Goal: Information Seeking & Learning: Learn about a topic

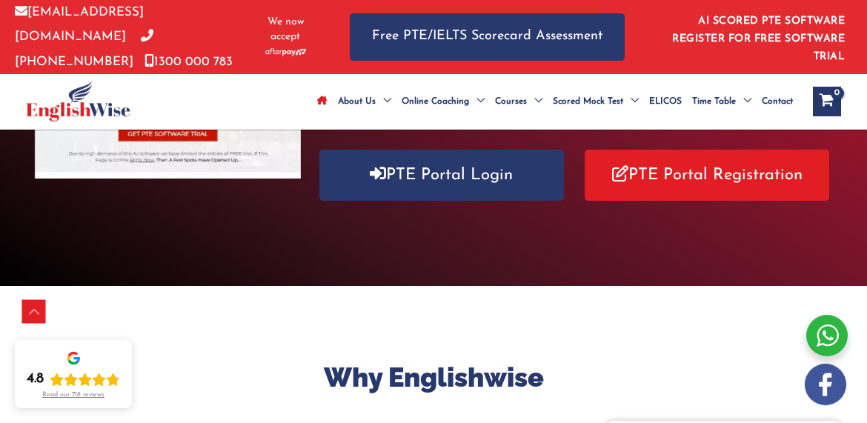
scroll to position [366, 0]
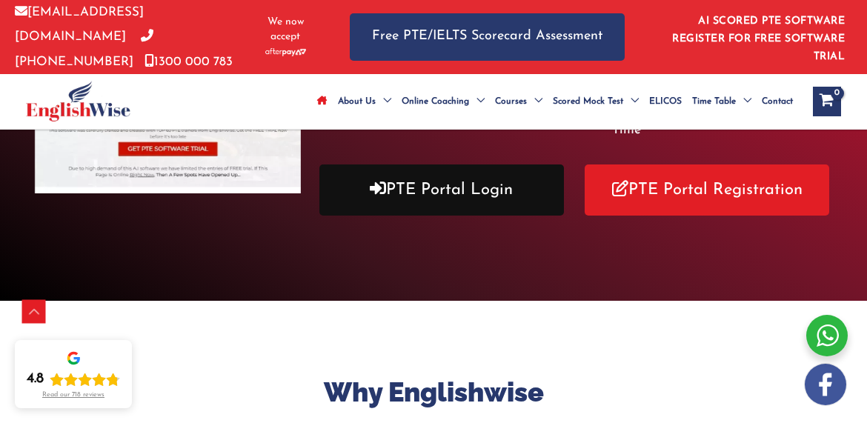
click at [401, 205] on link "PTE Portal Login" at bounding box center [441, 190] width 245 height 51
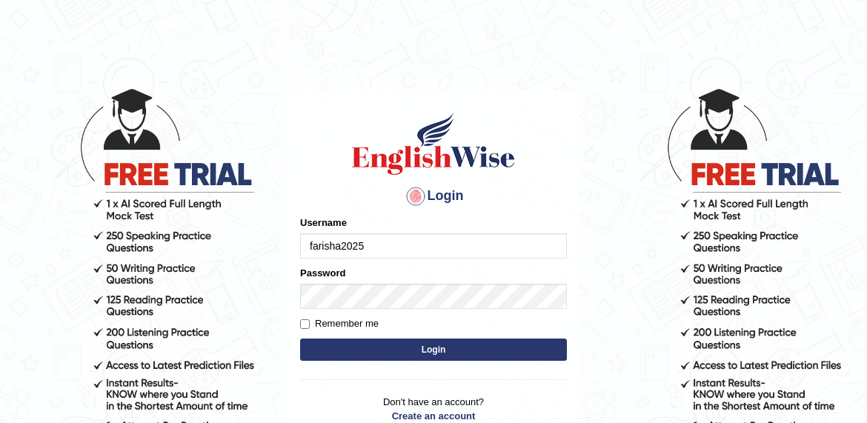
type input "farisha2025"
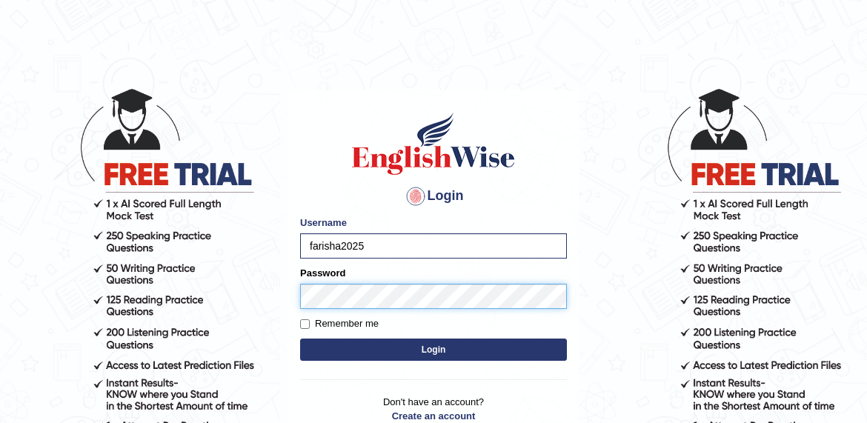
click at [433, 349] on button "Login" at bounding box center [433, 350] width 267 height 22
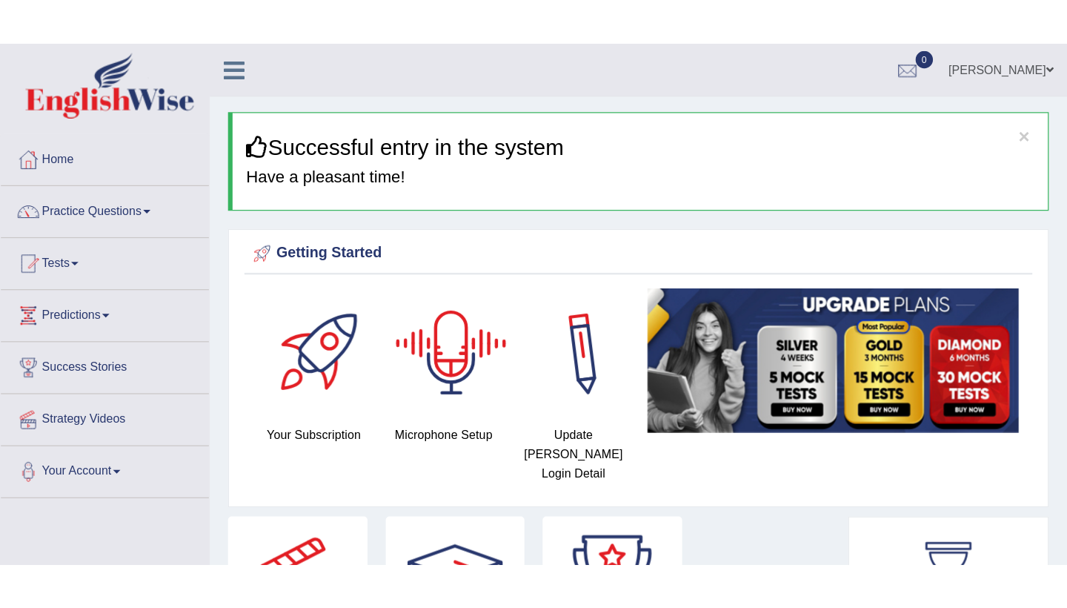
scroll to position [41, 0]
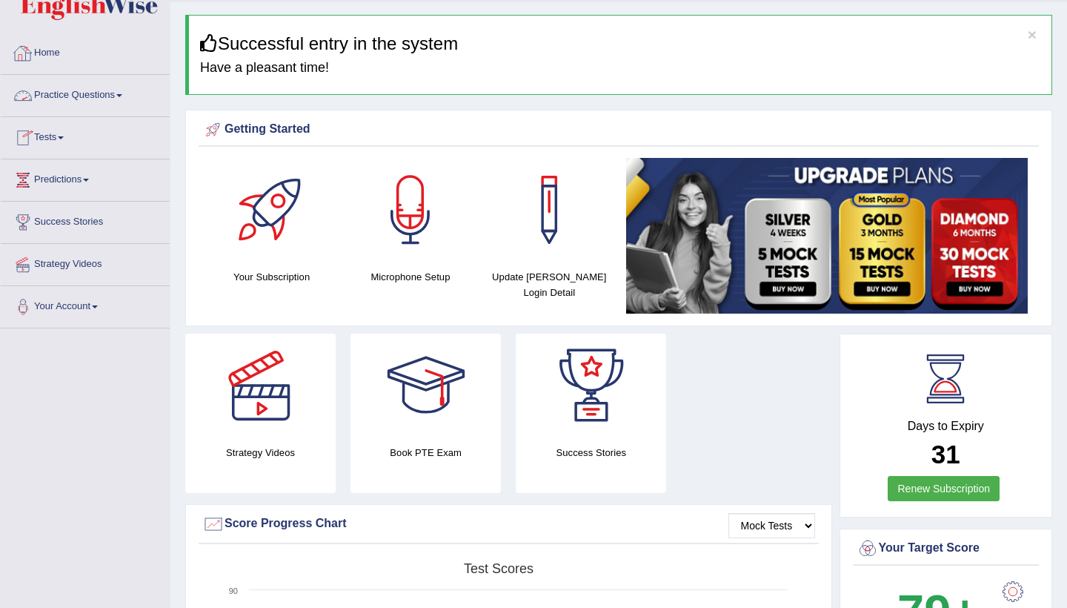
click at [118, 101] on link "Practice Questions" at bounding box center [85, 93] width 169 height 37
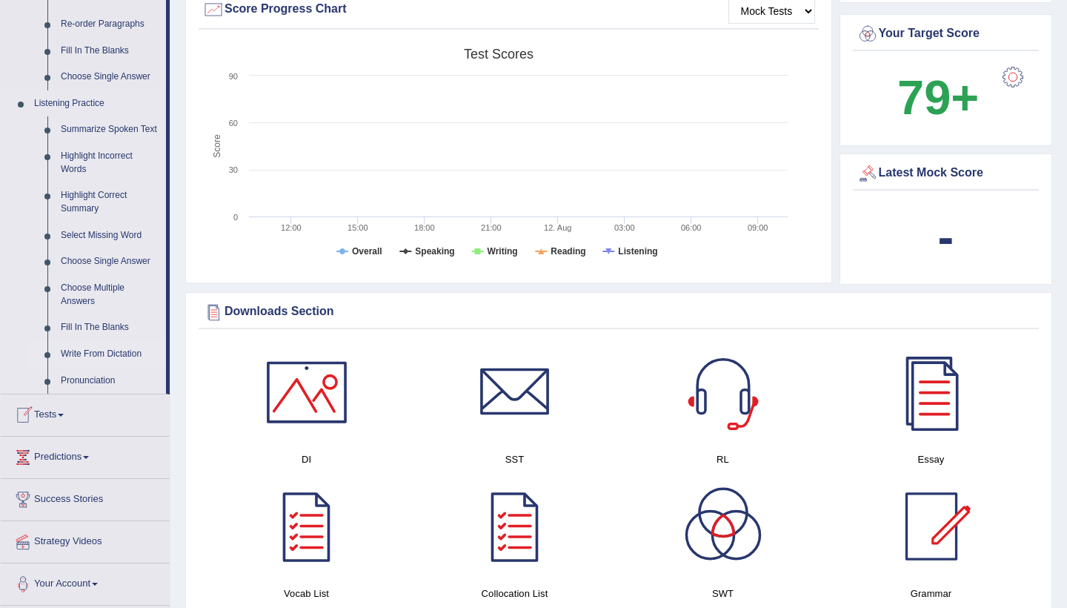
scroll to position [415, 0]
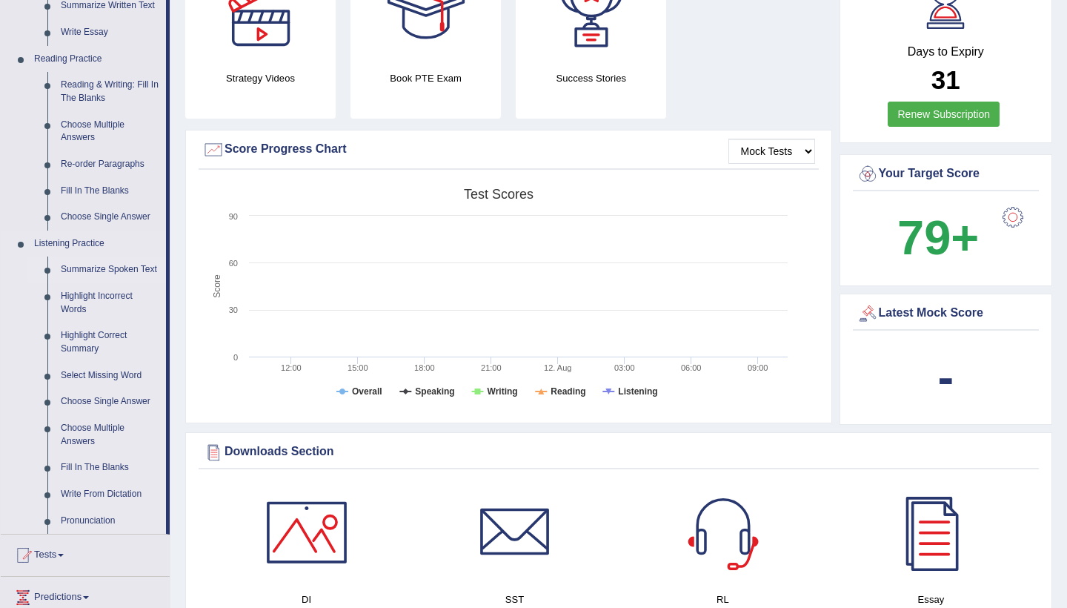
click at [90, 261] on link "Summarize Spoken Text" at bounding box center [110, 269] width 112 height 27
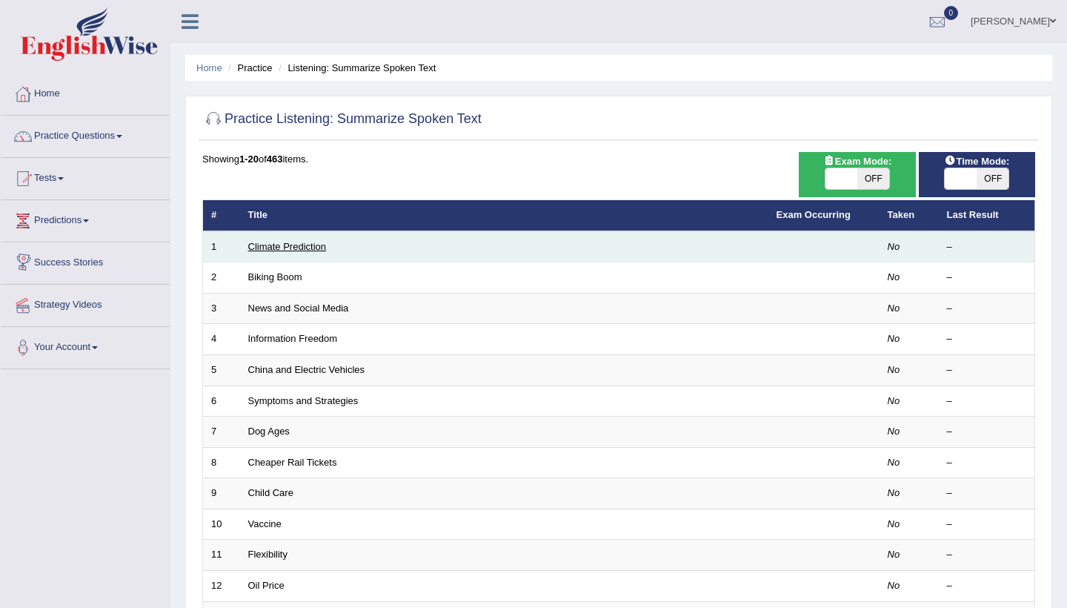
click at [283, 249] on link "Climate Prediction" at bounding box center [287, 246] width 79 height 11
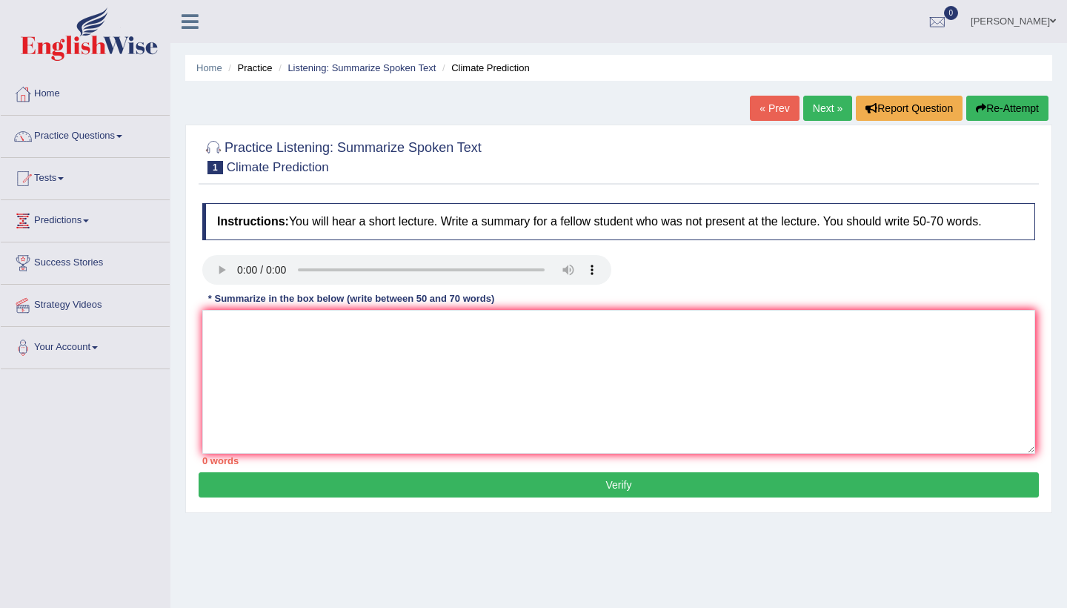
click at [240, 270] on audio at bounding box center [406, 270] width 409 height 30
click at [107, 140] on link "Practice Questions" at bounding box center [85, 134] width 169 height 37
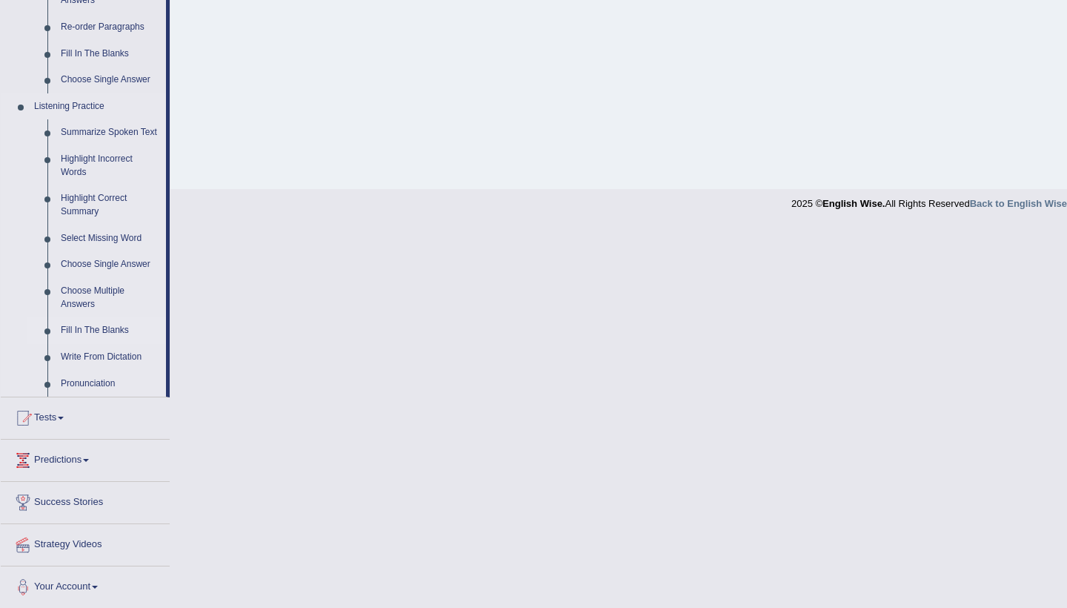
scroll to position [551, 0]
click at [90, 171] on link "Highlight Incorrect Words" at bounding box center [110, 166] width 112 height 39
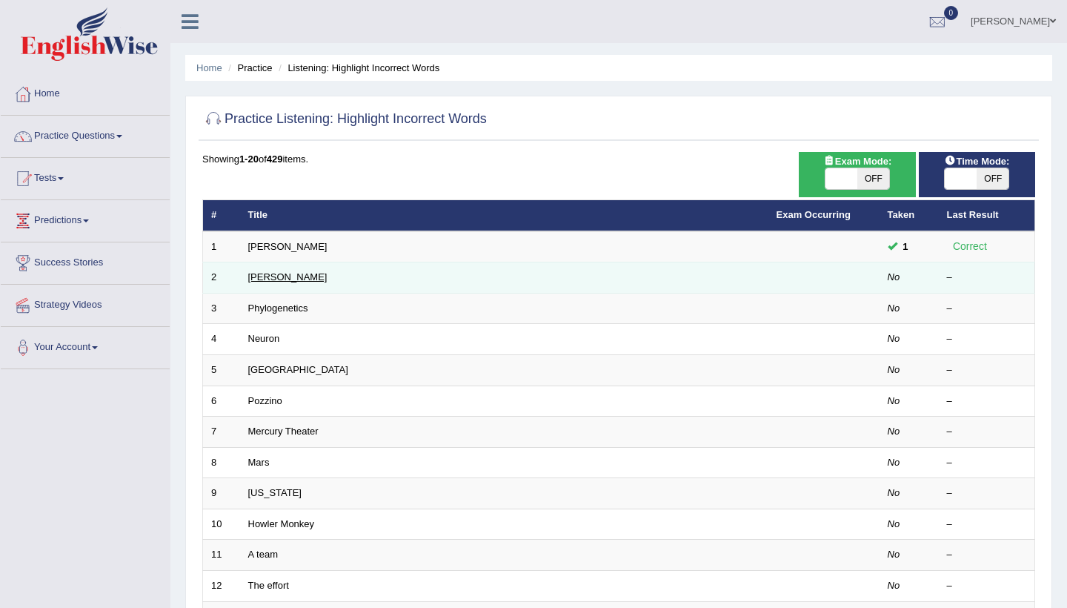
click at [279, 275] on link "[PERSON_NAME]" at bounding box center [287, 276] width 79 height 11
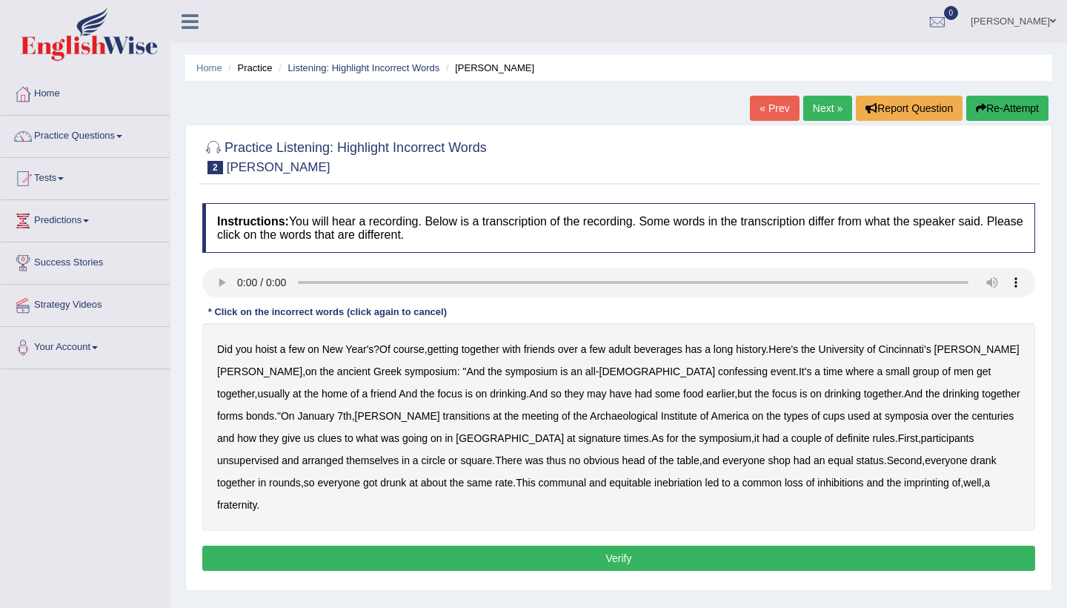
click at [245, 283] on audio at bounding box center [618, 283] width 833 height 30
click at [243, 282] on audio at bounding box center [618, 283] width 833 height 30
click at [236, 284] on audio at bounding box center [618, 283] width 833 height 30
click at [971, 280] on audio at bounding box center [618, 283] width 833 height 30
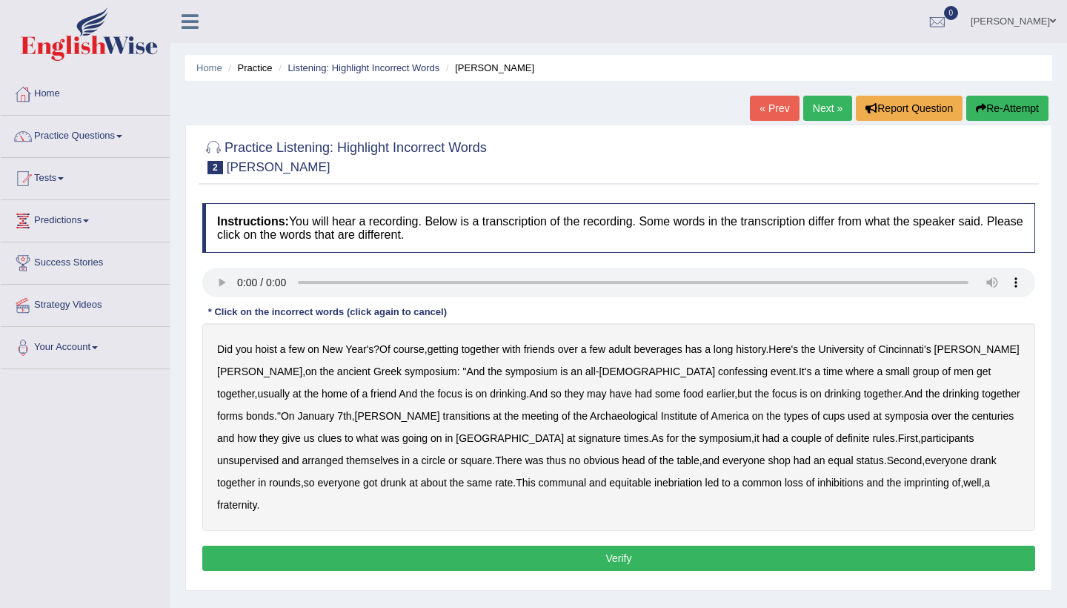
click at [971, 280] on audio at bounding box center [618, 283] width 833 height 30
click at [239, 282] on audio at bounding box center [618, 283] width 833 height 30
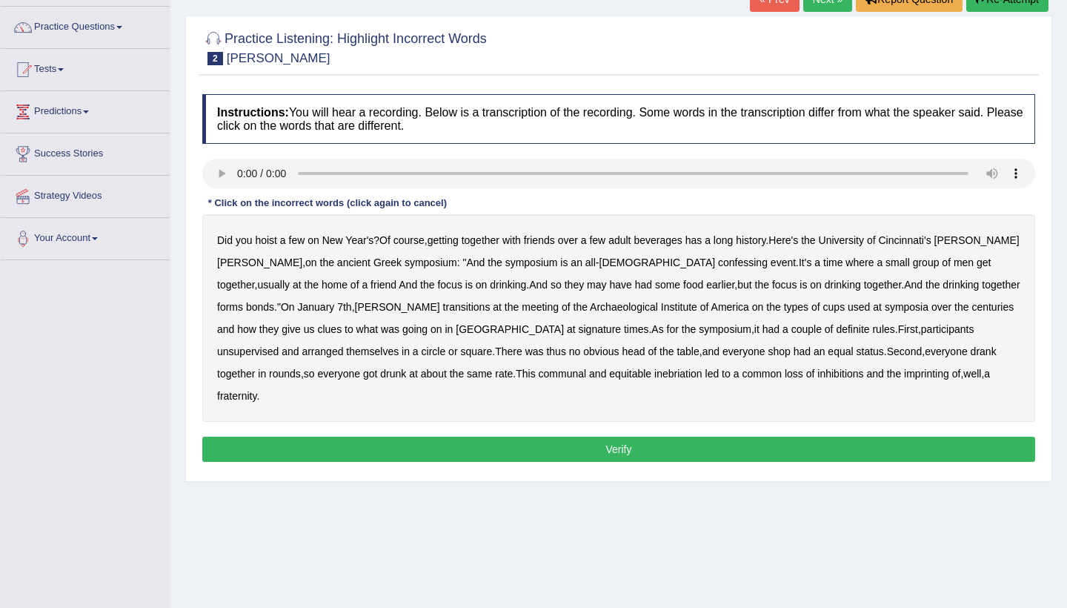
scroll to position [108, 0]
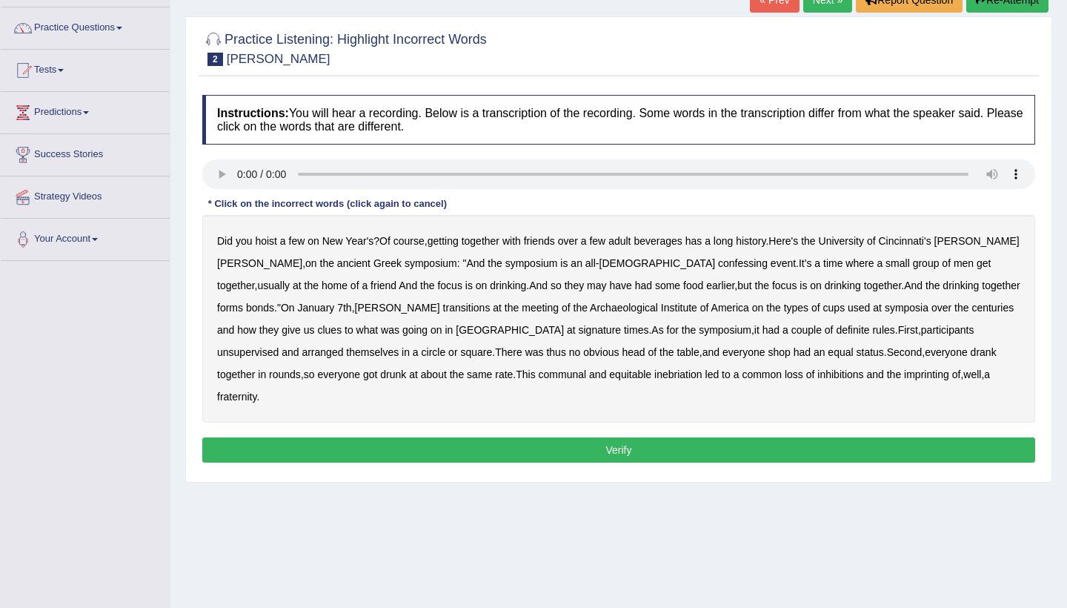
click at [236, 176] on audio at bounding box center [618, 174] width 833 height 30
click at [972, 171] on audio at bounding box center [618, 174] width 833 height 30
click at [1014, 170] on audio at bounding box center [618, 174] width 833 height 30
click at [236, 171] on audio at bounding box center [618, 174] width 833 height 30
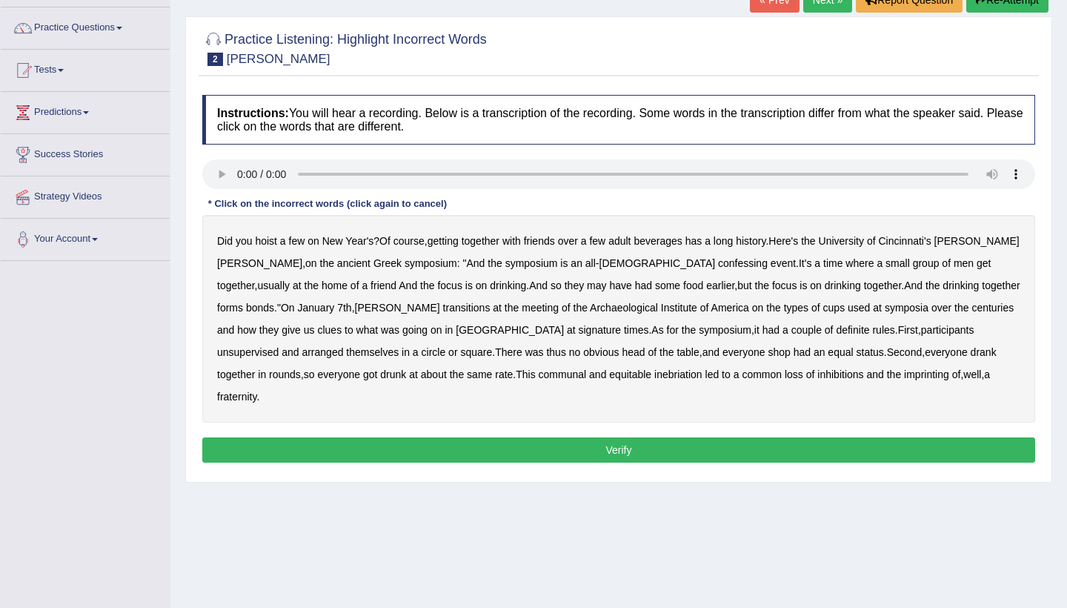
click at [236, 171] on audio at bounding box center [618, 174] width 833 height 30
drag, startPoint x: 236, startPoint y: 171, endPoint x: 292, endPoint y: 178, distance: 56.7
click at [292, 178] on audio at bounding box center [618, 174] width 833 height 30
click at [293, 178] on audio at bounding box center [618, 174] width 833 height 30
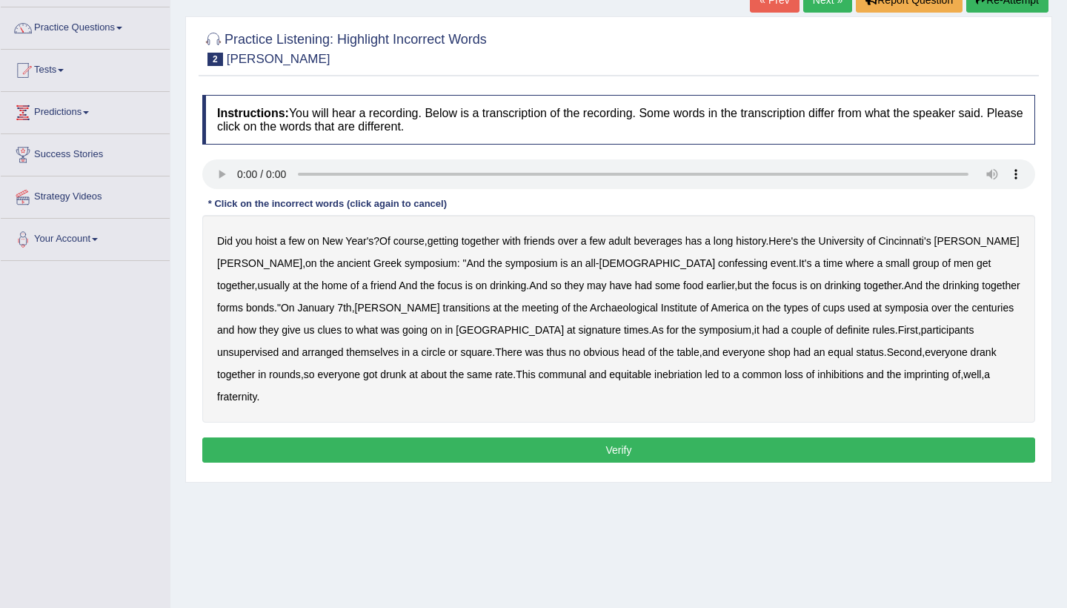
click at [293, 178] on audio at bounding box center [618, 174] width 833 height 30
click at [236, 171] on audio at bounding box center [618, 174] width 833 height 30
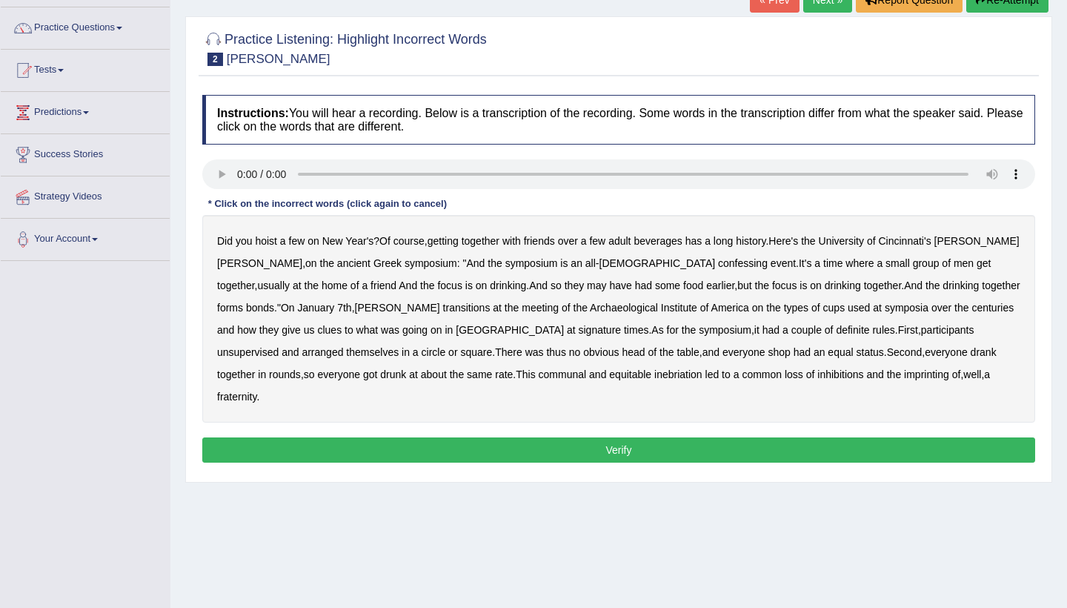
click at [236, 171] on audio at bounding box center [618, 174] width 833 height 30
click at [91, 30] on link "Practice Questions" at bounding box center [85, 25] width 169 height 37
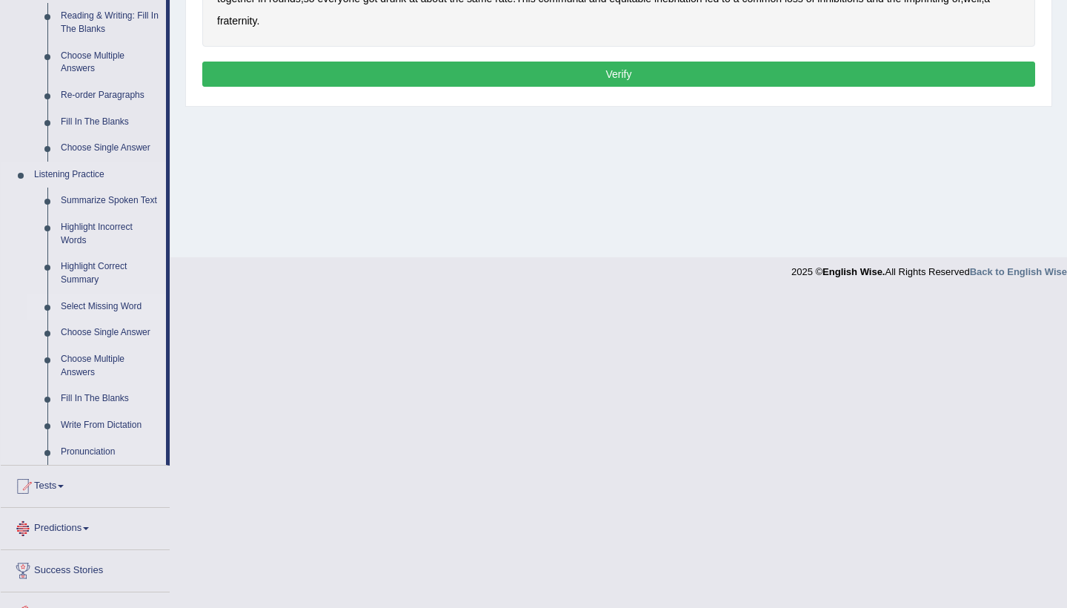
scroll to position [496, 0]
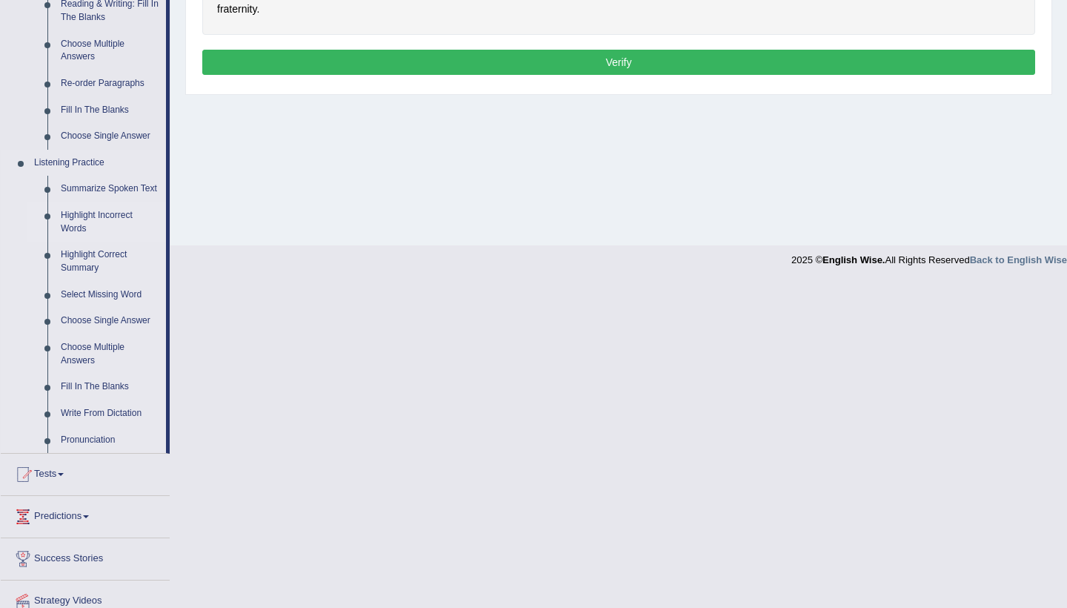
click at [82, 213] on link "Highlight Incorrect Words" at bounding box center [110, 221] width 112 height 39
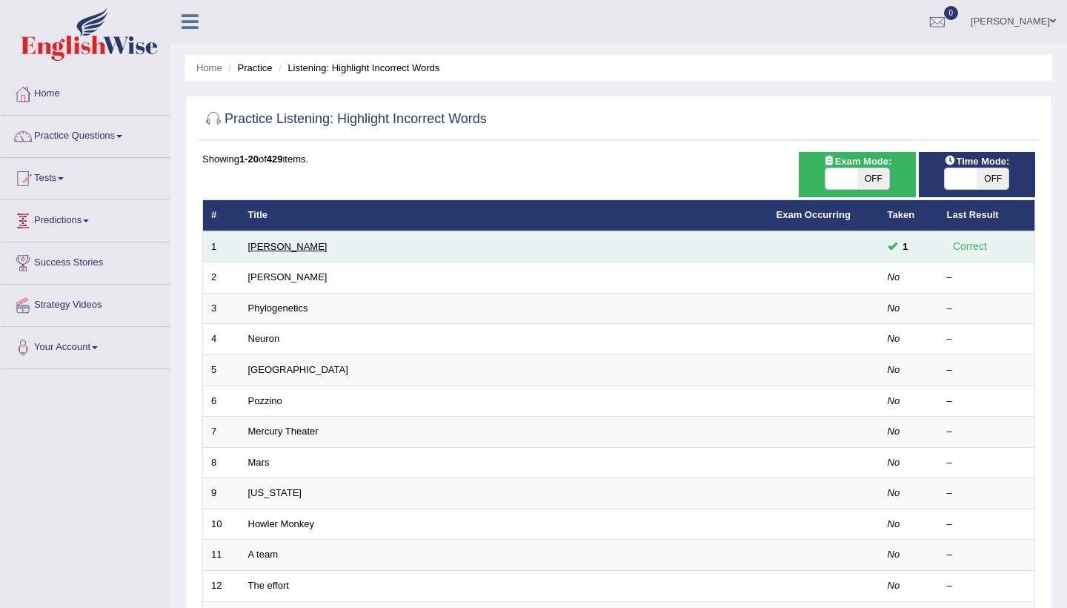
click at [273, 242] on link "[PERSON_NAME]" at bounding box center [287, 246] width 79 height 11
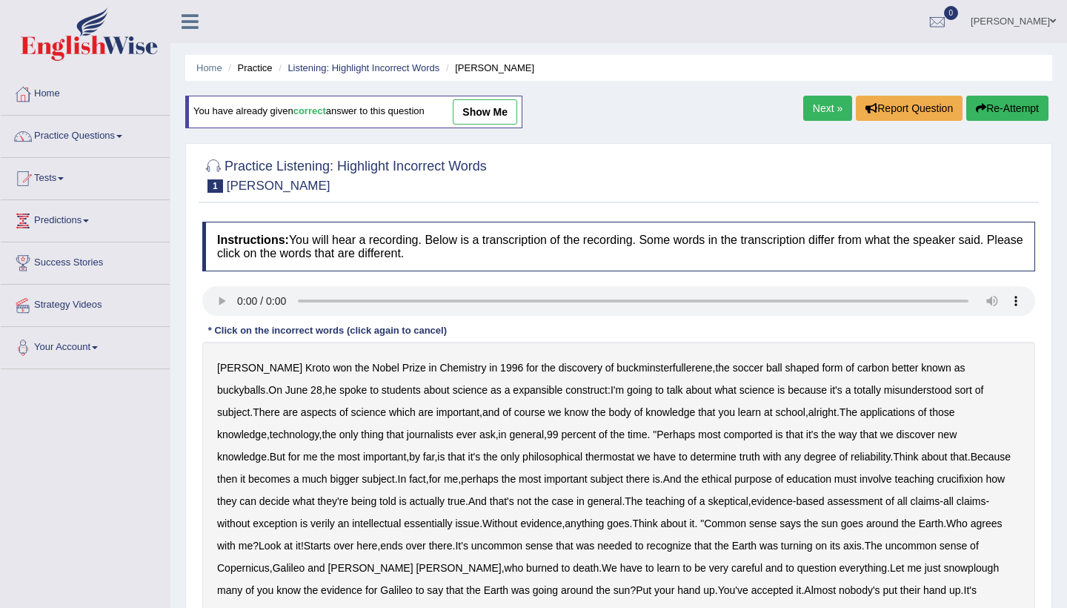
click at [237, 296] on audio at bounding box center [618, 301] width 833 height 30
click at [242, 299] on audio at bounding box center [618, 301] width 833 height 30
click at [238, 303] on audio at bounding box center [618, 301] width 833 height 30
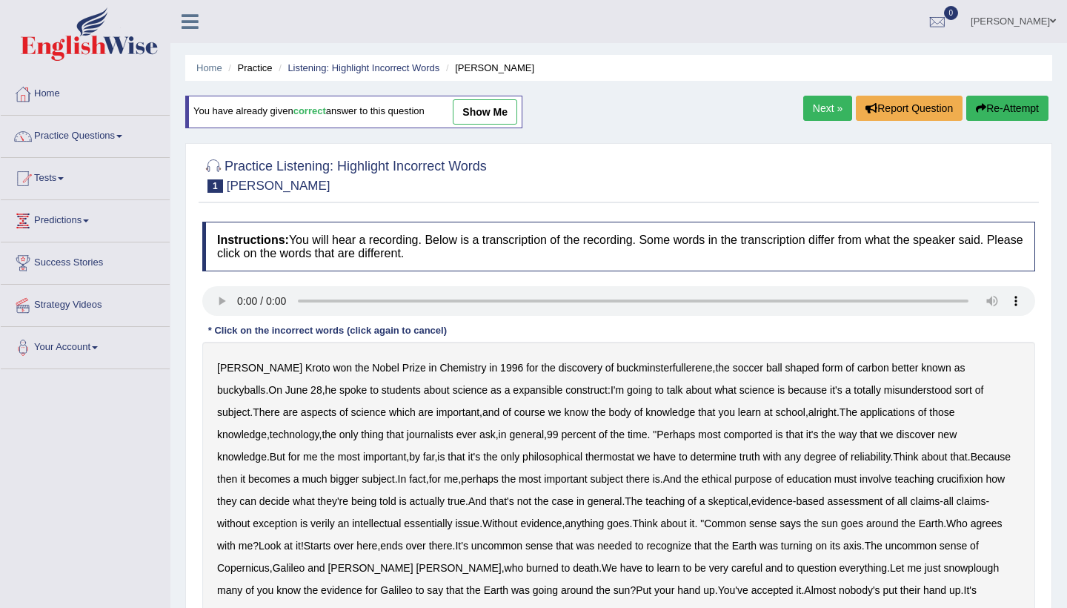
click at [238, 303] on audio at bounding box center [618, 301] width 833 height 30
click at [292, 296] on audio at bounding box center [618, 301] width 833 height 30
click at [291, 292] on audio at bounding box center [618, 301] width 833 height 30
click at [96, 138] on link "Practice Questions" at bounding box center [85, 134] width 169 height 37
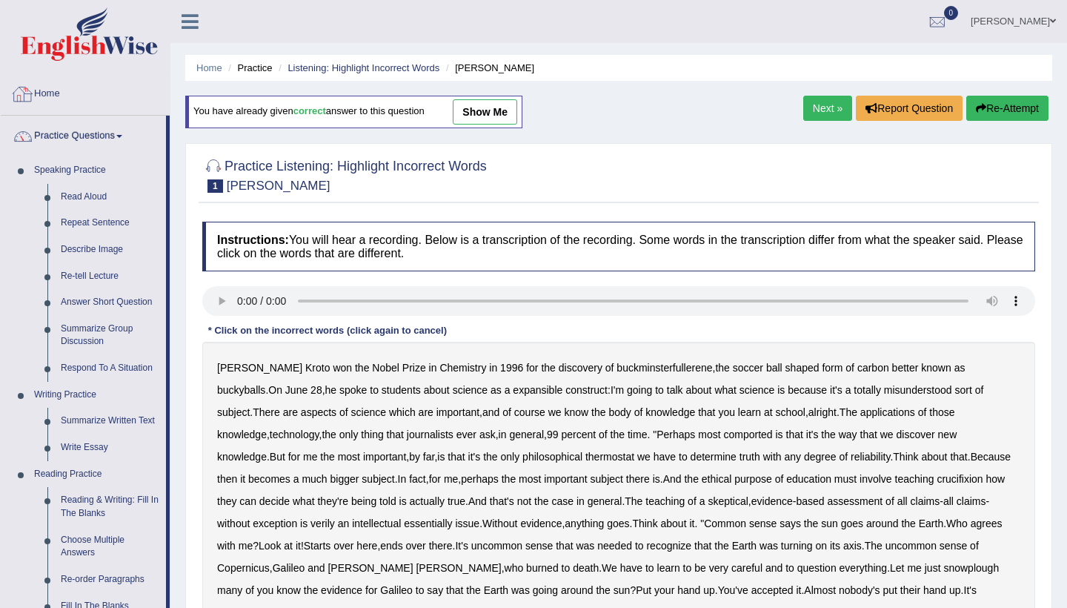
click at [40, 96] on link "Home" at bounding box center [85, 91] width 169 height 37
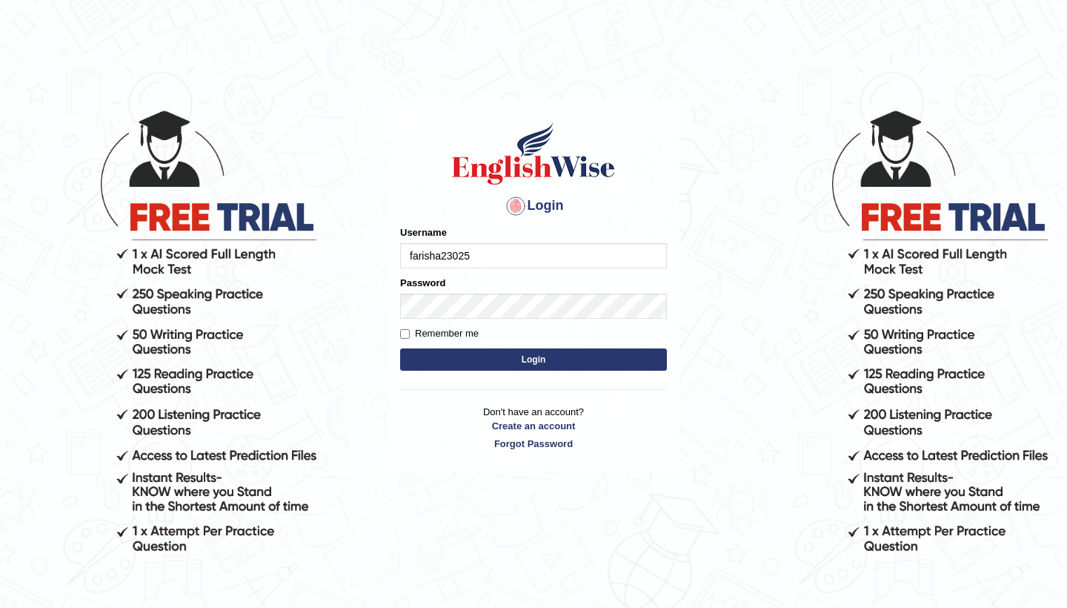
click at [455, 260] on input "farisha23025" at bounding box center [533, 255] width 267 height 25
type input "farisha2025"
click at [399, 343] on div "Login Please fix the following errors: Username farisha2025 Password Remember m…" at bounding box center [534, 285] width 292 height 371
click at [403, 335] on input "Remember me" at bounding box center [405, 334] width 10 height 10
checkbox input "true"
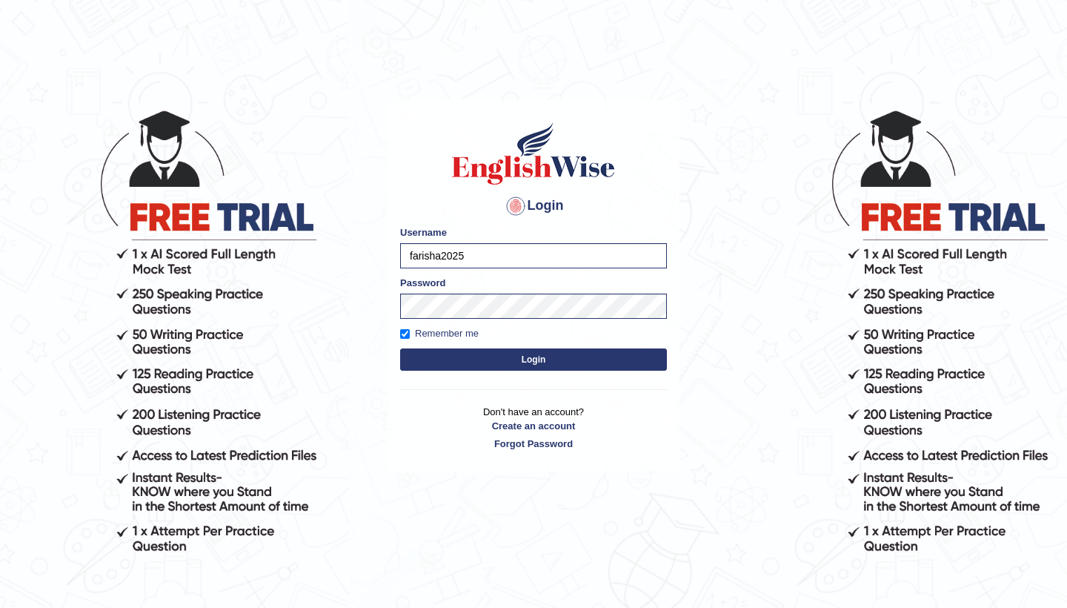
click at [432, 359] on button "Login" at bounding box center [533, 359] width 267 height 22
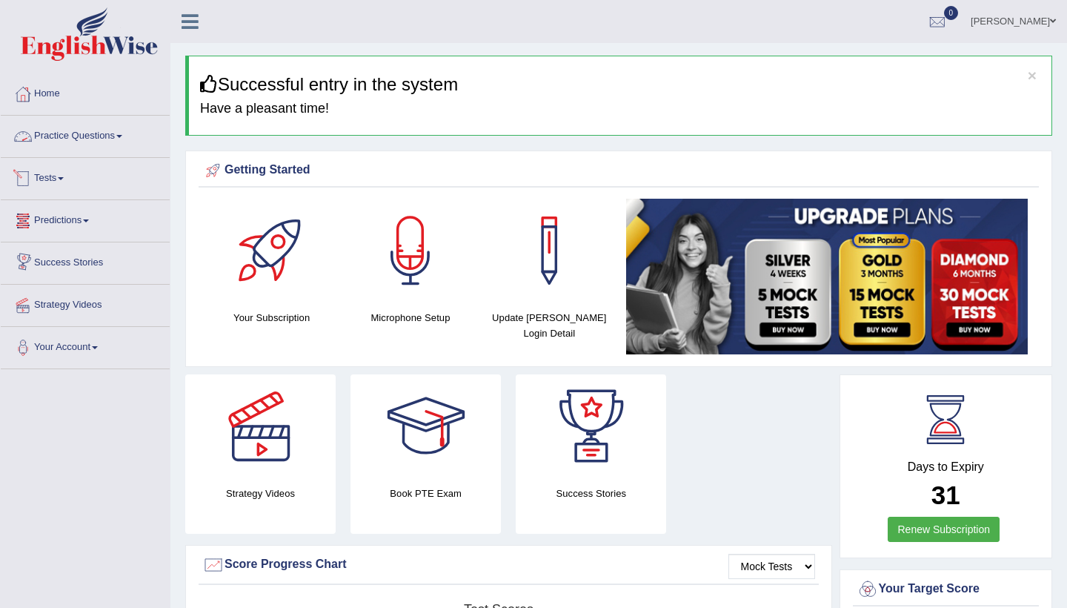
click at [116, 136] on link "Practice Questions" at bounding box center [85, 134] width 169 height 37
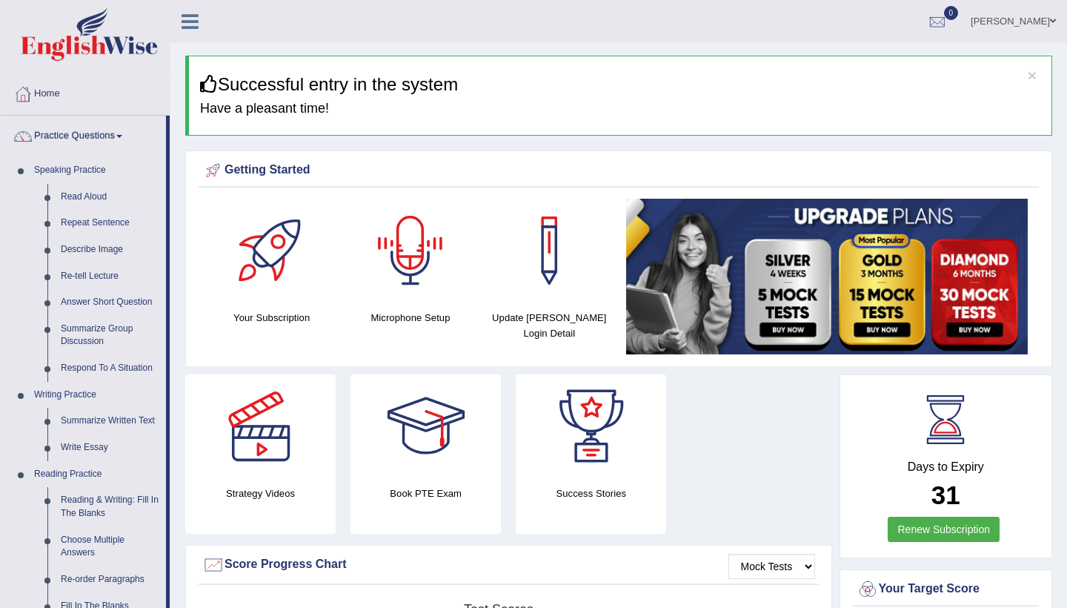
click at [422, 286] on div at bounding box center [411, 251] width 104 height 104
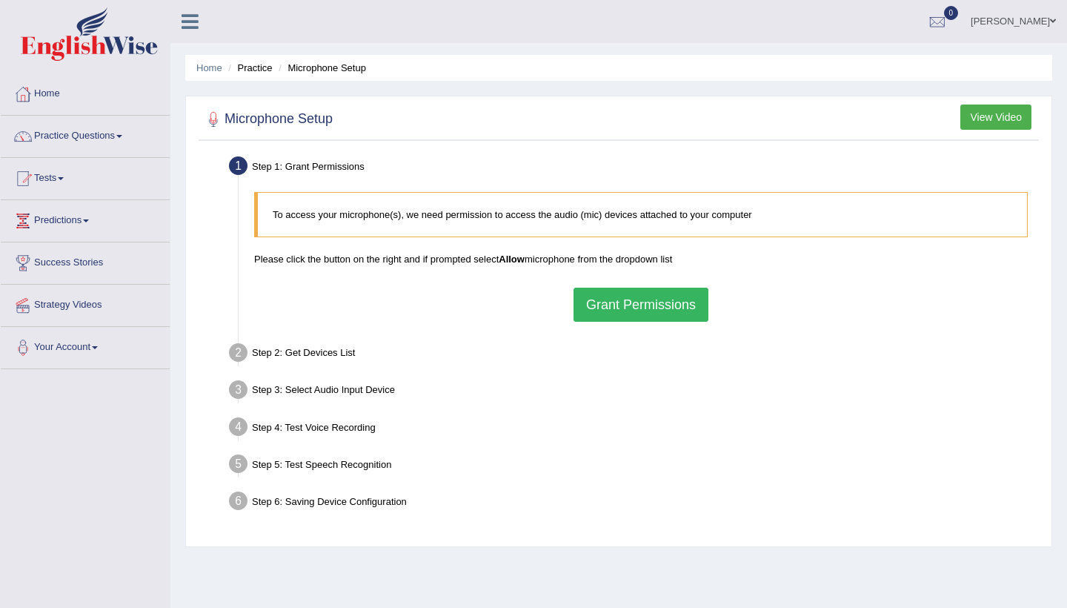
click at [617, 307] on button "Grant Permissions" at bounding box center [641, 305] width 135 height 34
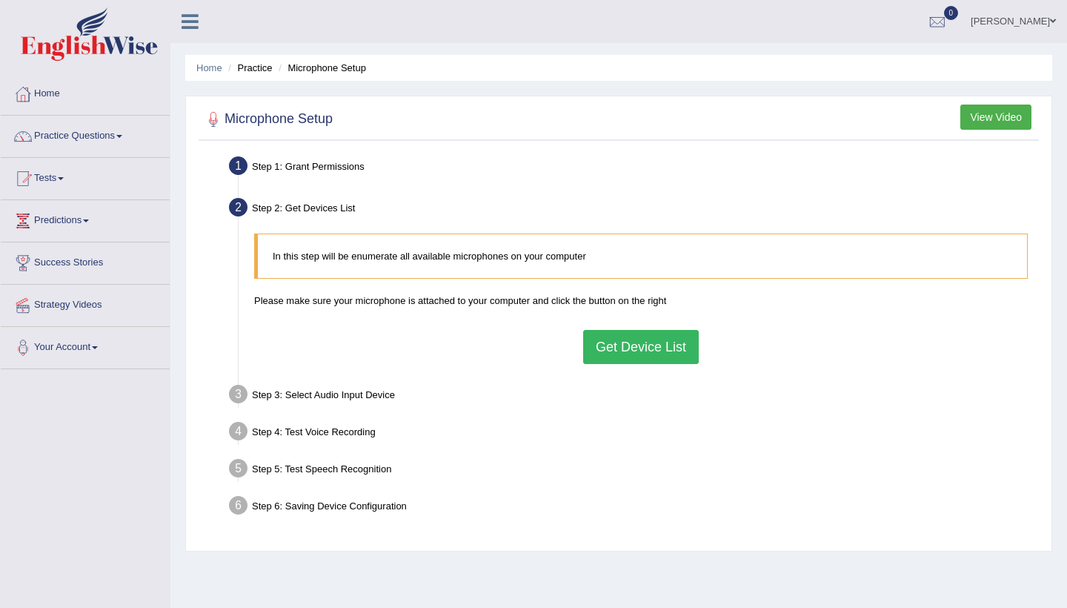
click at [623, 332] on button "Get Device List" at bounding box center [641, 347] width 116 height 34
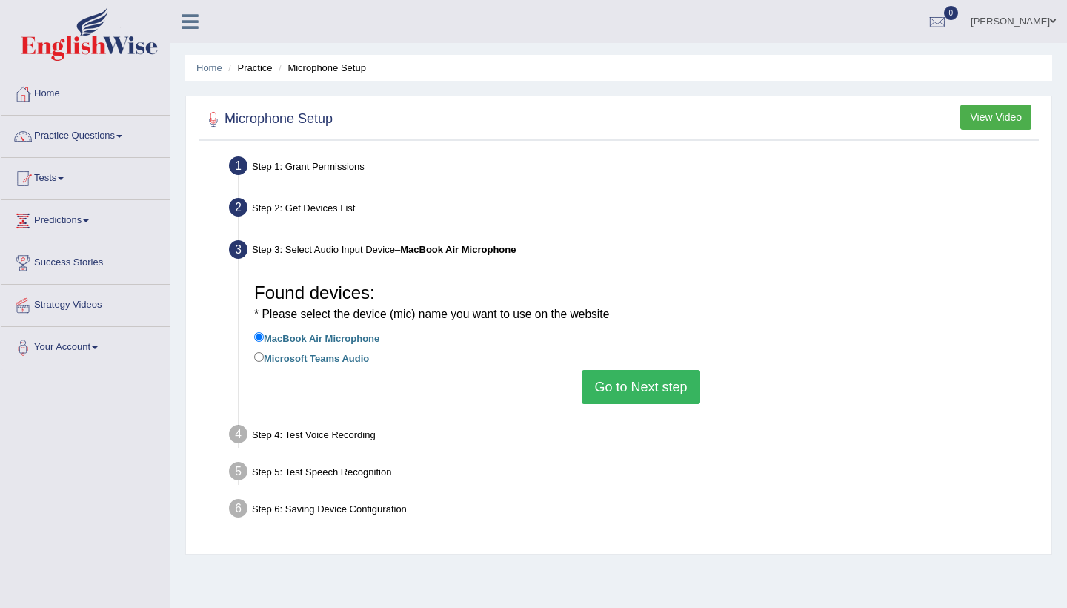
click at [628, 380] on button "Go to Next step" at bounding box center [641, 387] width 118 height 34
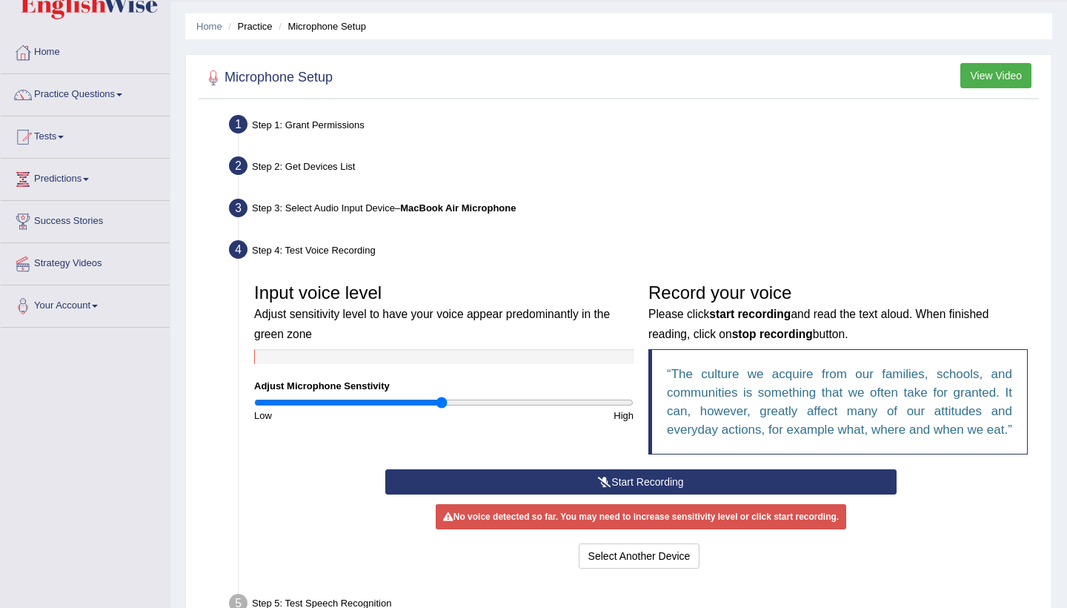
scroll to position [68, 0]
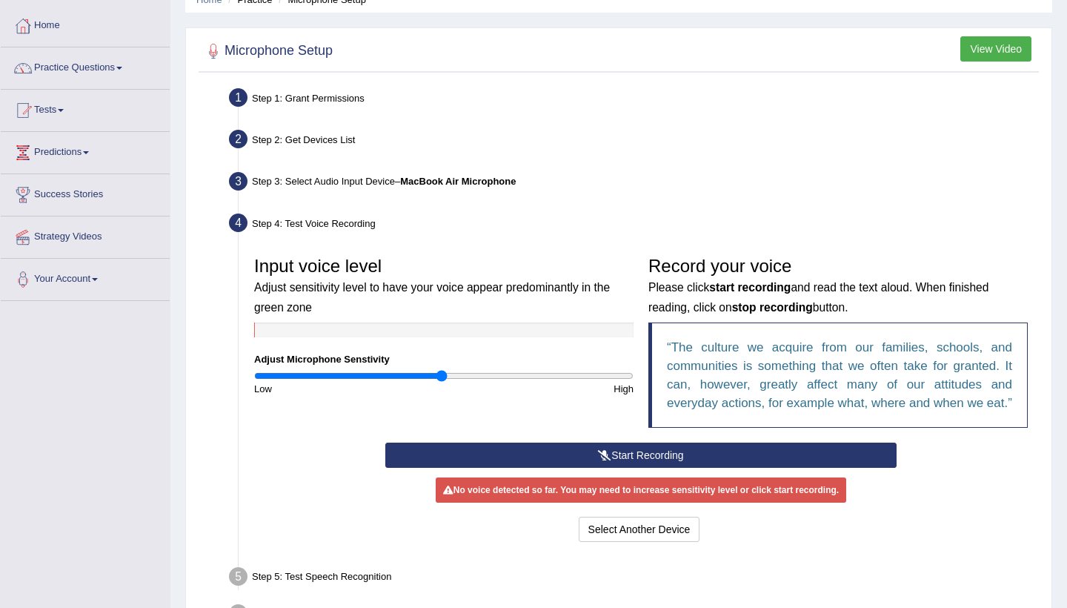
click at [627, 468] on button "Start Recording" at bounding box center [640, 454] width 511 height 25
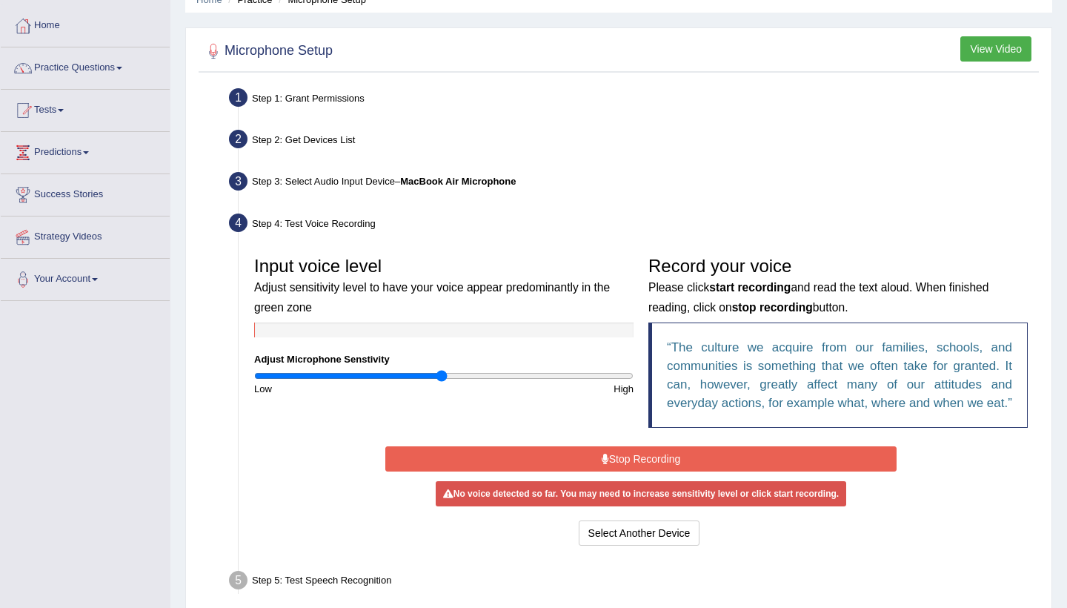
click at [627, 471] on button "Stop Recording" at bounding box center [640, 458] width 511 height 25
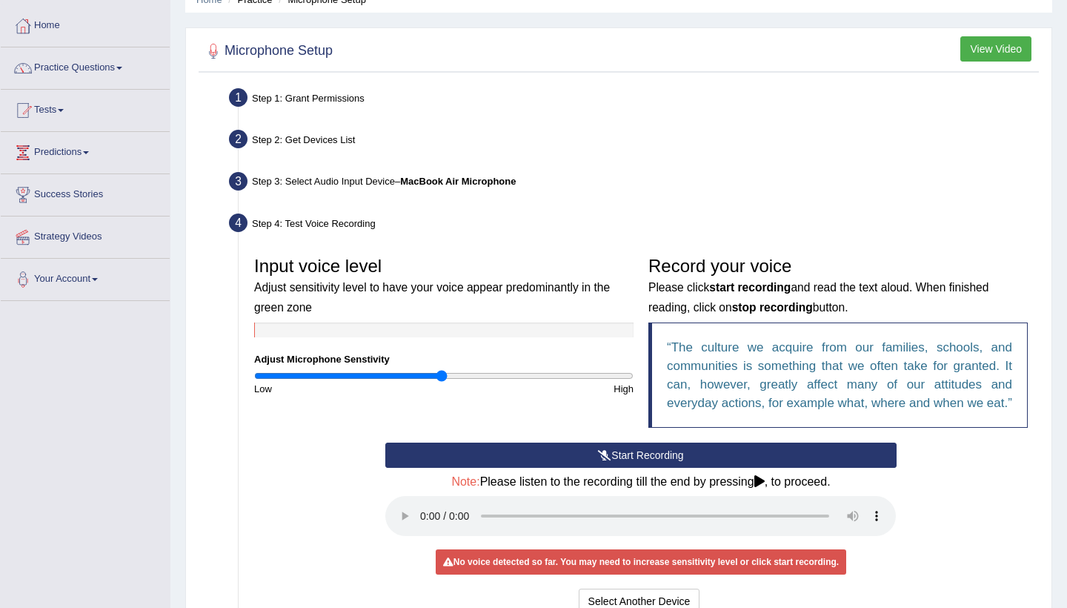
click at [424, 524] on audio at bounding box center [640, 516] width 511 height 40
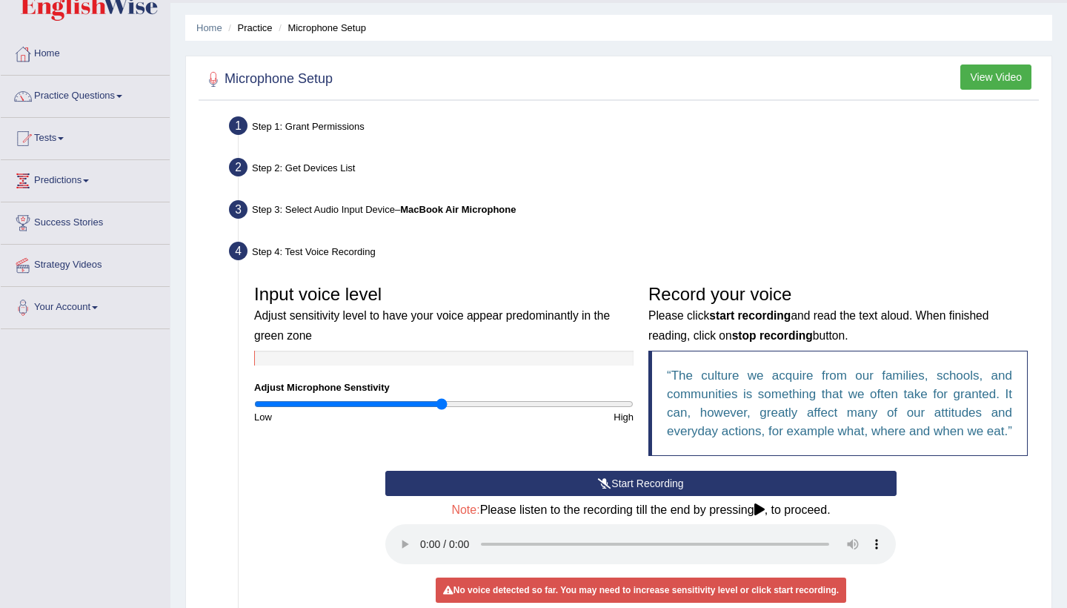
scroll to position [39, 0]
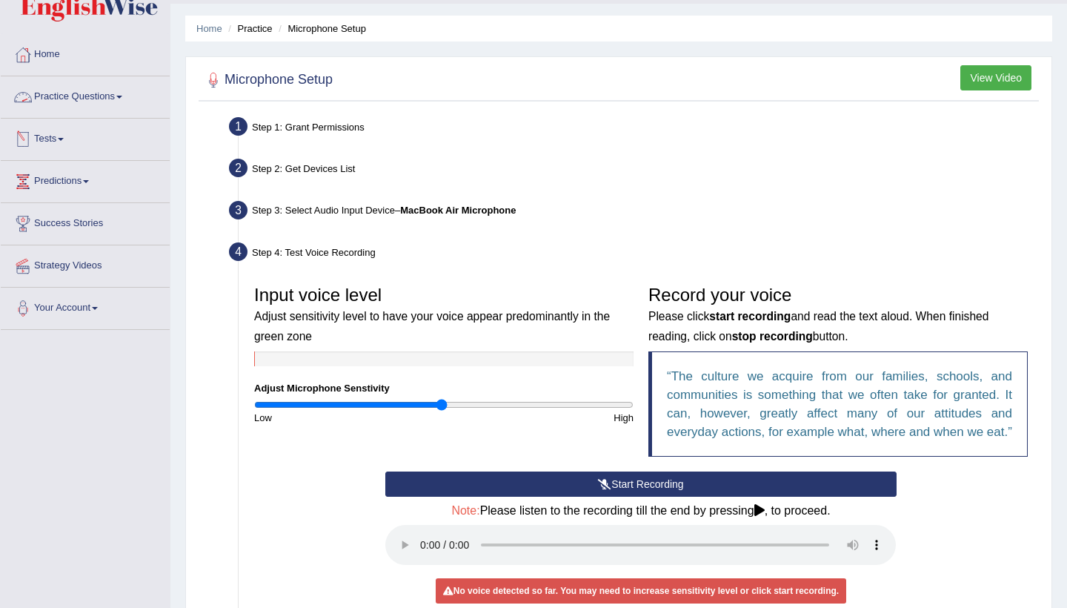
click at [60, 104] on link "Practice Questions" at bounding box center [85, 94] width 169 height 37
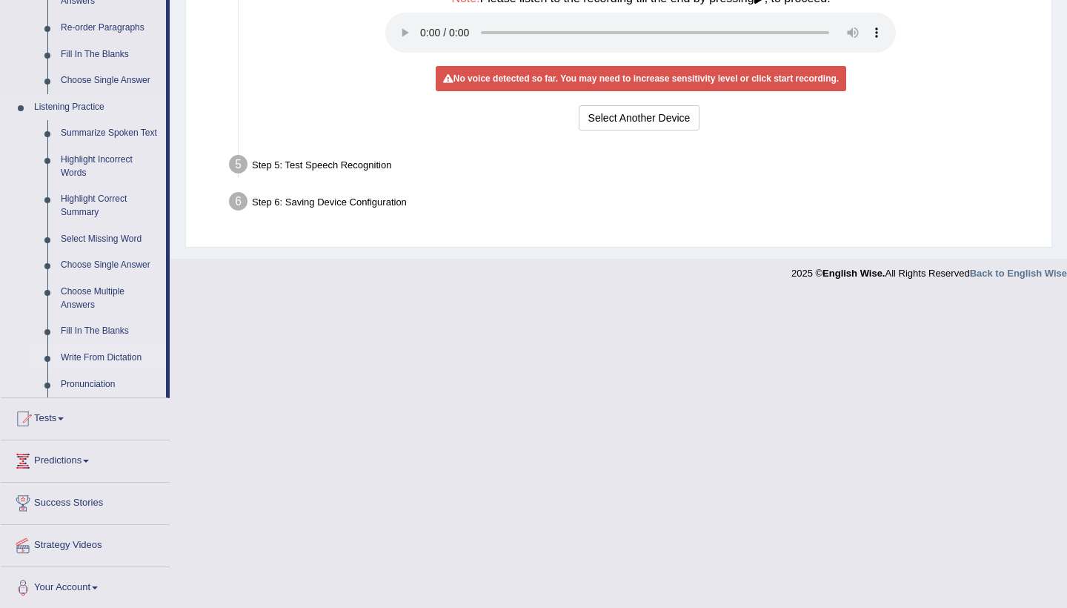
scroll to position [551, 0]
click at [100, 153] on link "Highlight Incorrect Words" at bounding box center [110, 166] width 112 height 39
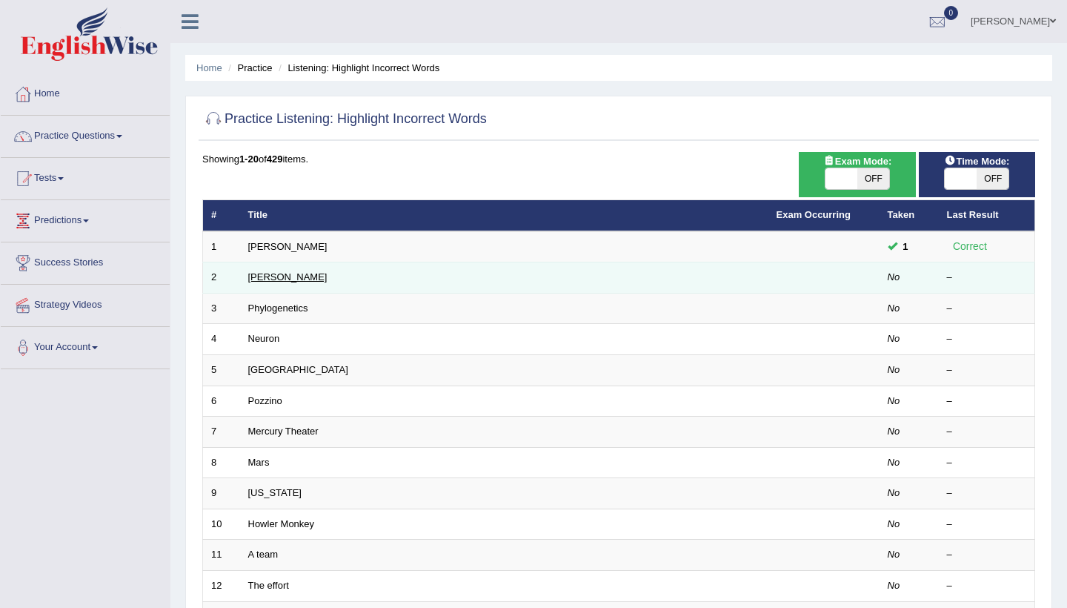
click at [273, 272] on link "[PERSON_NAME]" at bounding box center [287, 276] width 79 height 11
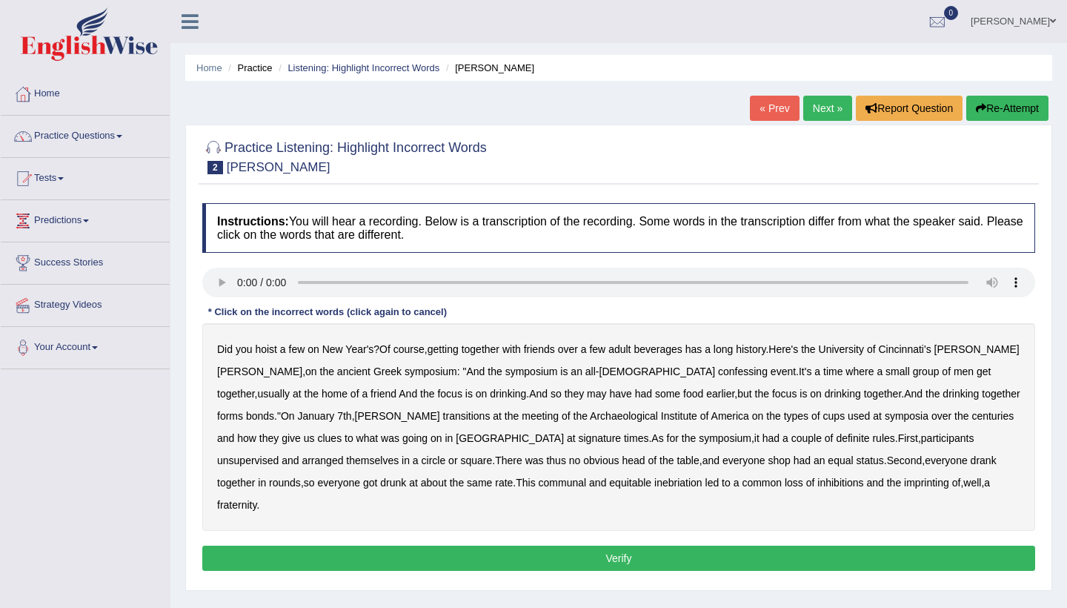
click at [236, 285] on audio at bounding box center [618, 283] width 833 height 30
click at [295, 276] on audio at bounding box center [618, 283] width 833 height 30
click at [100, 142] on link "Practice Questions" at bounding box center [85, 134] width 169 height 37
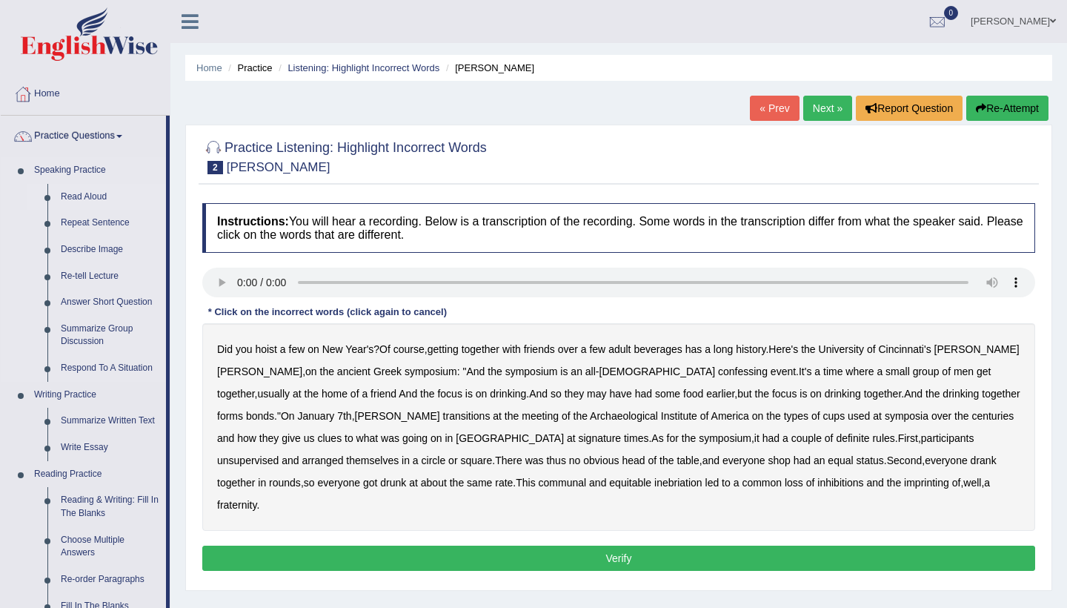
click at [72, 195] on link "Read Aloud" at bounding box center [110, 197] width 112 height 27
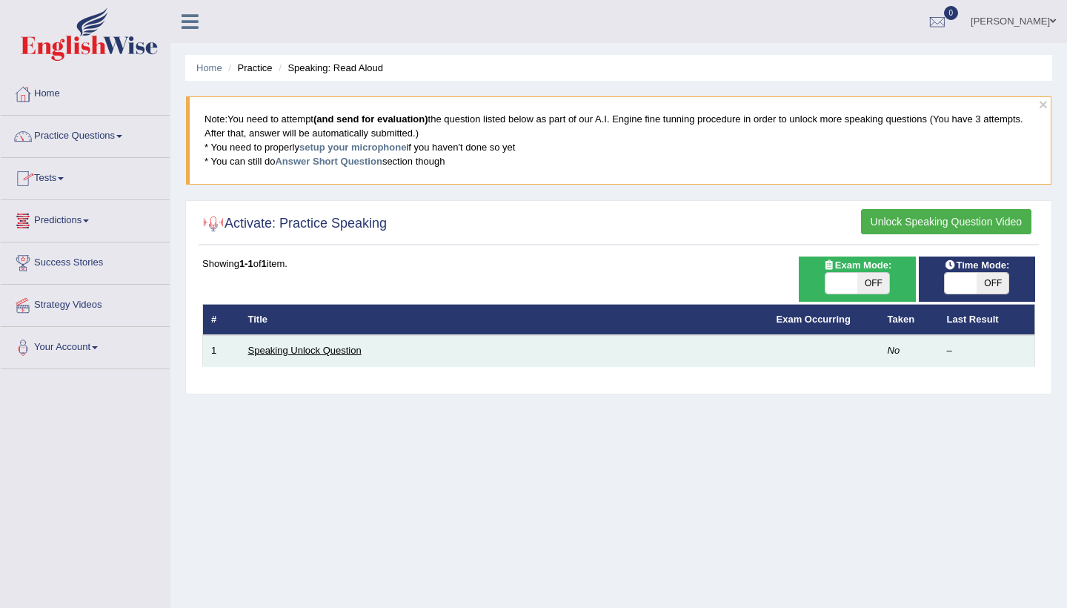
click at [311, 353] on link "Speaking Unlock Question" at bounding box center [304, 350] width 113 height 11
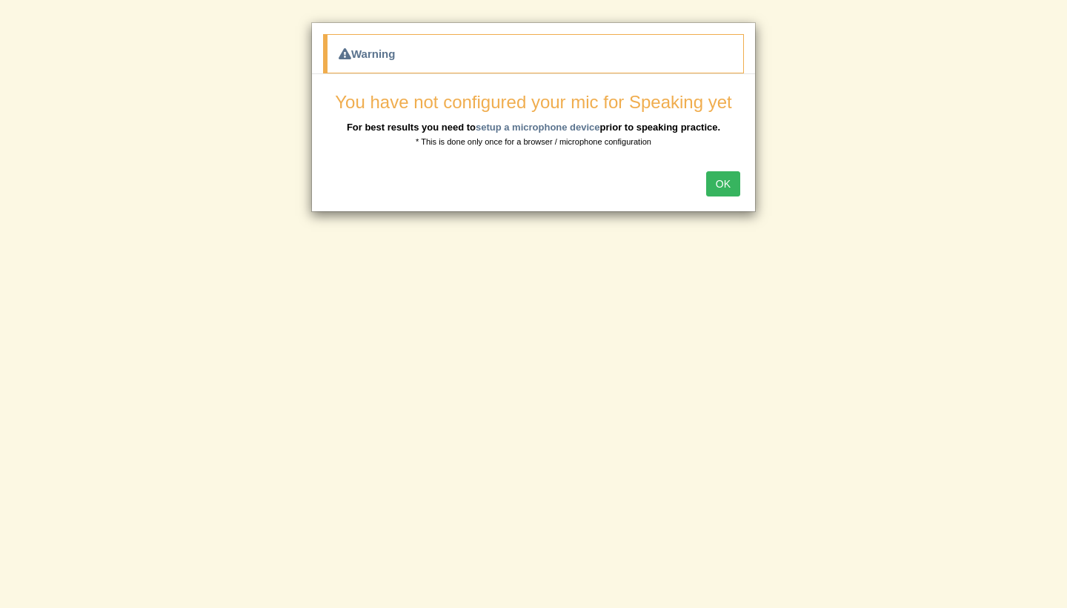
click at [720, 186] on button "OK" at bounding box center [723, 183] width 34 height 25
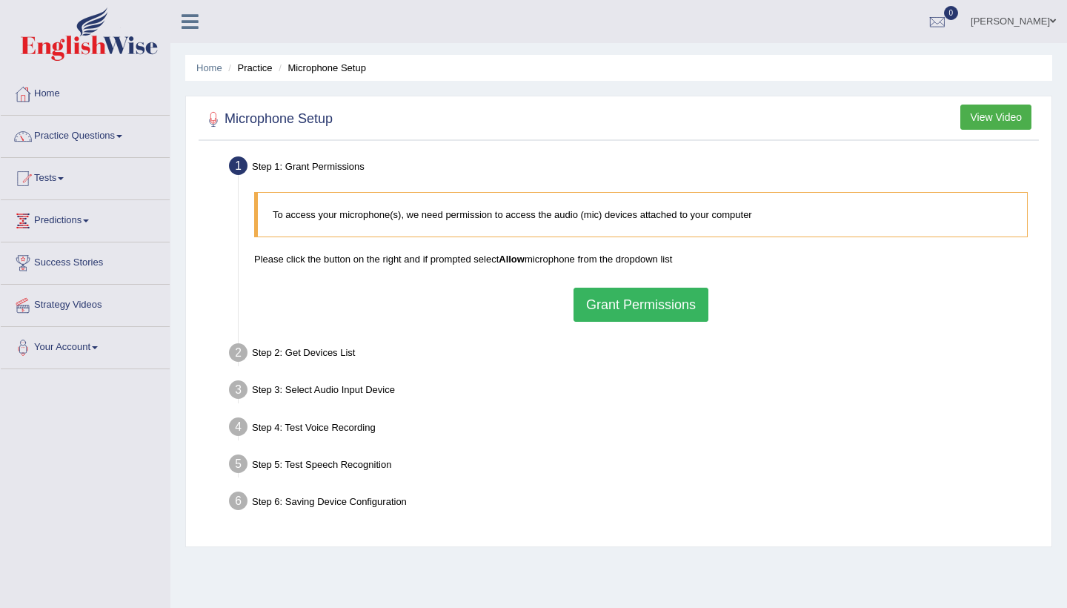
click at [651, 296] on button "Grant Permissions" at bounding box center [641, 305] width 135 height 34
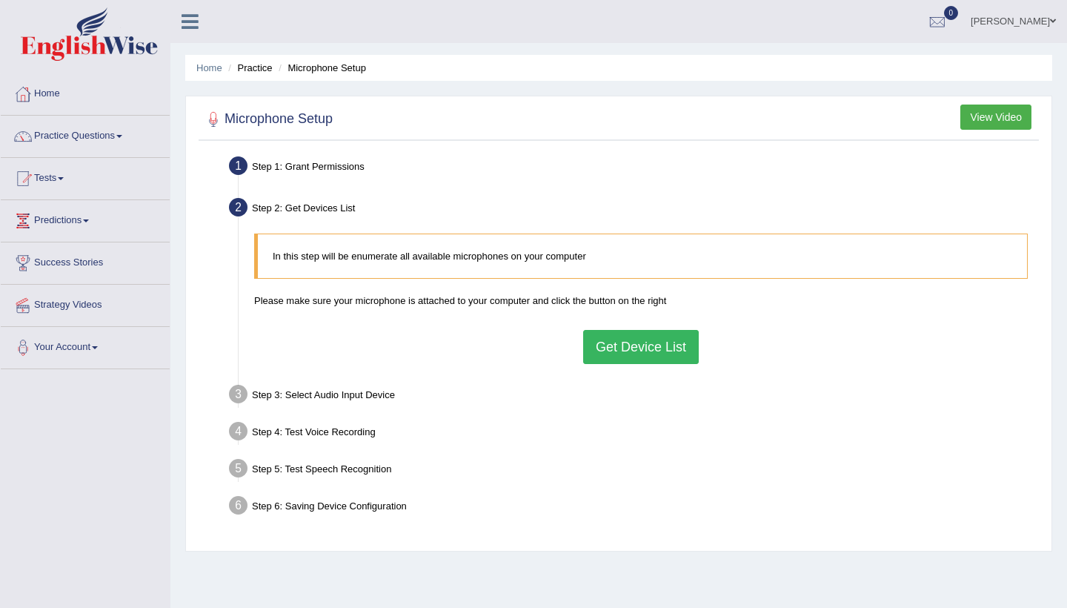
click at [609, 337] on button "Get Device List" at bounding box center [641, 347] width 116 height 34
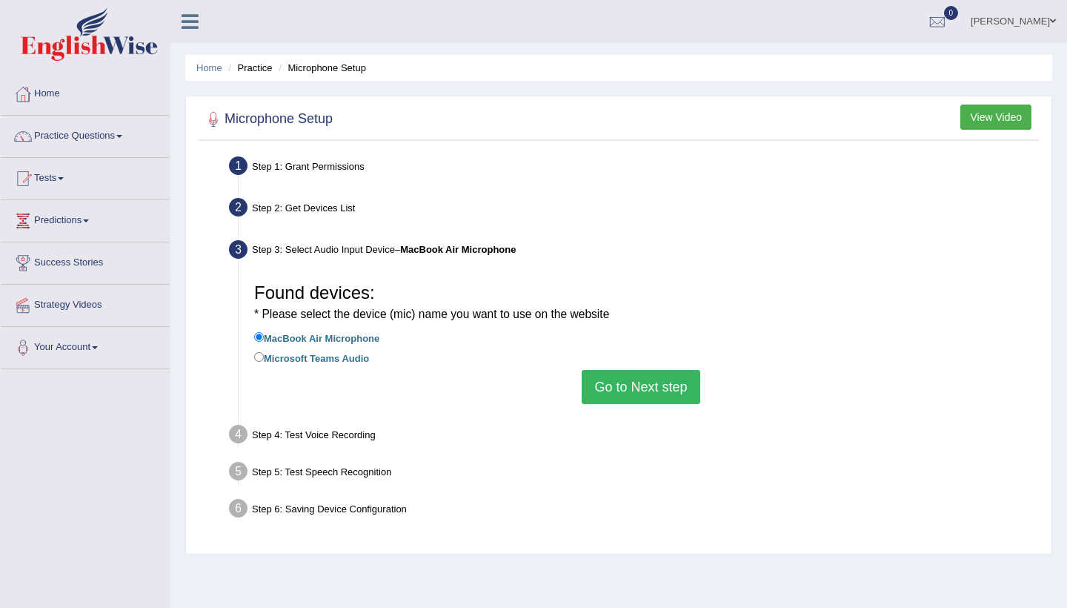
click at [611, 376] on button "Go to Next step" at bounding box center [641, 387] width 118 height 34
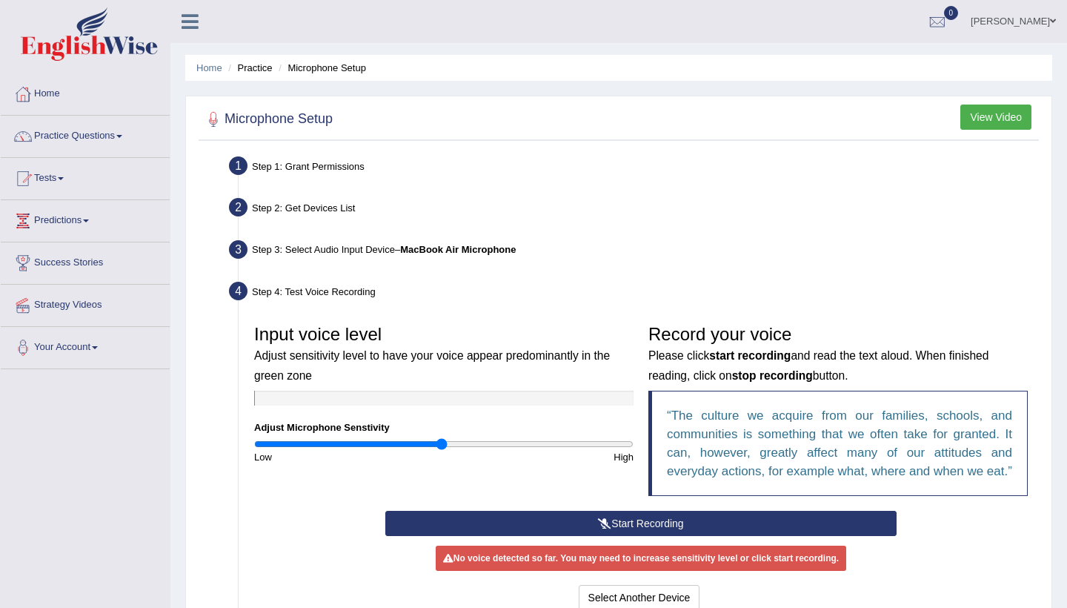
click at [625, 534] on button "Start Recording" at bounding box center [640, 523] width 511 height 25
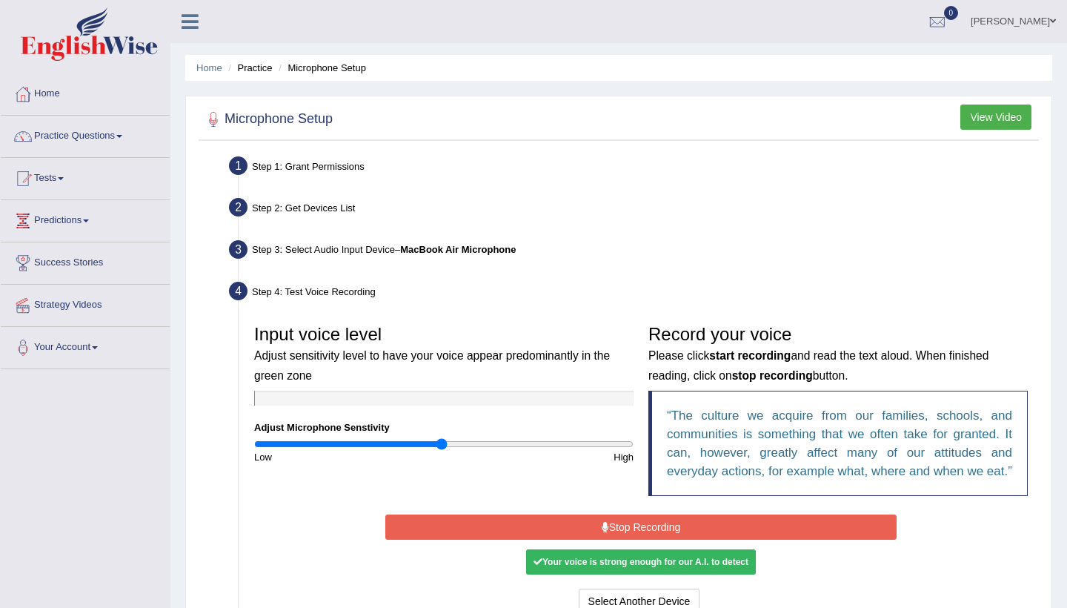
click at [625, 534] on button "Stop Recording" at bounding box center [640, 526] width 511 height 25
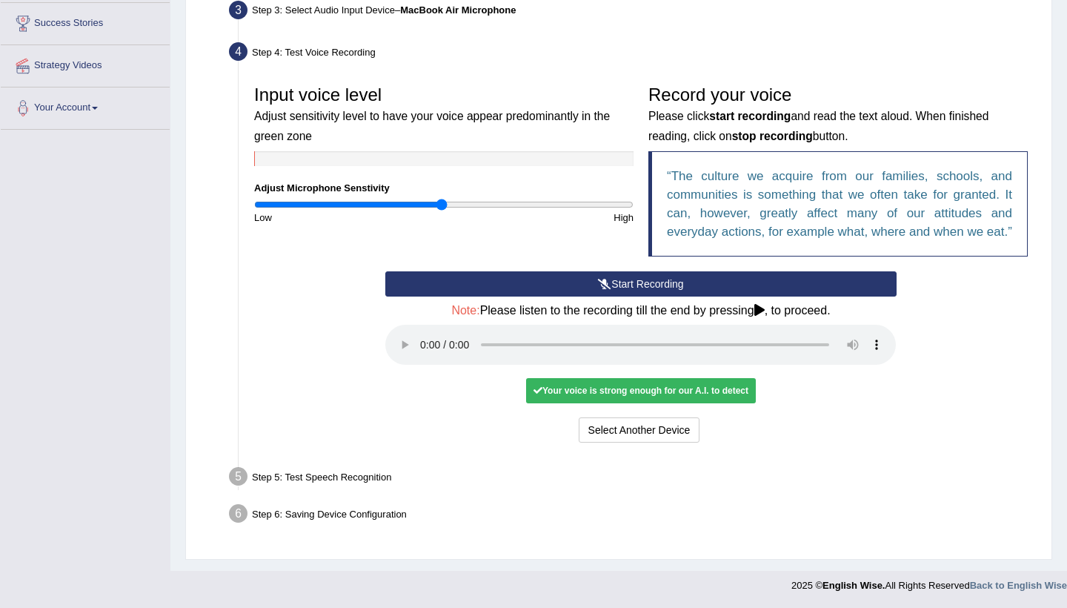
scroll to position [239, 0]
click at [417, 348] on audio at bounding box center [640, 345] width 511 height 40
click at [421, 350] on audio at bounding box center [640, 345] width 511 height 40
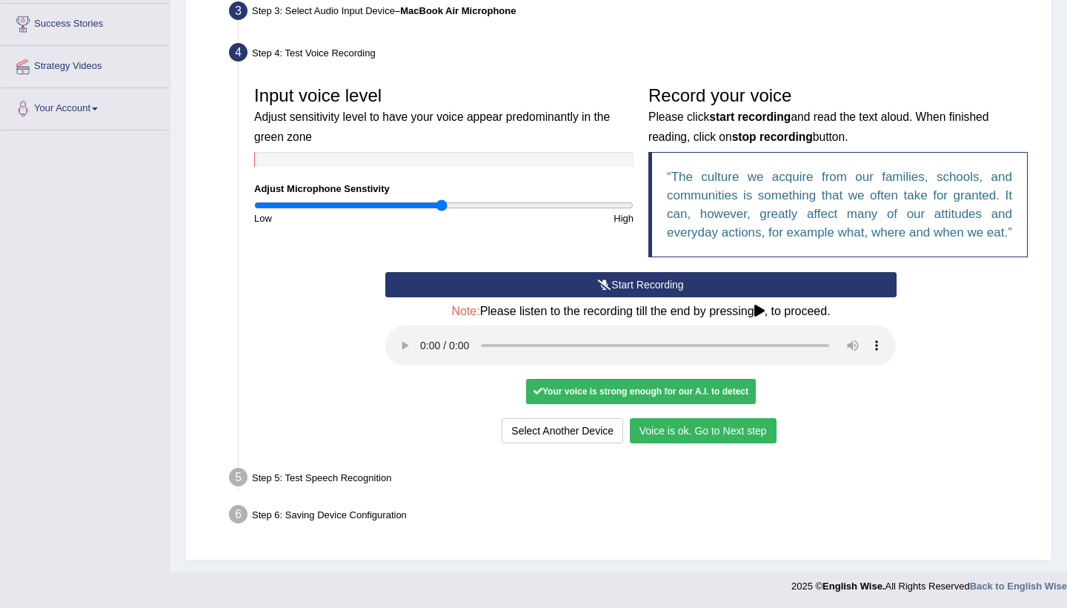
click at [685, 434] on button "Voice is ok. Go to Next step" at bounding box center [703, 430] width 147 height 25
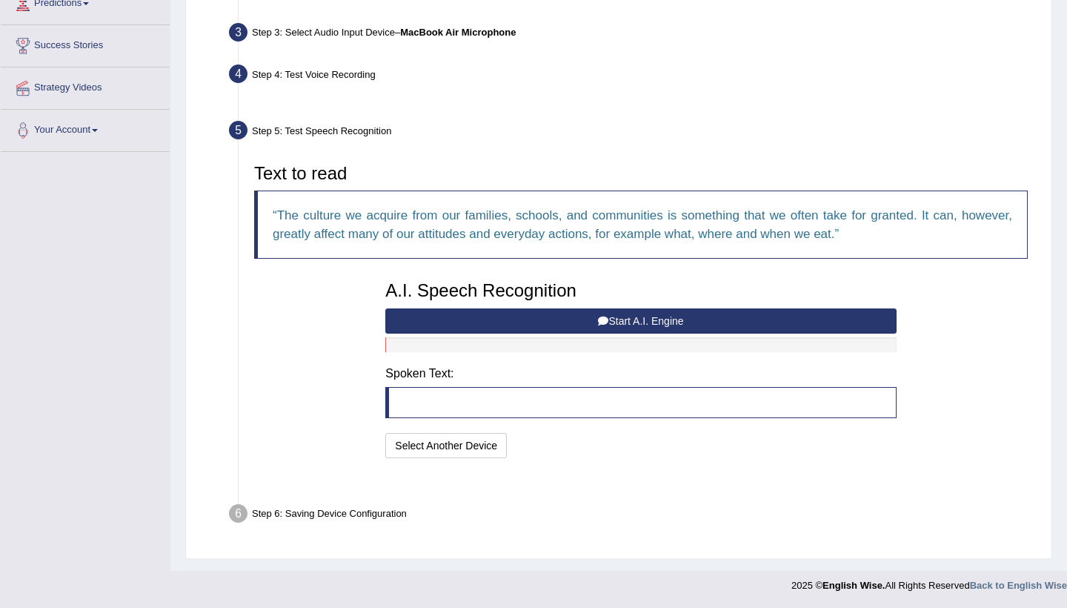
scroll to position [180, 0]
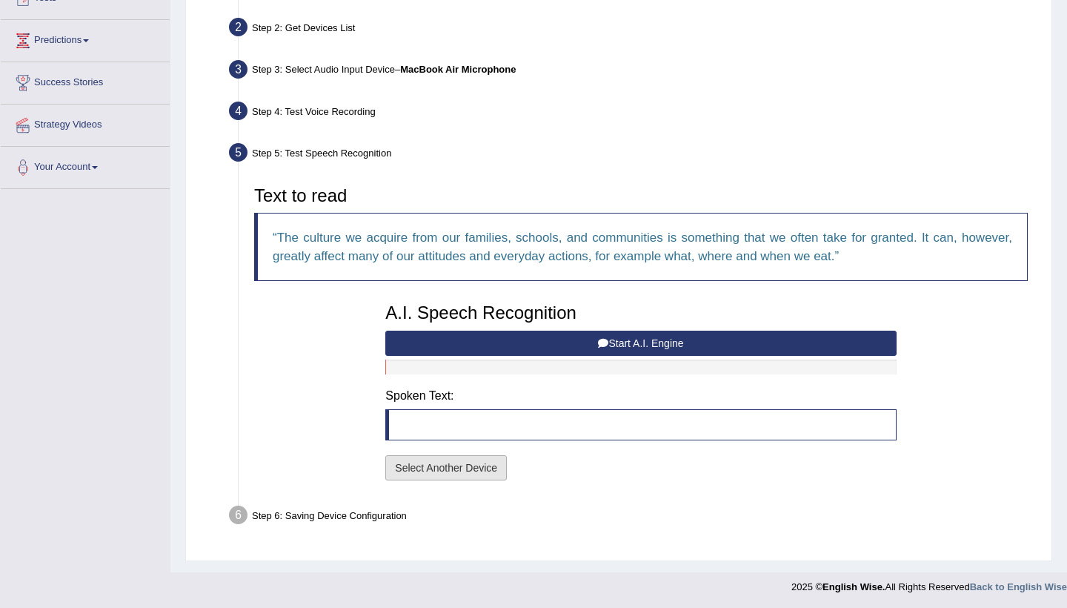
click at [468, 466] on button "Select Another Device" at bounding box center [446, 467] width 122 height 25
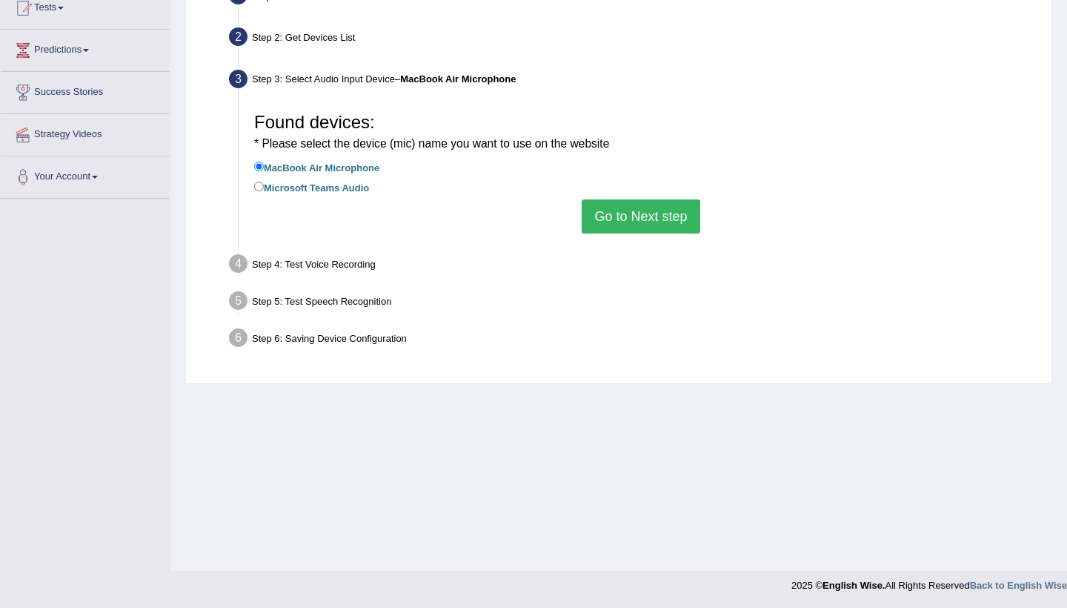
click at [643, 210] on button "Go to Next step" at bounding box center [641, 216] width 118 height 34
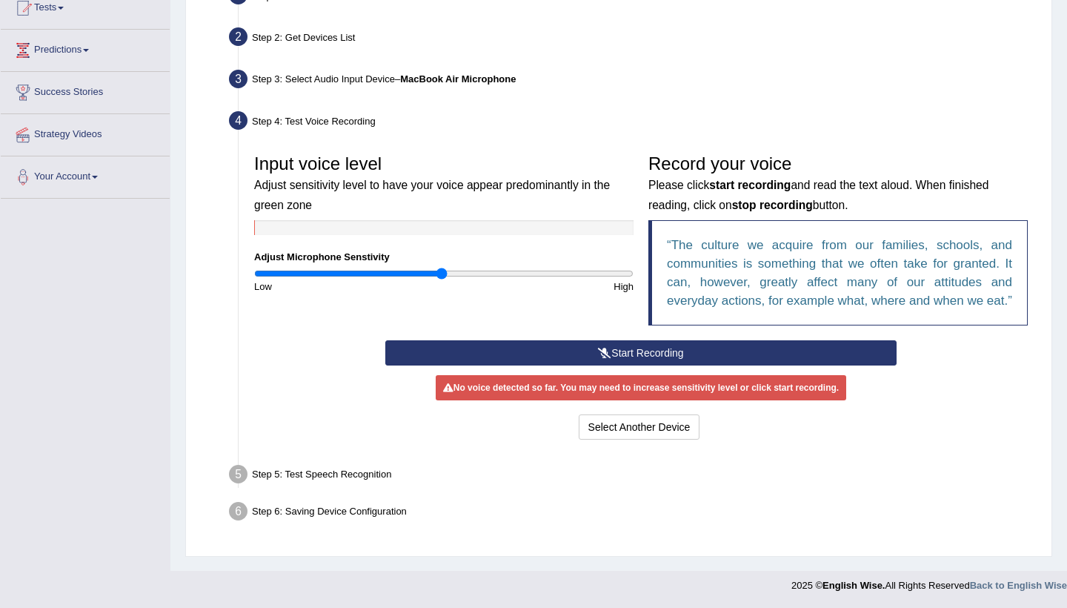
scroll to position [175, 0]
click at [352, 483] on div "Step 5: Test Speech Recognition" at bounding box center [633, 476] width 823 height 33
click at [637, 431] on button "Select Another Device" at bounding box center [640, 426] width 122 height 25
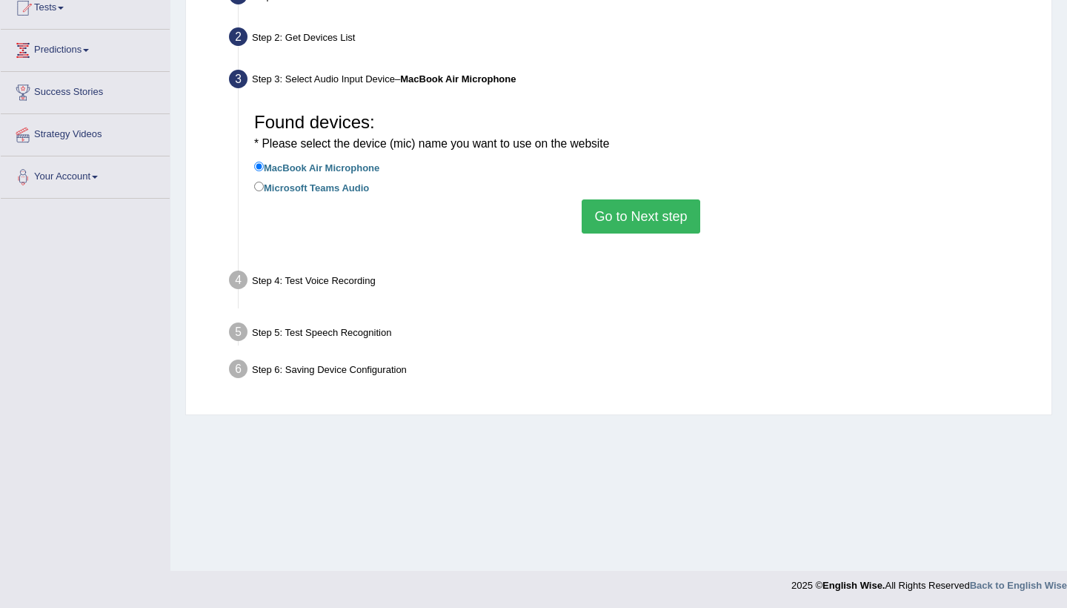
scroll to position [170, 0]
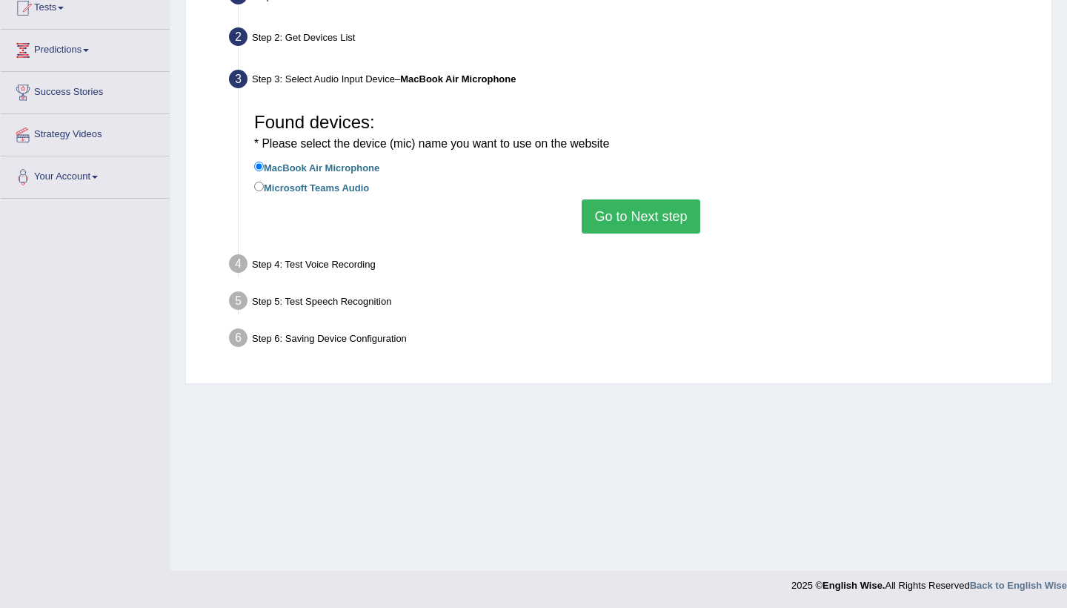
click at [621, 211] on button "Go to Next step" at bounding box center [641, 216] width 118 height 34
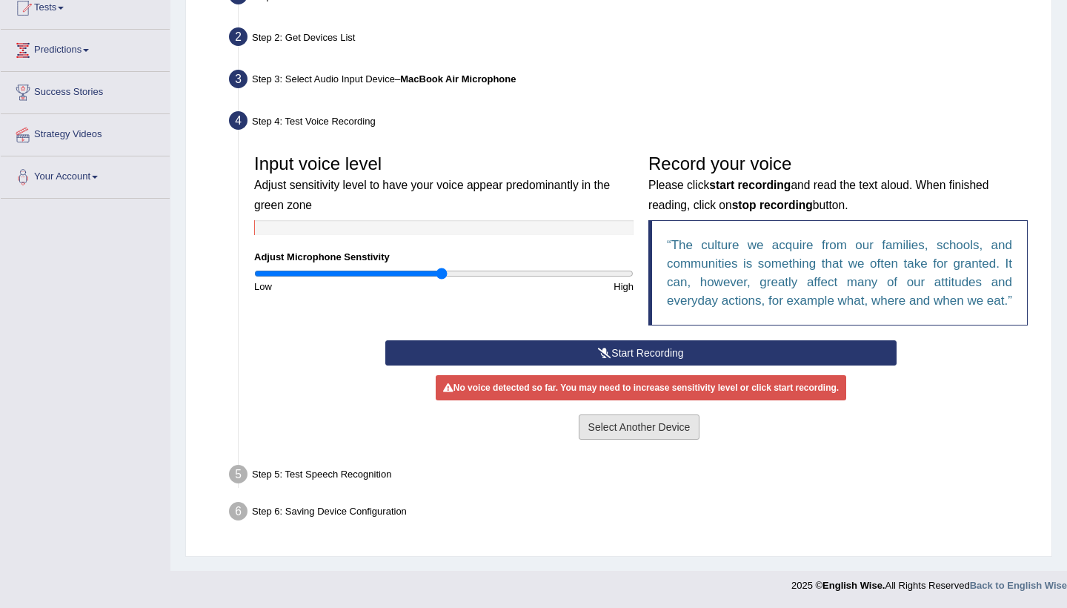
click at [604, 439] on button "Select Another Device" at bounding box center [640, 426] width 122 height 25
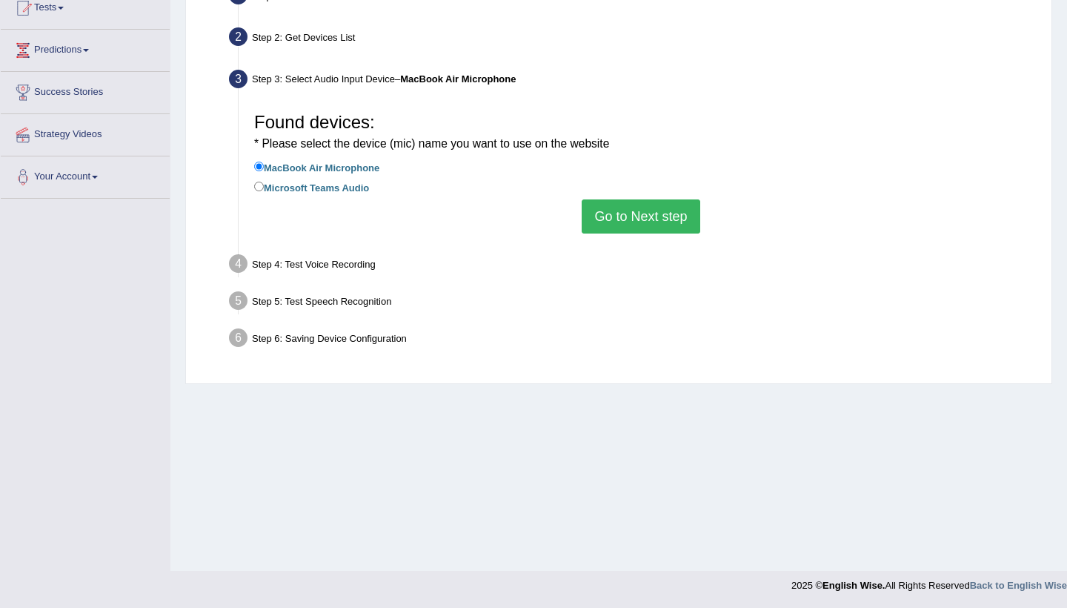
click at [325, 186] on label "Microsoft Teams Audio" at bounding box center [311, 187] width 115 height 16
click at [264, 186] on input "Microsoft Teams Audio" at bounding box center [259, 187] width 10 height 10
radio input "true"
click at [631, 216] on button "Go to Next step" at bounding box center [641, 216] width 118 height 34
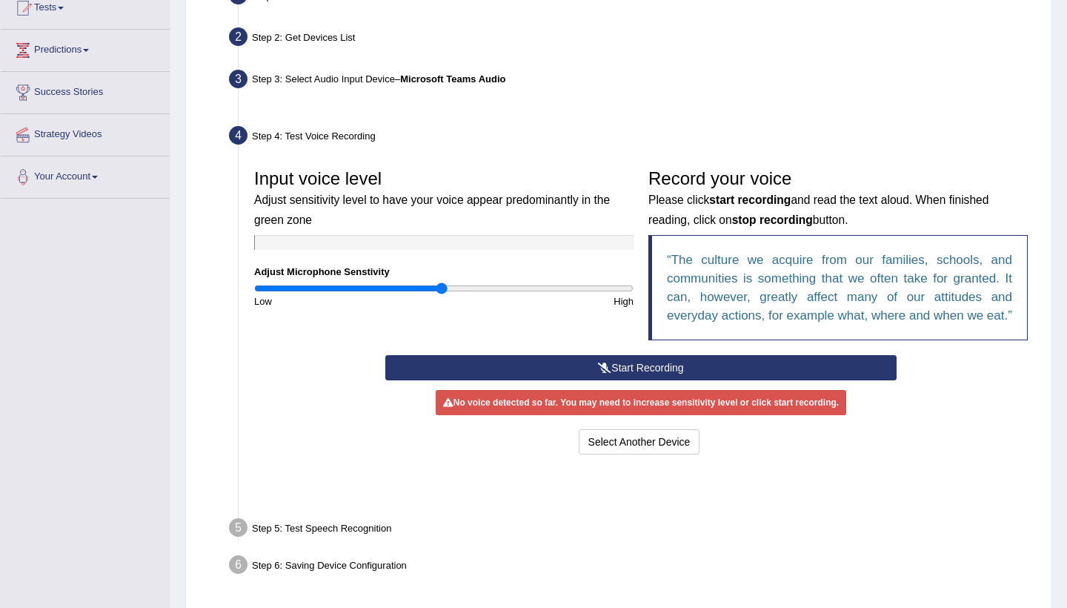
click at [639, 206] on div "Input voice level Adjust sensitivity level to have your voice appear predominan…" at bounding box center [444, 235] width 394 height 147
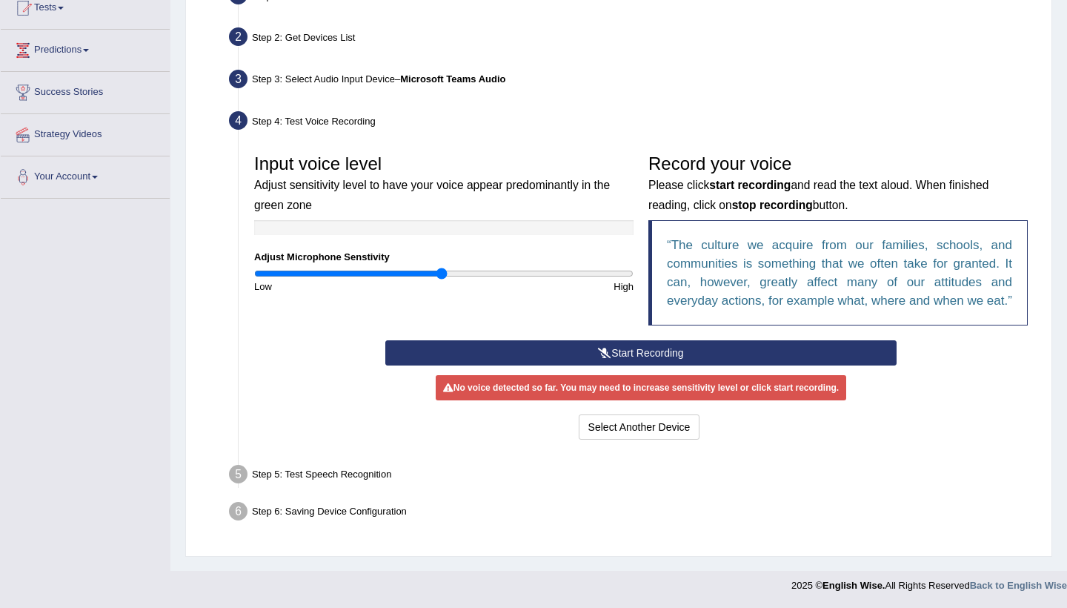
click at [605, 358] on icon at bounding box center [604, 353] width 13 height 10
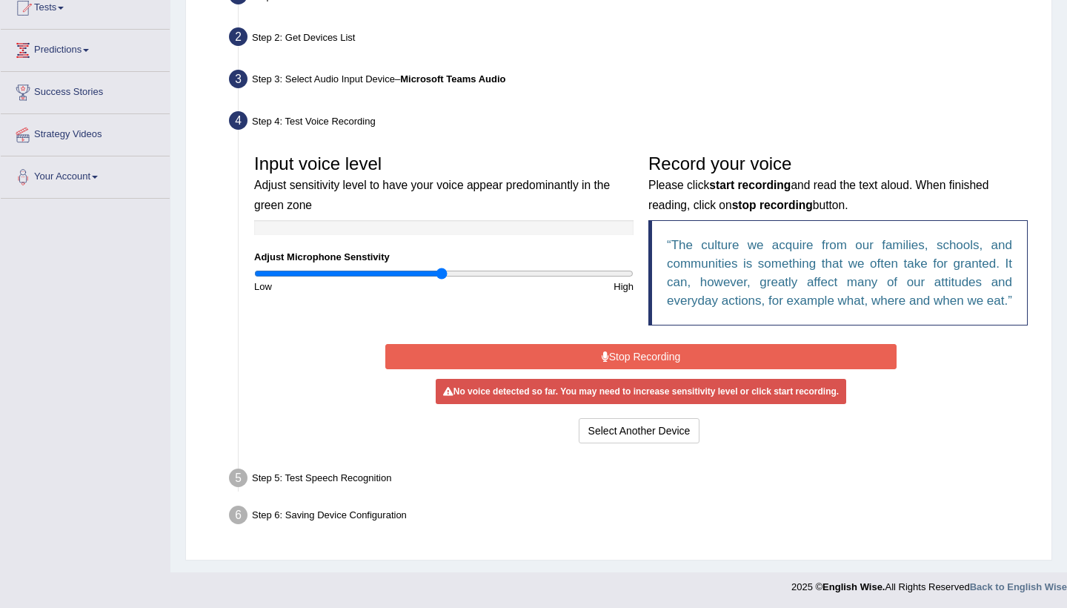
click at [605, 362] on icon at bounding box center [605, 356] width 7 height 10
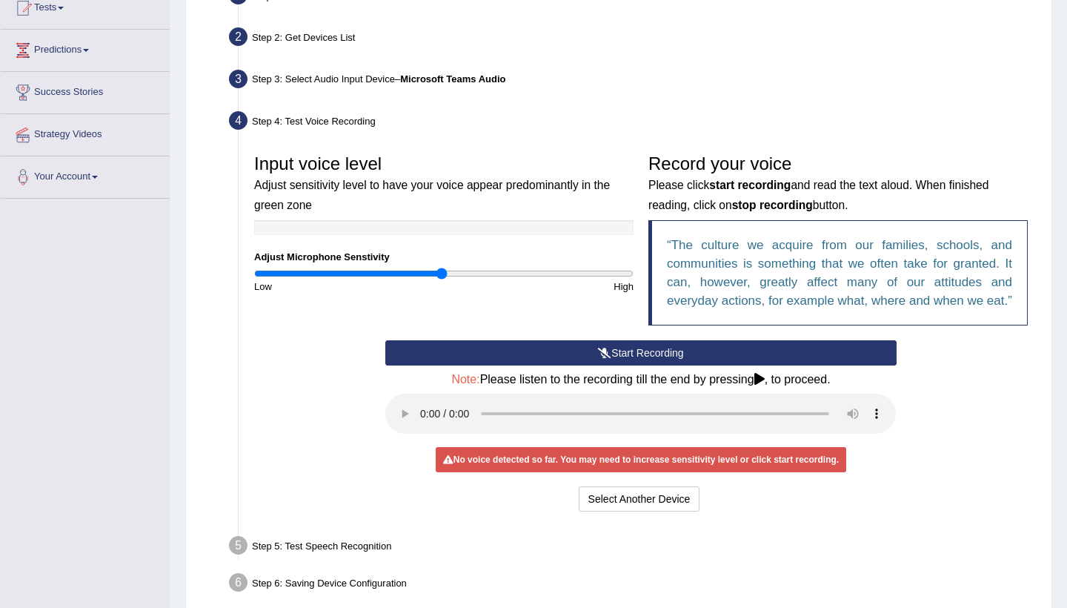
click at [428, 424] on audio at bounding box center [640, 413] width 511 height 40
click at [419, 422] on audio at bounding box center [640, 413] width 511 height 40
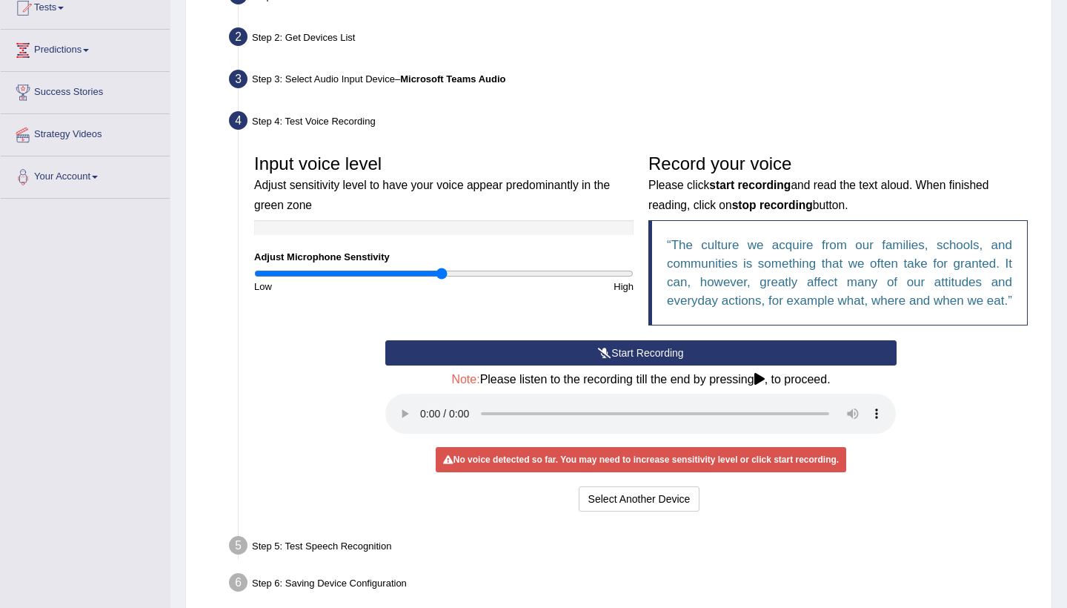
click at [419, 422] on audio at bounding box center [640, 413] width 511 height 40
click at [852, 425] on audio at bounding box center [640, 413] width 511 height 40
click at [826, 419] on audio at bounding box center [640, 413] width 511 height 40
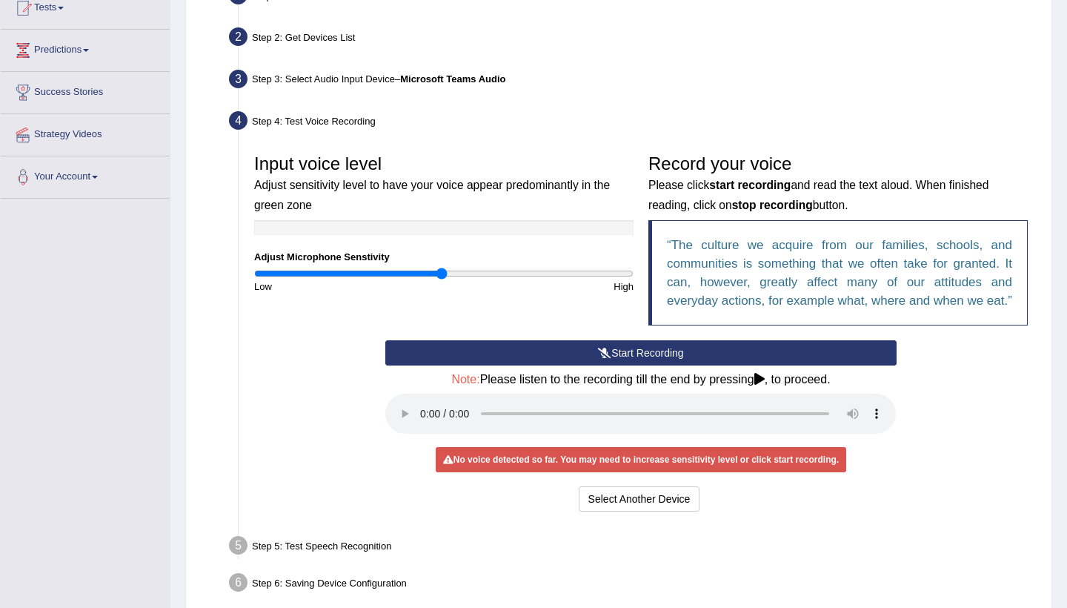
click at [882, 425] on audio at bounding box center [640, 413] width 511 height 40
click at [643, 365] on button "Start Recording" at bounding box center [640, 352] width 511 height 25
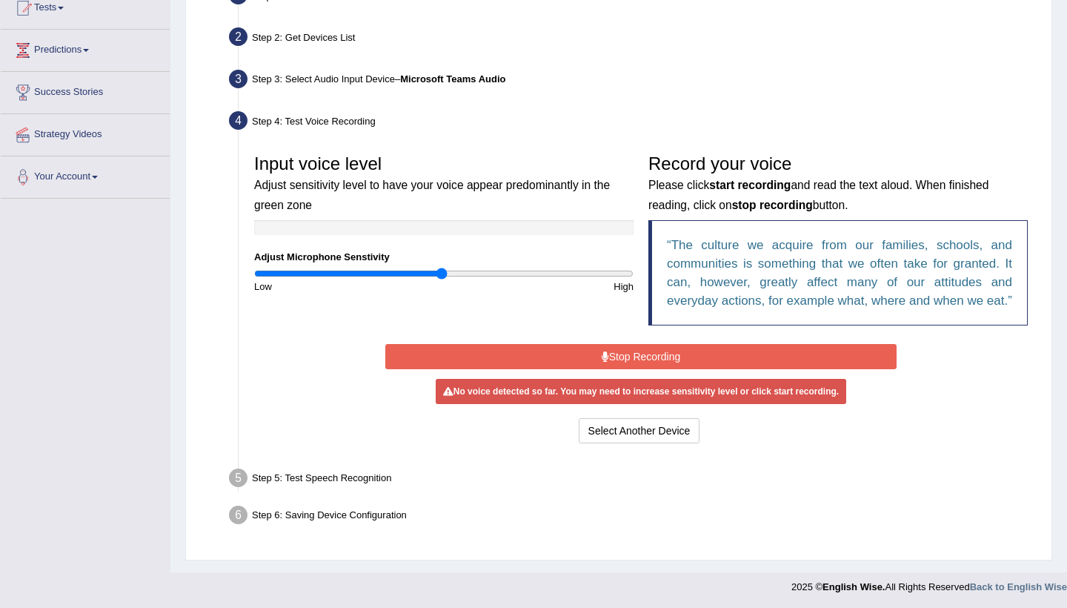
click at [643, 369] on button "Stop Recording" at bounding box center [640, 356] width 511 height 25
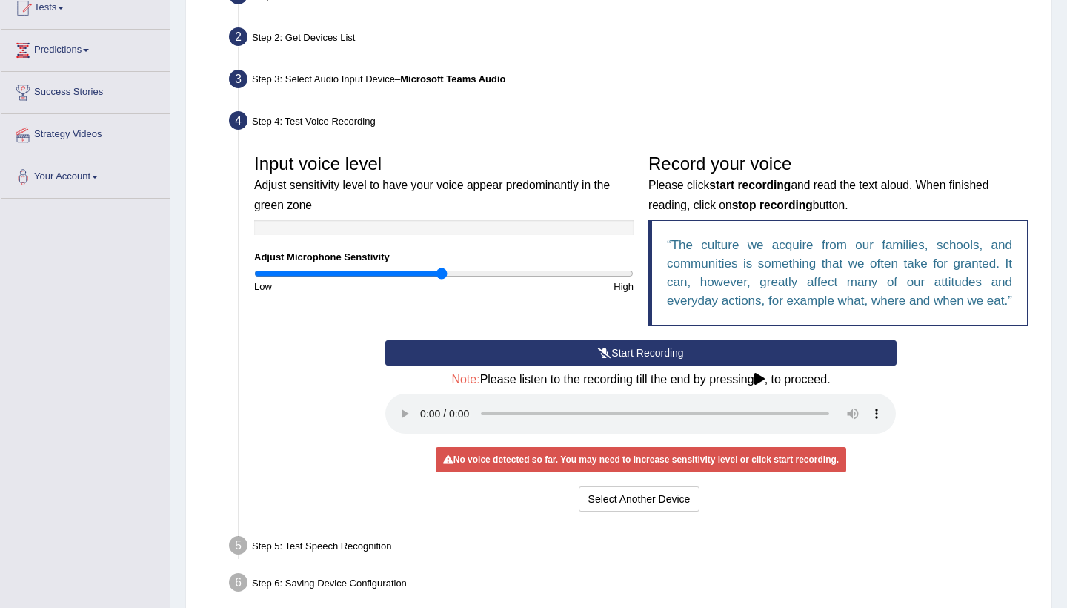
click at [425, 417] on audio at bounding box center [640, 413] width 511 height 40
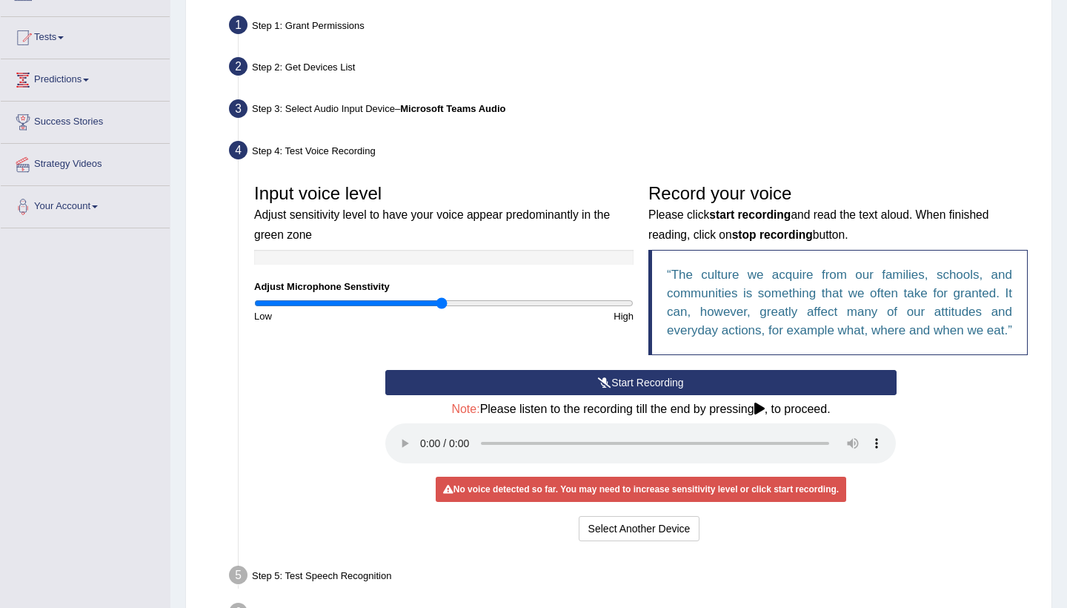
scroll to position [135, 0]
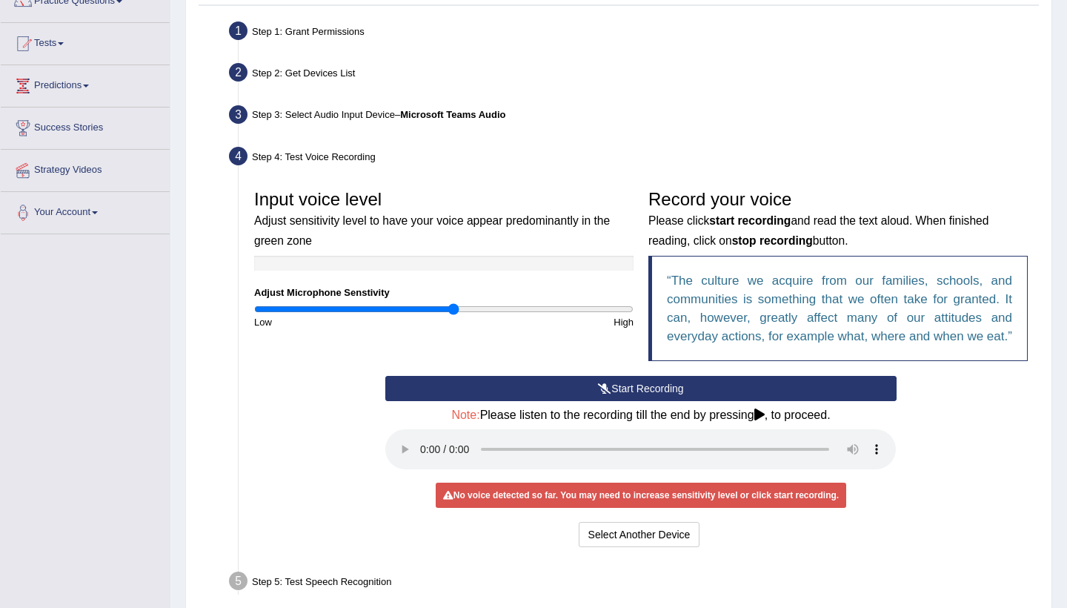
drag, startPoint x: 440, startPoint y: 312, endPoint x: 455, endPoint y: 312, distance: 14.8
click at [454, 312] on input "range" at bounding box center [443, 309] width 379 height 12
drag, startPoint x: 462, startPoint y: 312, endPoint x: 342, endPoint y: 251, distance: 134.5
type input "0.46"
click at [342, 251] on div "Input voice level Adjust sensitivity level to have your voice appear predominan…" at bounding box center [444, 255] width 394 height 147
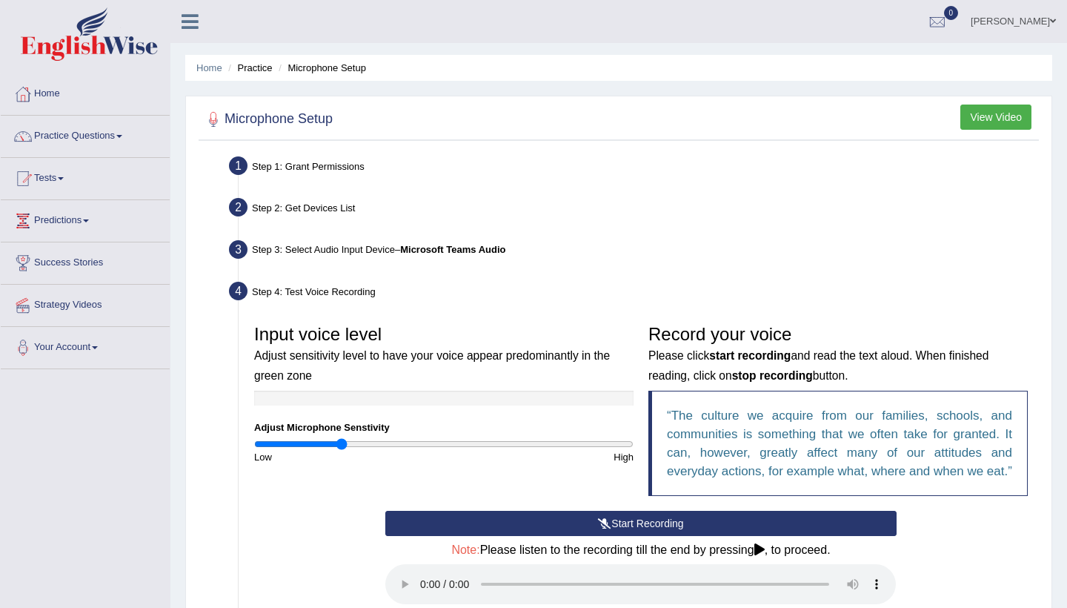
scroll to position [0, 0]
click at [982, 126] on button "View Video" at bounding box center [995, 116] width 71 height 25
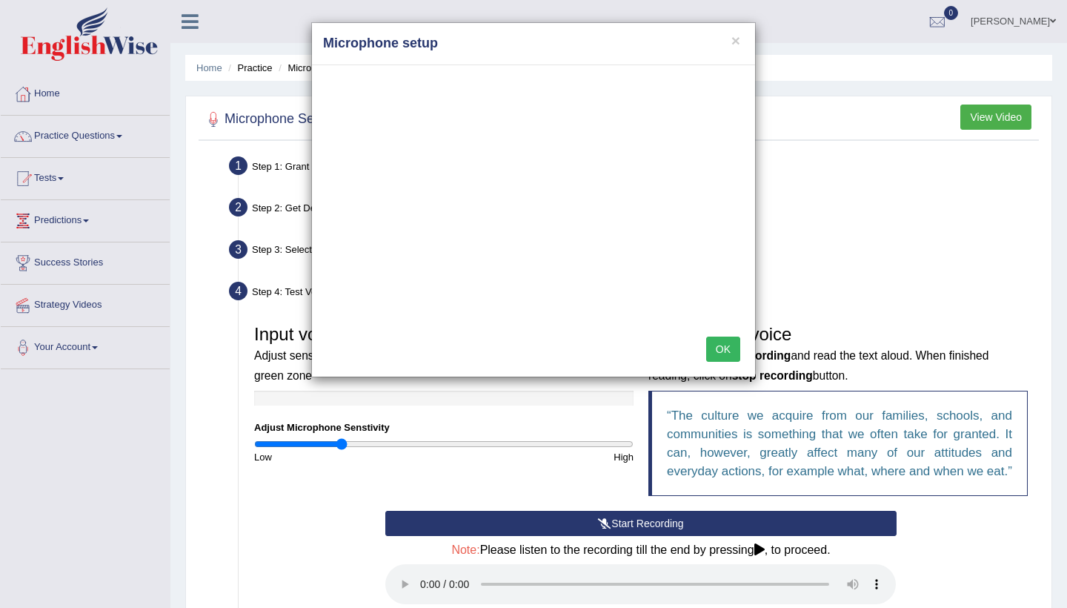
click at [84, 342] on div "× Microphone setup OK" at bounding box center [533, 304] width 1067 height 608
click at [99, 349] on div "× Microphone setup OK" at bounding box center [533, 304] width 1067 height 608
click at [723, 342] on button "OK" at bounding box center [723, 348] width 34 height 25
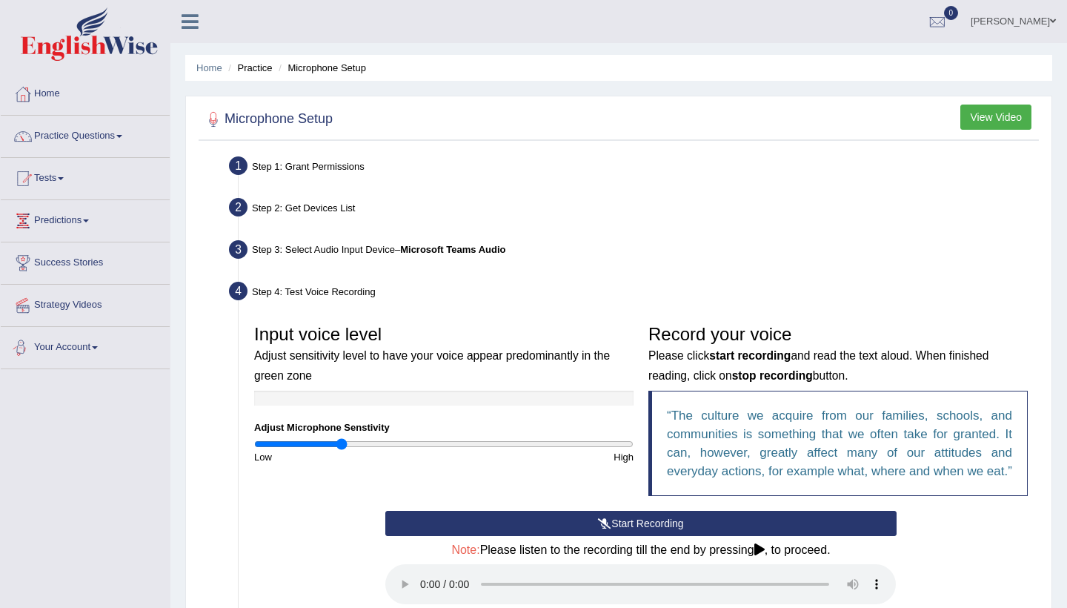
click at [101, 352] on link "Your Account" at bounding box center [85, 345] width 169 height 37
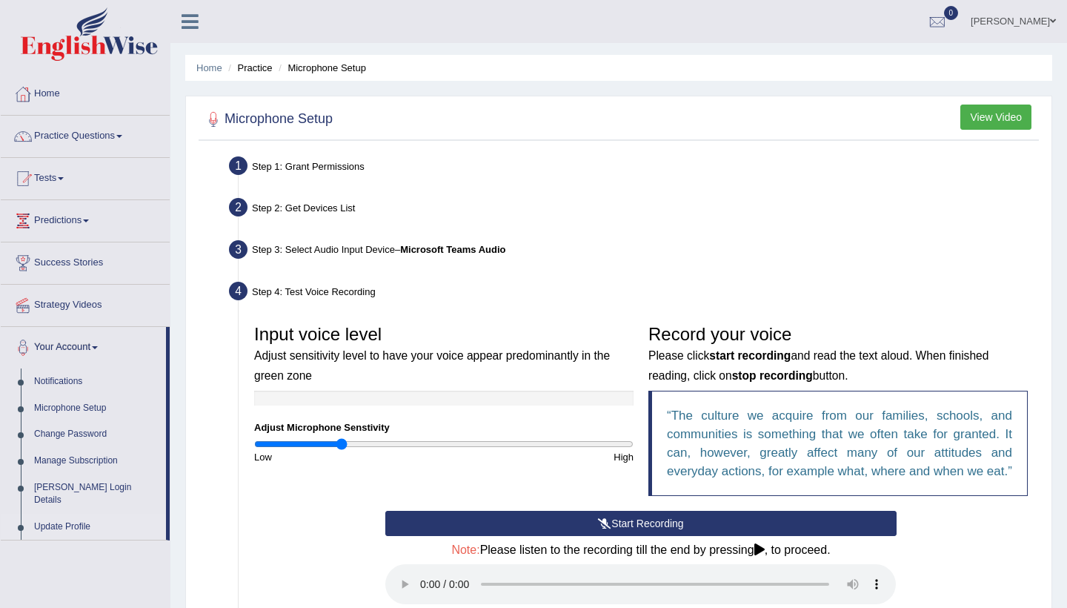
drag, startPoint x: 96, startPoint y: 488, endPoint x: 83, endPoint y: 498, distance: 16.9
click at [83, 498] on ul "Notifications Microphone Setup Change Password Manage Subscription Pearson Logi…" at bounding box center [83, 453] width 165 height 171
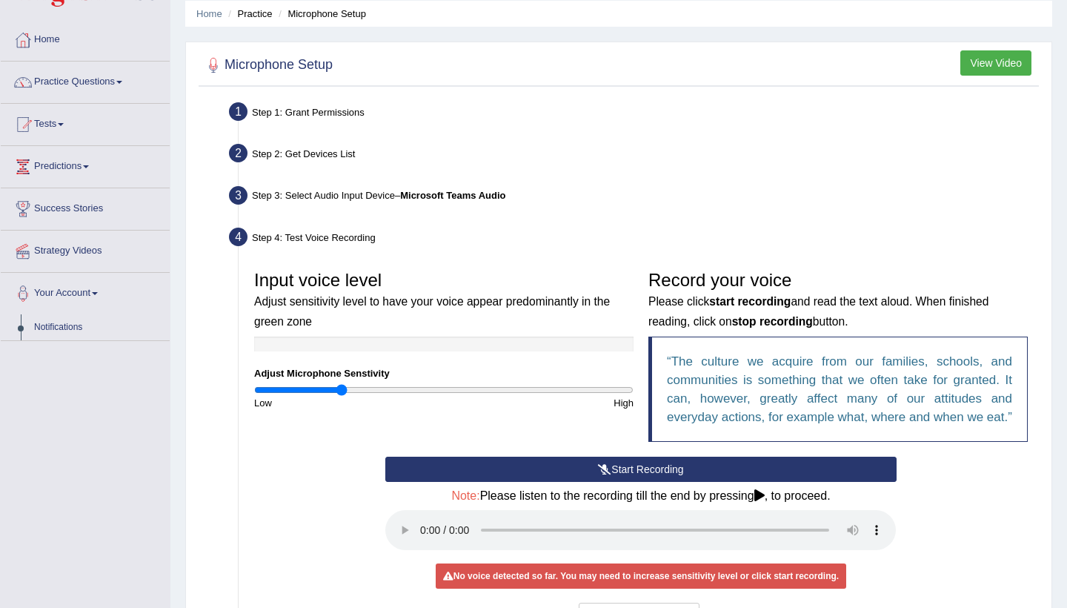
scroll to position [55, 0]
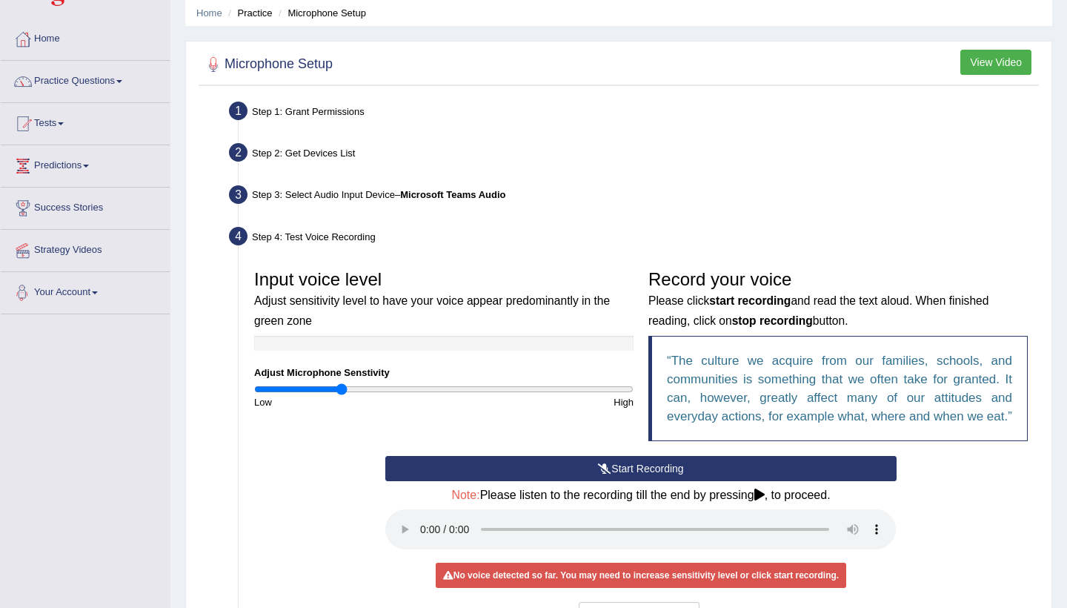
click at [91, 284] on link "Your Account" at bounding box center [85, 290] width 169 height 37
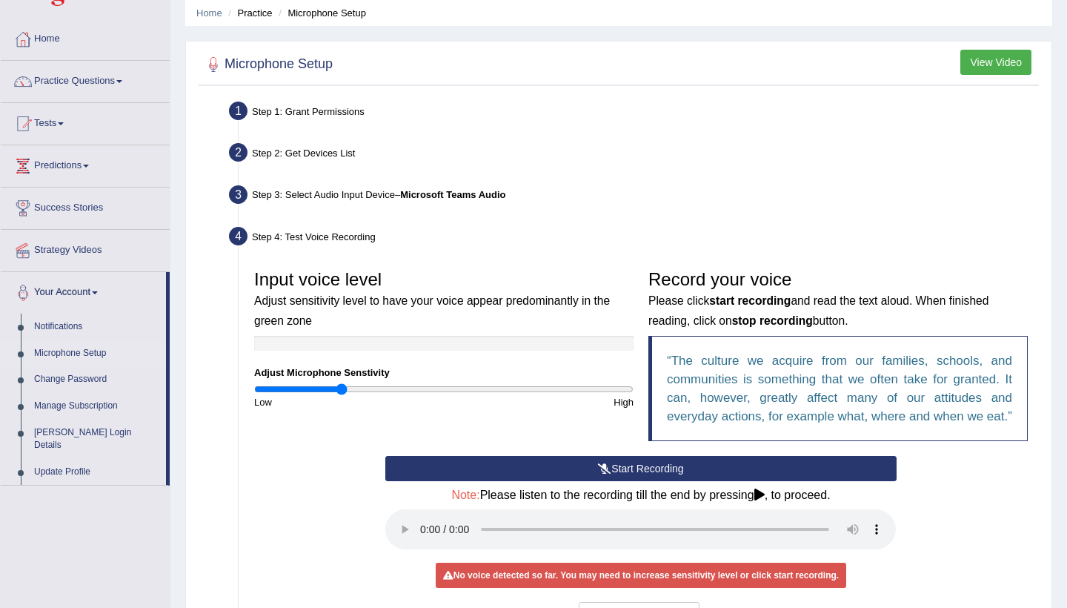
click at [71, 356] on link "Microphone Setup" at bounding box center [96, 353] width 139 height 27
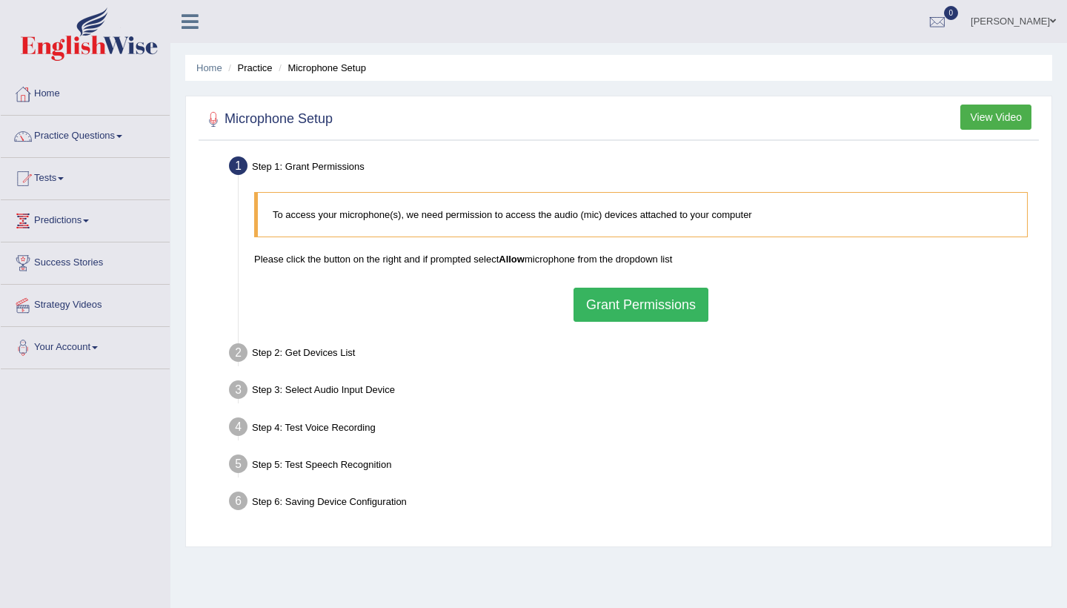
click at [632, 309] on button "Grant Permissions" at bounding box center [641, 305] width 135 height 34
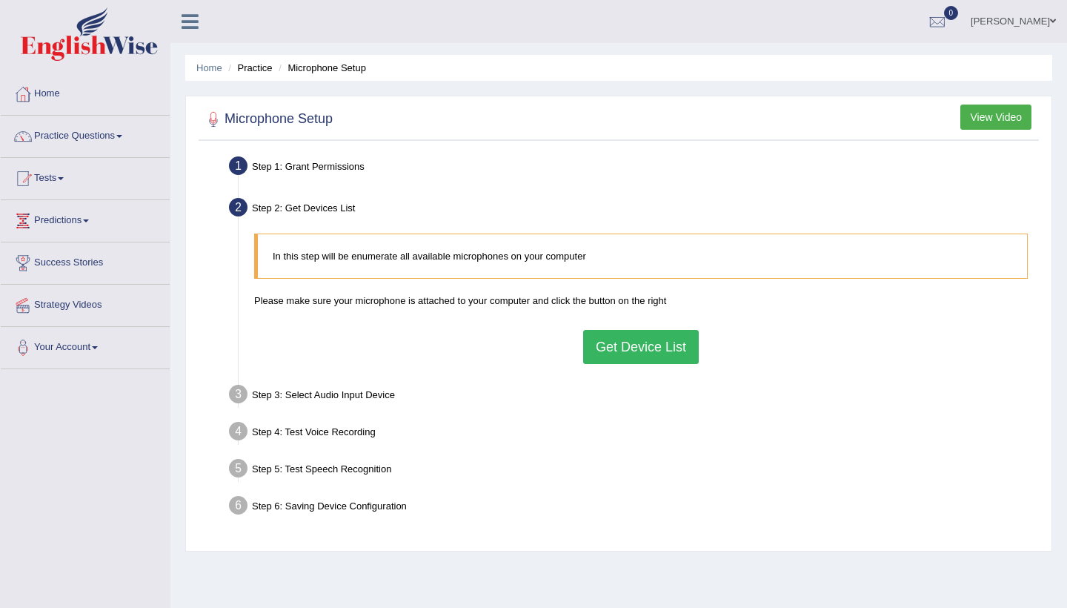
click at [623, 350] on button "Get Device List" at bounding box center [641, 347] width 116 height 34
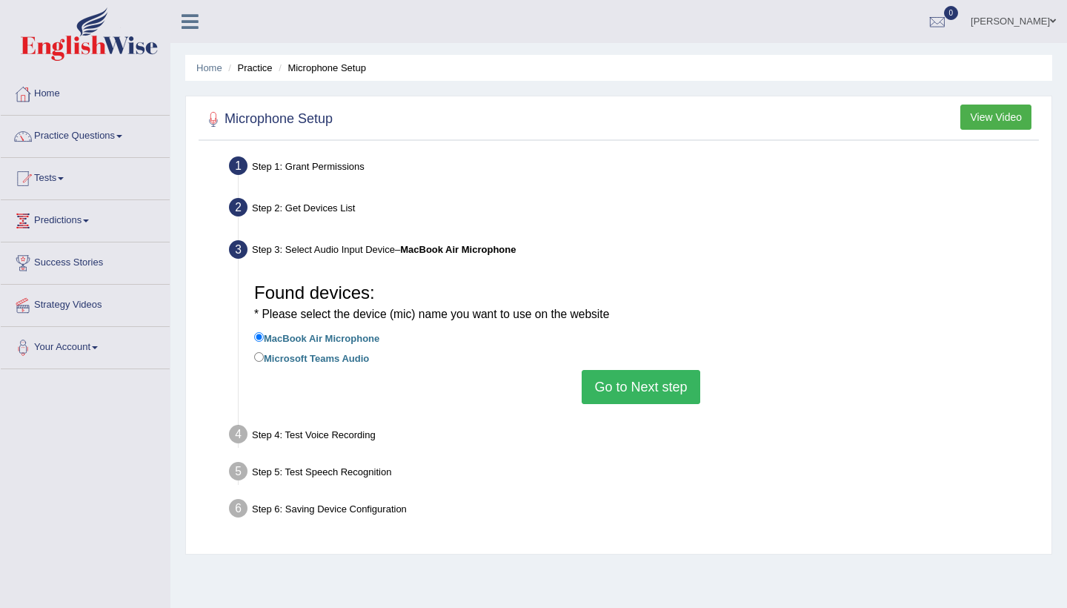
click at [621, 380] on button "Go to Next step" at bounding box center [641, 387] width 118 height 34
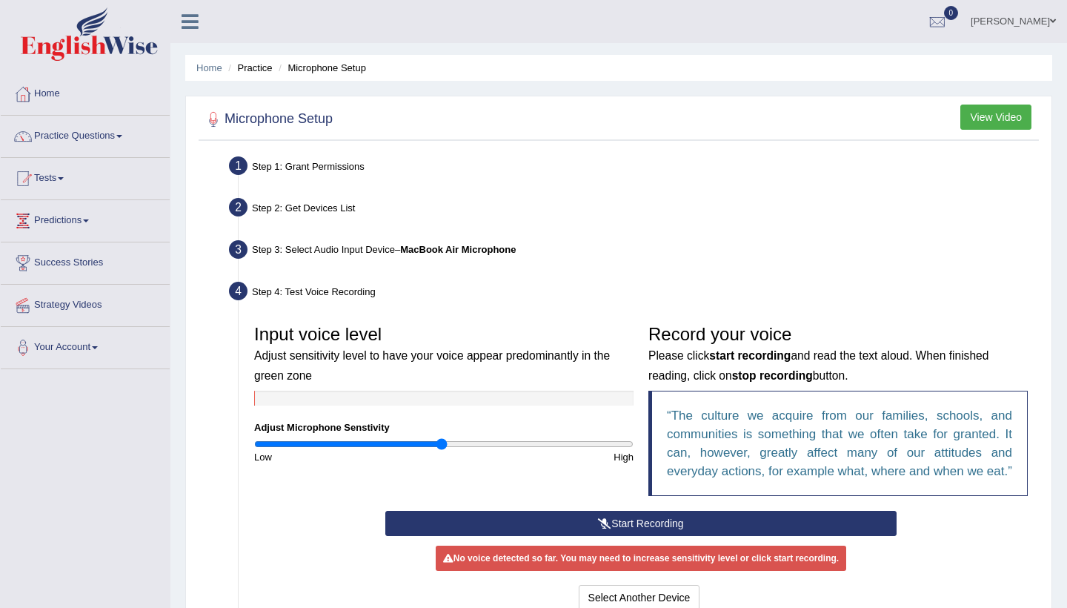
click at [621, 534] on button "Start Recording" at bounding box center [640, 523] width 511 height 25
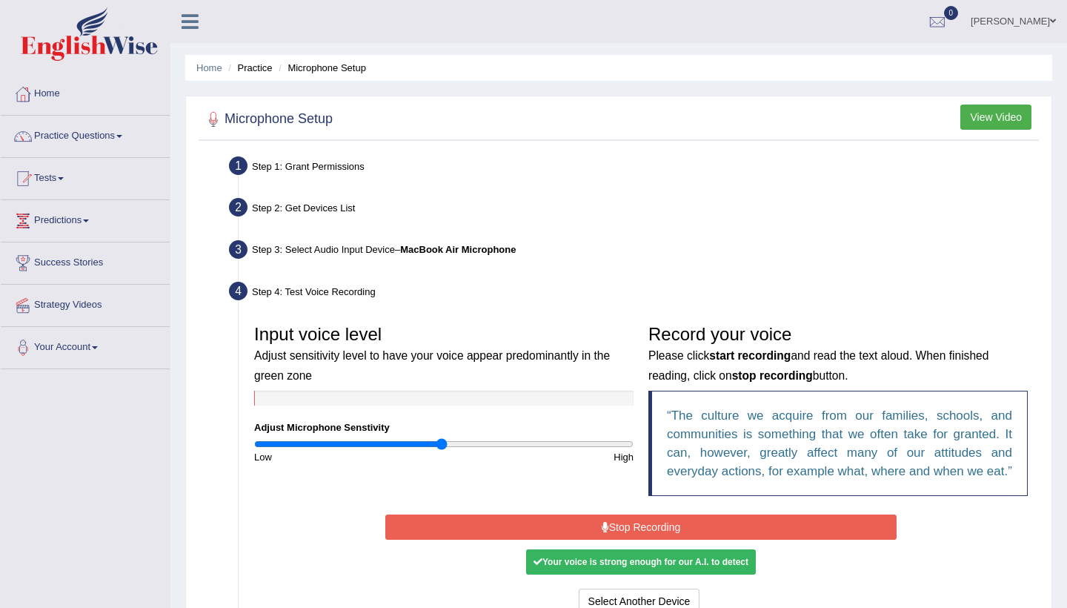
click at [621, 534] on button "Stop Recording" at bounding box center [640, 526] width 511 height 25
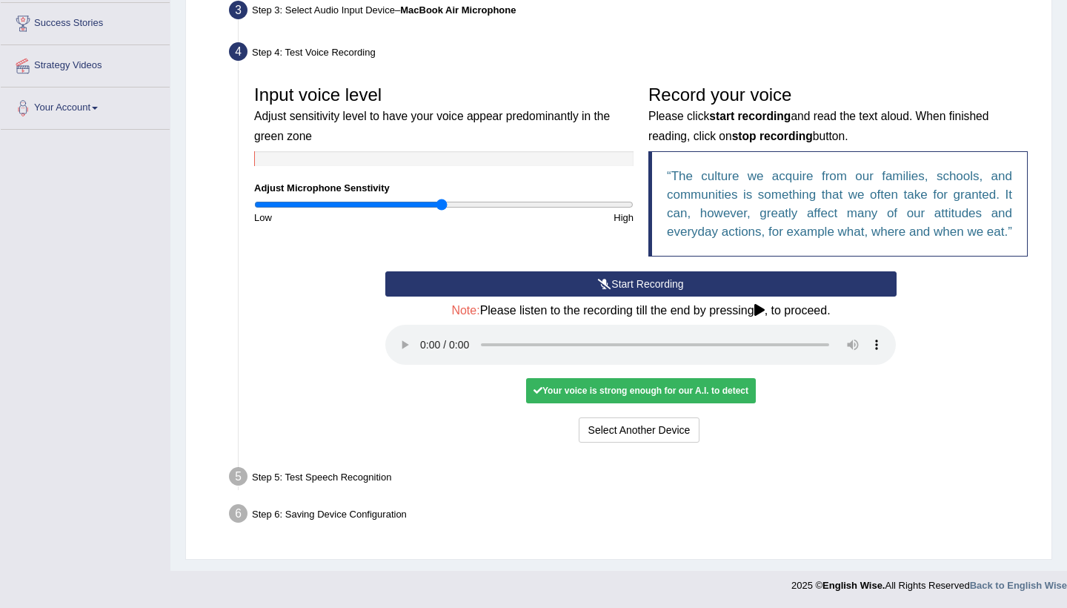
scroll to position [239, 0]
click at [419, 351] on audio at bounding box center [640, 345] width 511 height 40
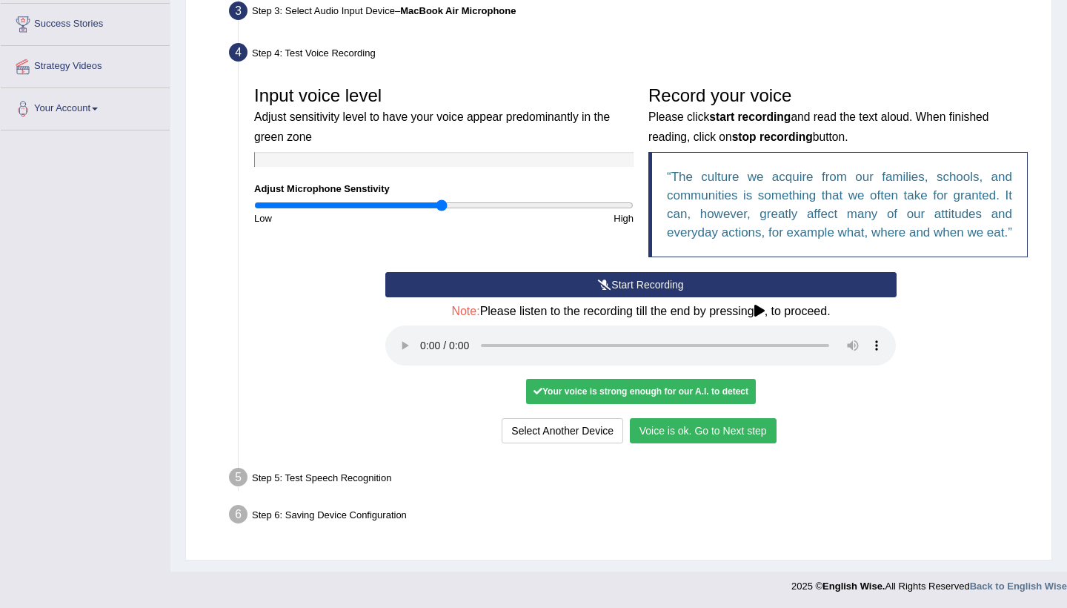
click at [673, 437] on button "Voice is ok. Go to Next step" at bounding box center [703, 430] width 147 height 25
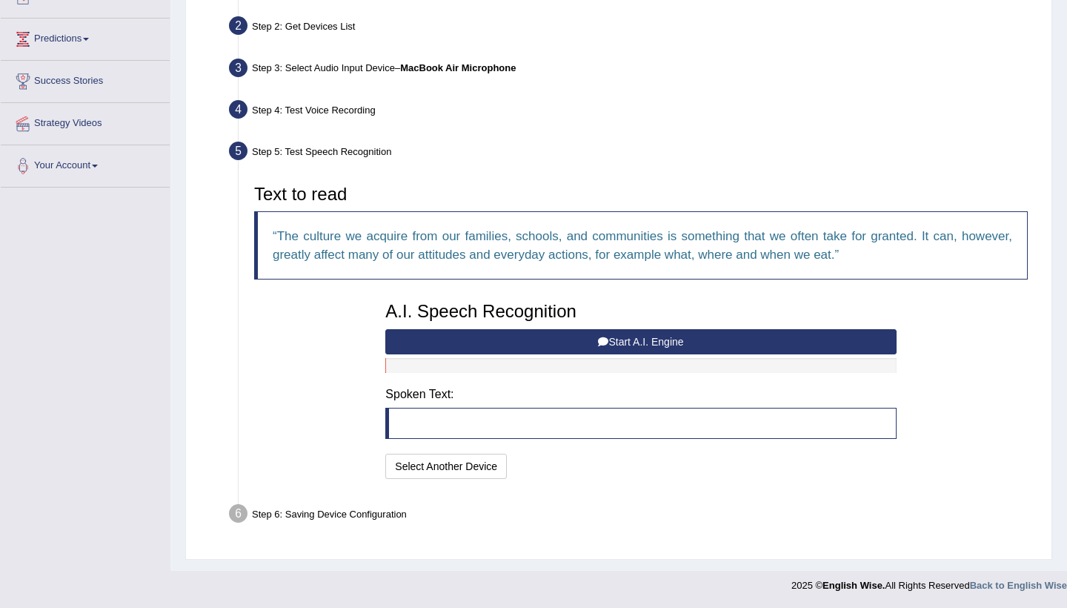
scroll to position [180, 0]
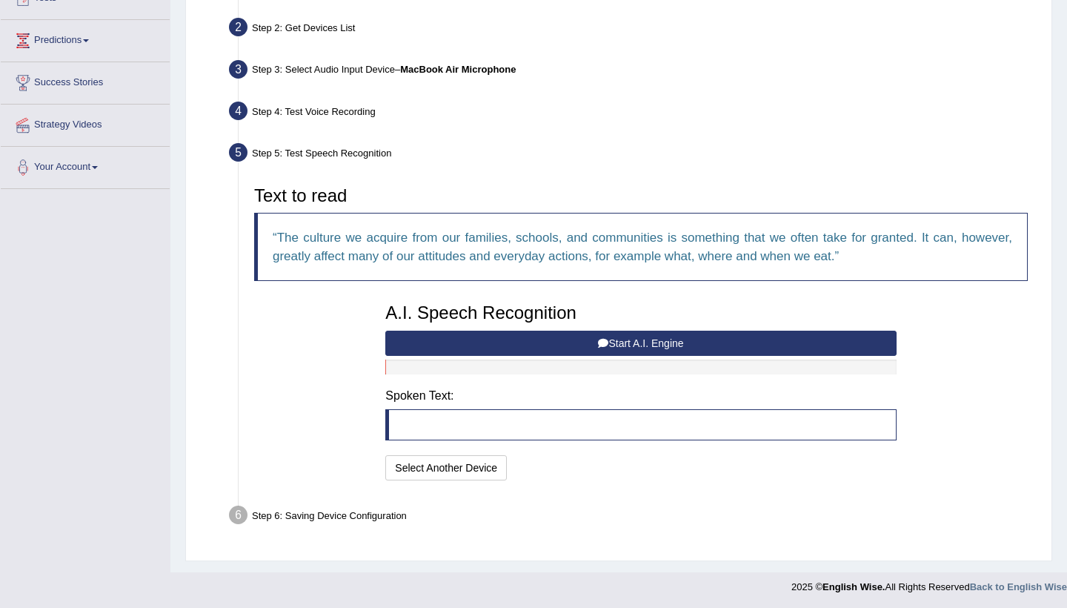
click at [631, 341] on button "Start A.I. Engine" at bounding box center [640, 342] width 511 height 25
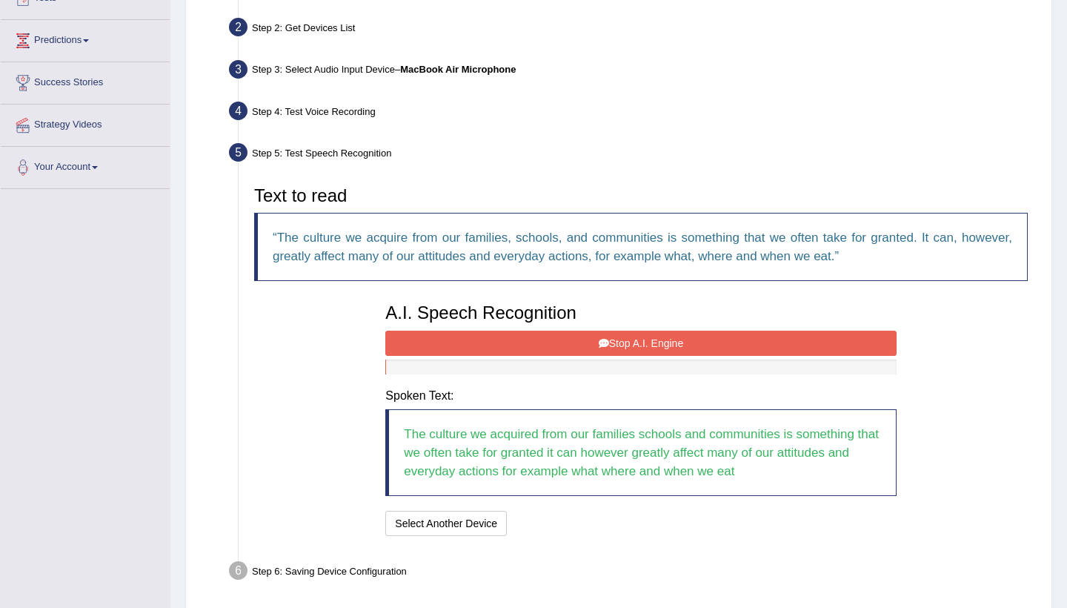
click at [637, 341] on button "Stop A.I. Engine" at bounding box center [640, 342] width 511 height 25
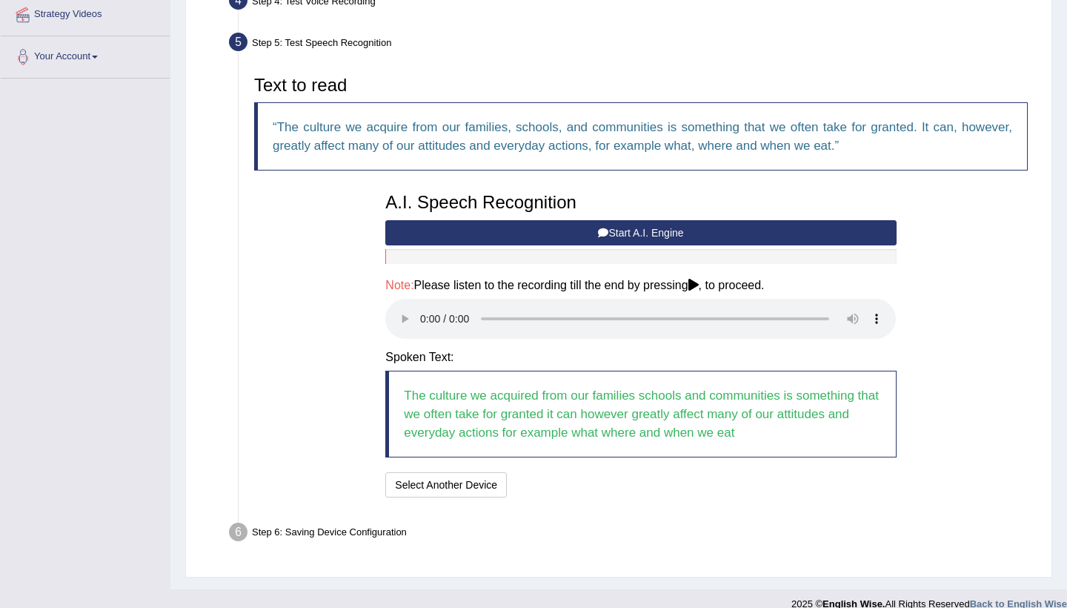
scroll to position [290, 0]
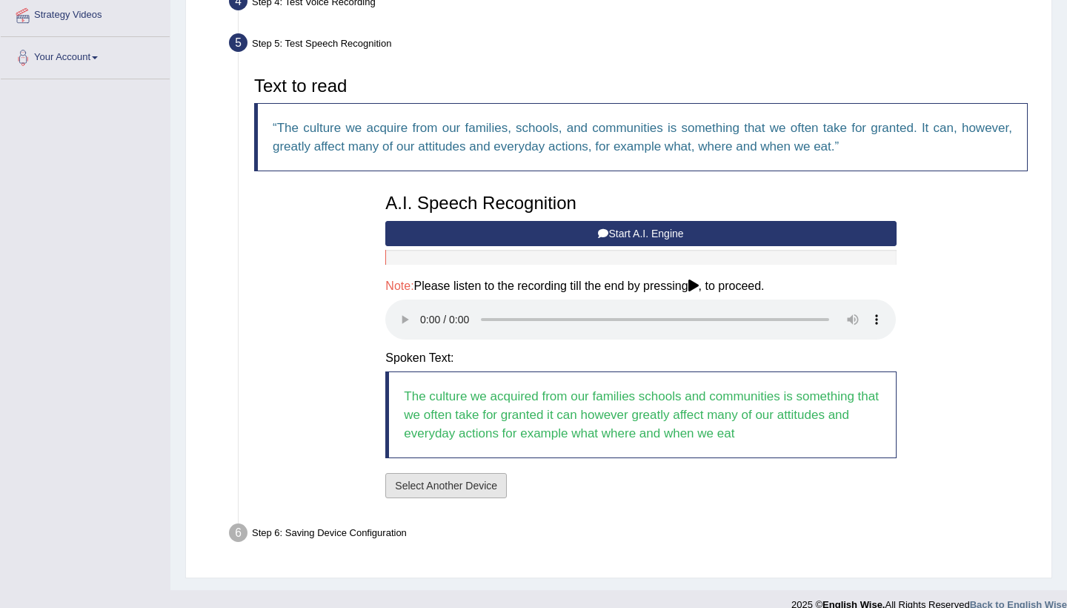
click at [457, 473] on button "Select Another Device" at bounding box center [446, 485] width 122 height 25
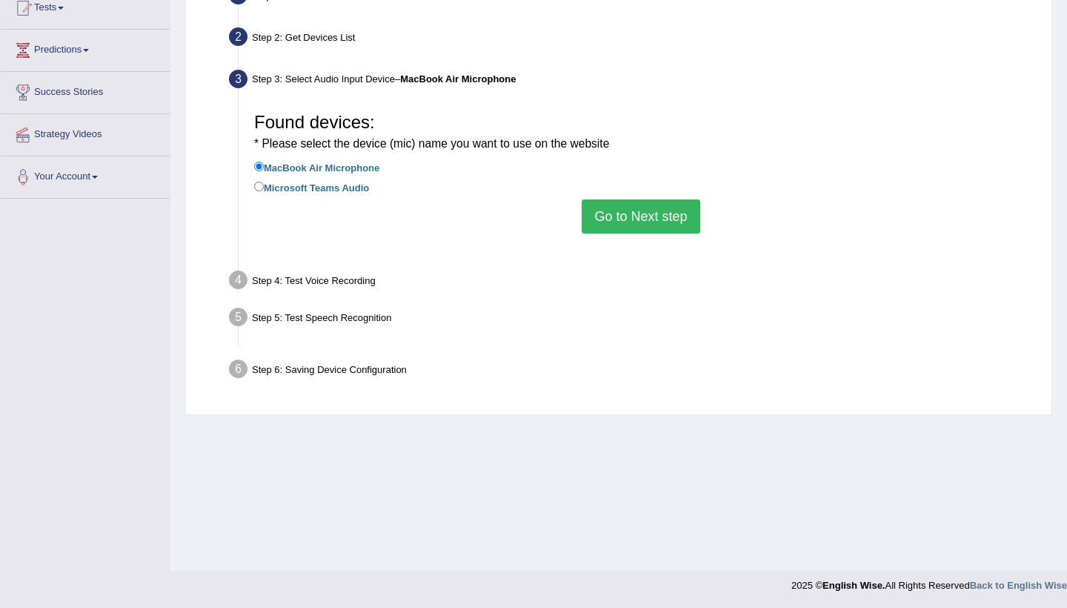
scroll to position [170, 0]
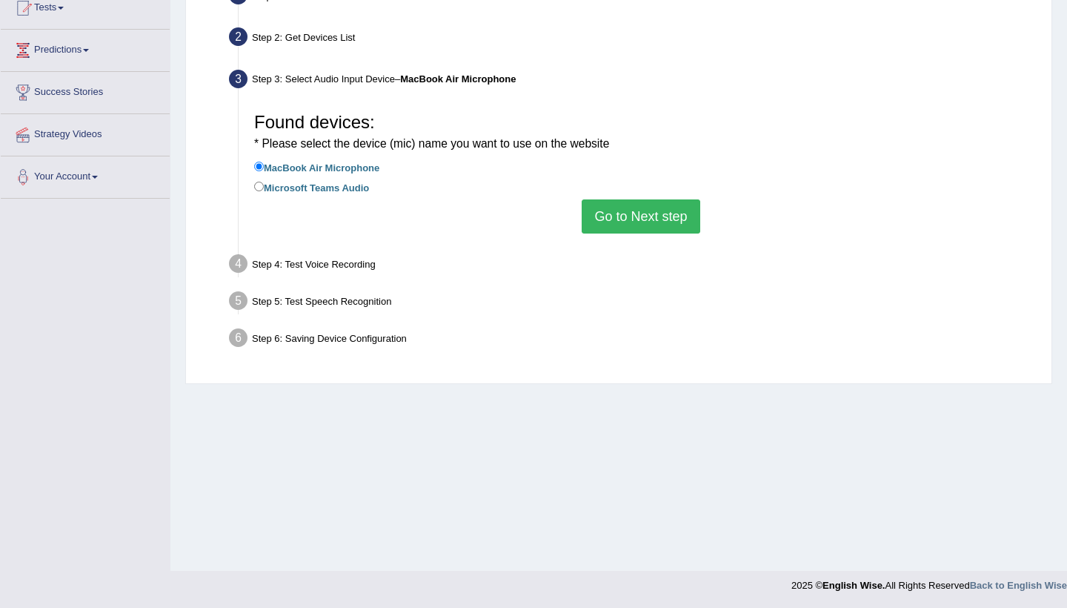
click at [360, 173] on li "MacBook Air Microphone" at bounding box center [641, 169] width 774 height 20
click at [352, 182] on label "Microsoft Teams Audio" at bounding box center [311, 187] width 115 height 16
click at [264, 182] on input "Microsoft Teams Audio" at bounding box center [259, 187] width 10 height 10
radio input "true"
click at [625, 214] on button "Go to Next step" at bounding box center [641, 216] width 118 height 34
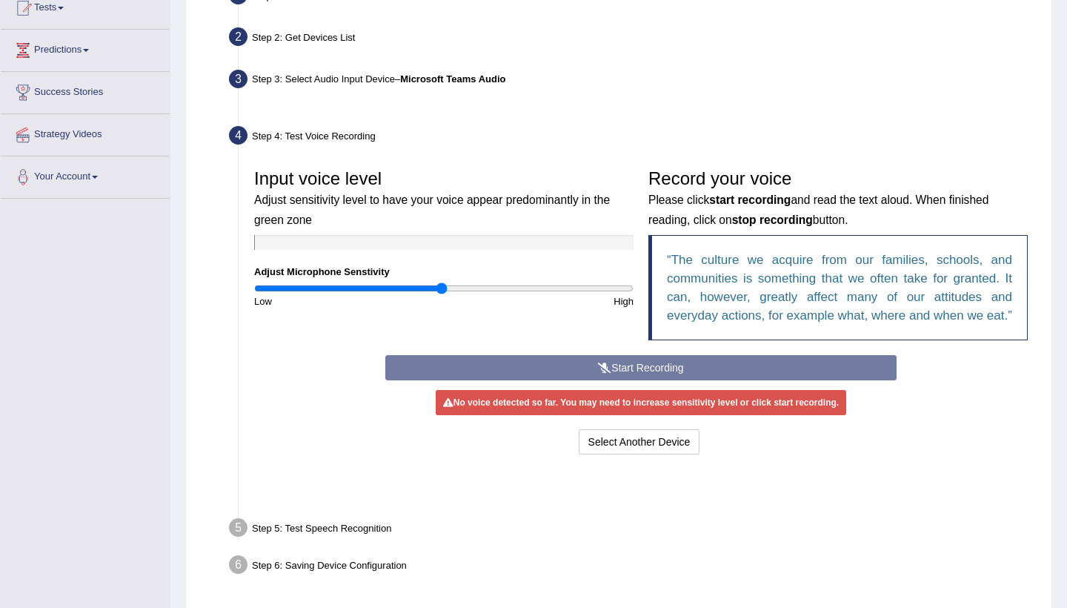
click at [625, 214] on div "Input voice level Adjust sensitivity level to have your voice appear predominan…" at bounding box center [444, 235] width 394 height 147
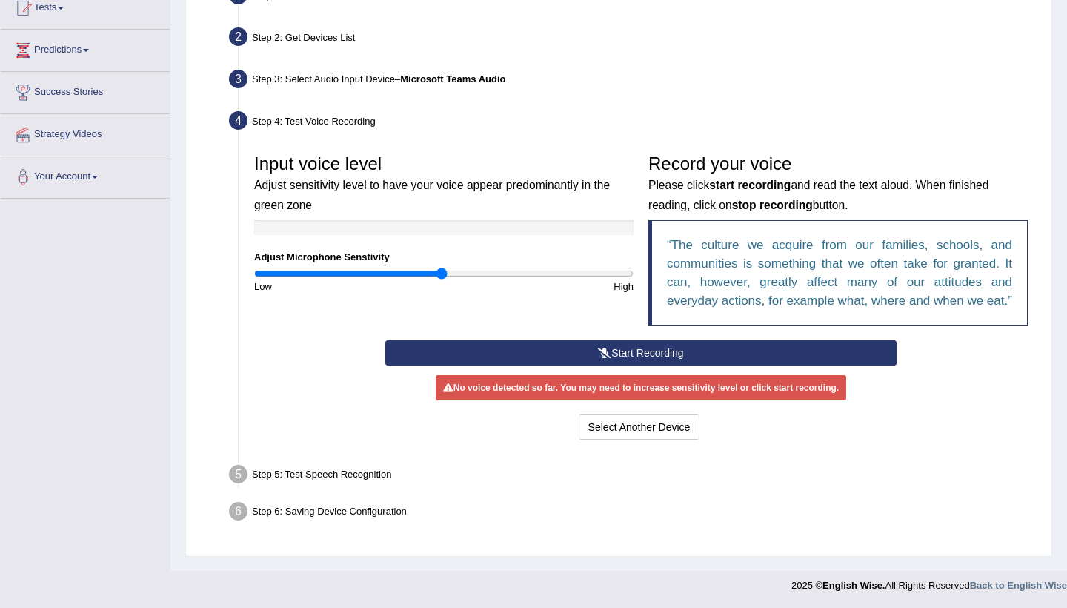
click at [657, 207] on small "Please click start recording and read the text aloud. When finished reading, cl…" at bounding box center [818, 195] width 340 height 32
click at [584, 365] on button "Start Recording" at bounding box center [640, 352] width 511 height 25
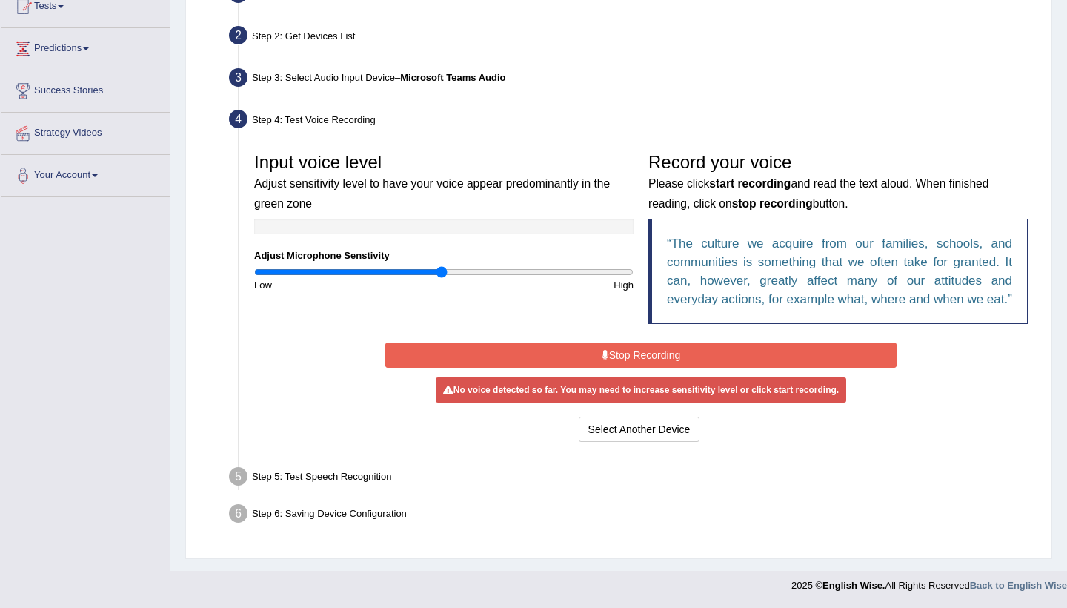
scroll to position [188, 0]
click at [333, 508] on div "Step 6: Saving Device Configuration" at bounding box center [633, 515] width 823 height 33
click at [637, 342] on div "Start Recording Stop Recording Note: Please listen to the recording till the en…" at bounding box center [640, 392] width 525 height 107
click at [625, 363] on button "Stop Recording" at bounding box center [640, 354] width 511 height 25
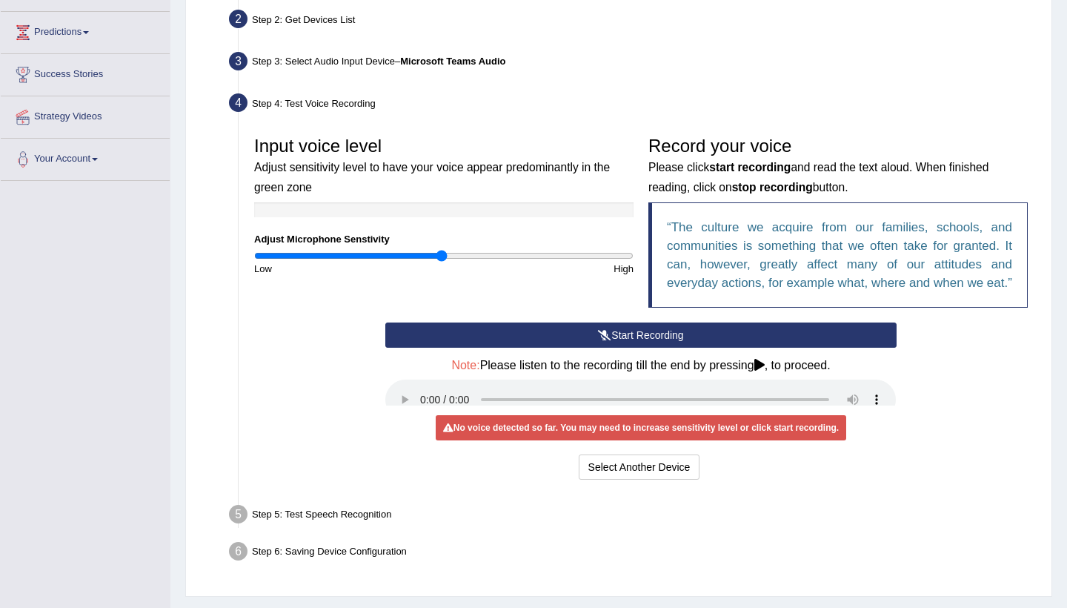
click at [625, 348] on button "Start Recording" at bounding box center [640, 334] width 511 height 25
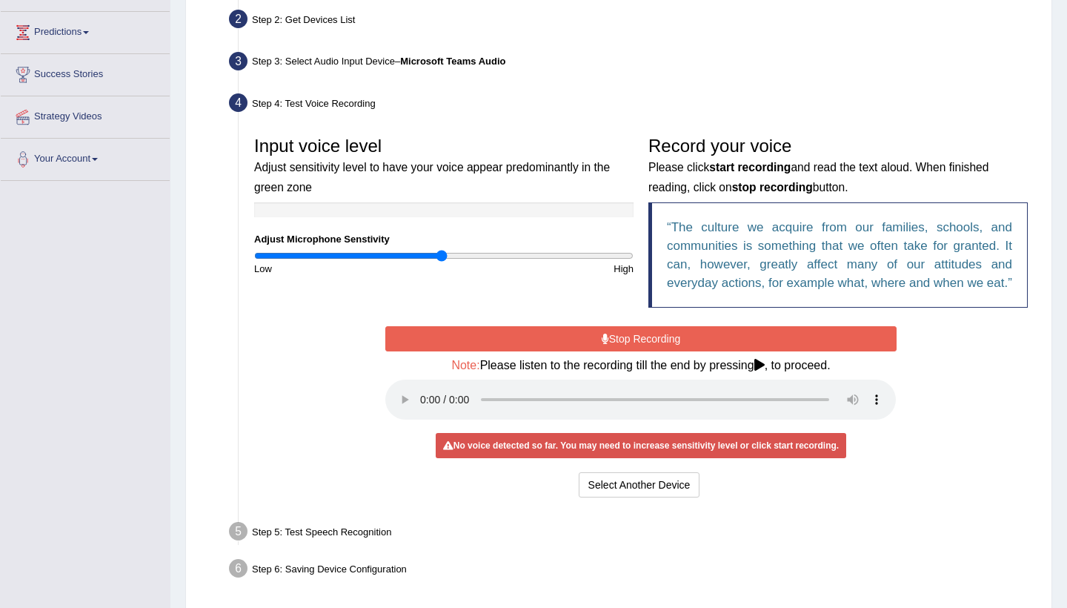
click at [422, 406] on audio at bounding box center [640, 399] width 511 height 40
click at [832, 412] on audio at bounding box center [640, 399] width 511 height 40
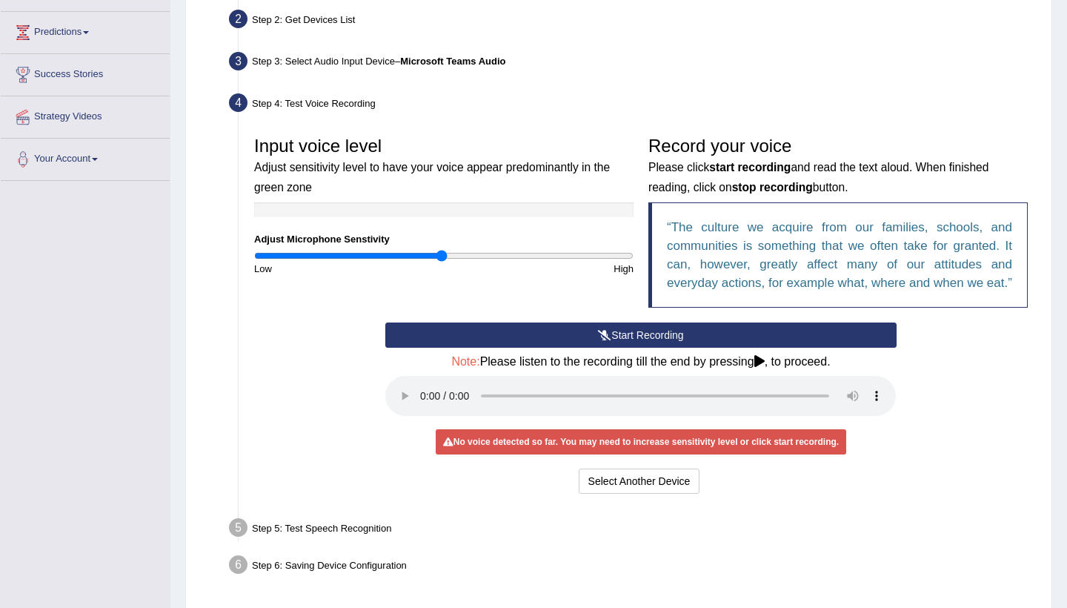
click at [425, 405] on audio at bounding box center [640, 396] width 511 height 40
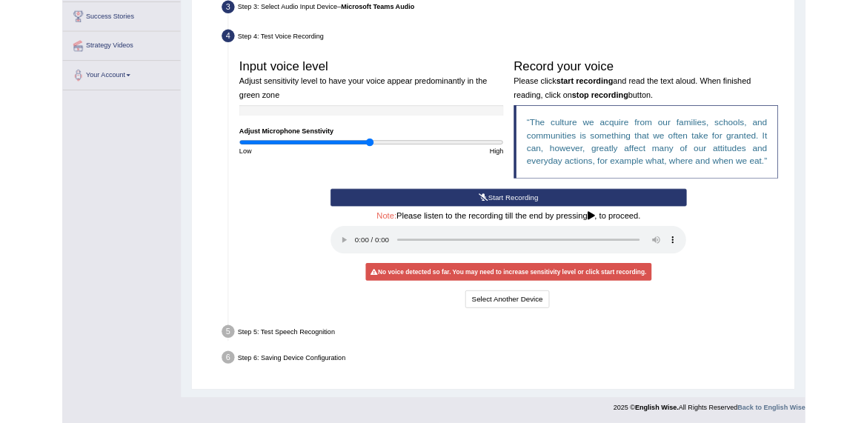
scroll to position [239, 0]
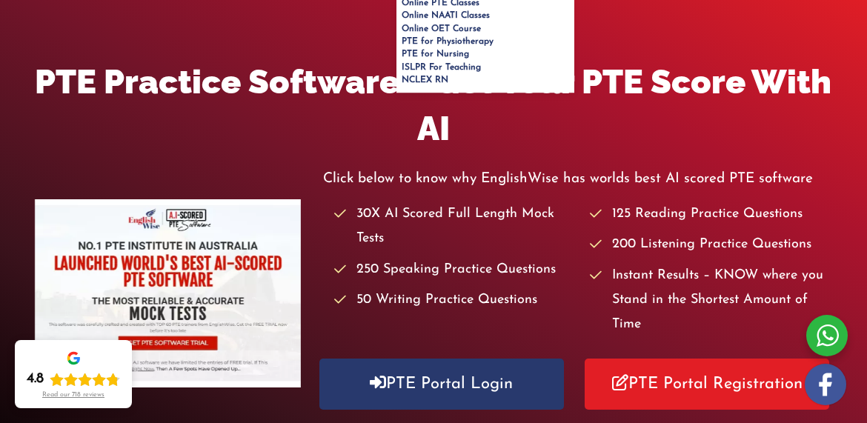
scroll to position [188, 0]
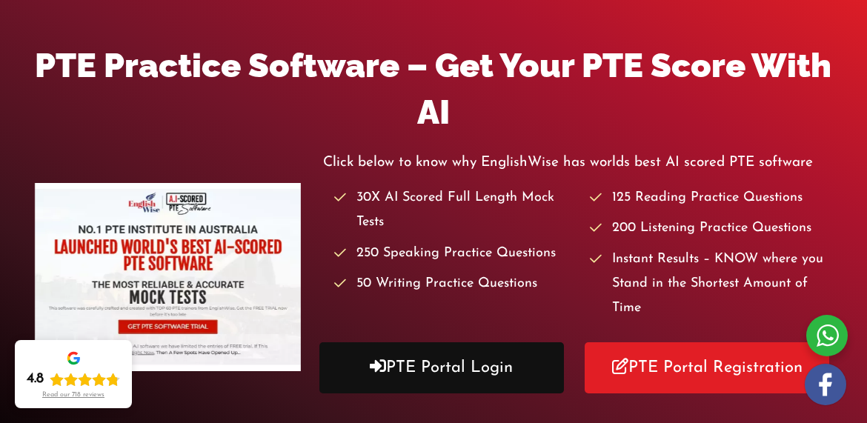
click at [419, 362] on link "PTE Portal Login" at bounding box center [441, 367] width 245 height 51
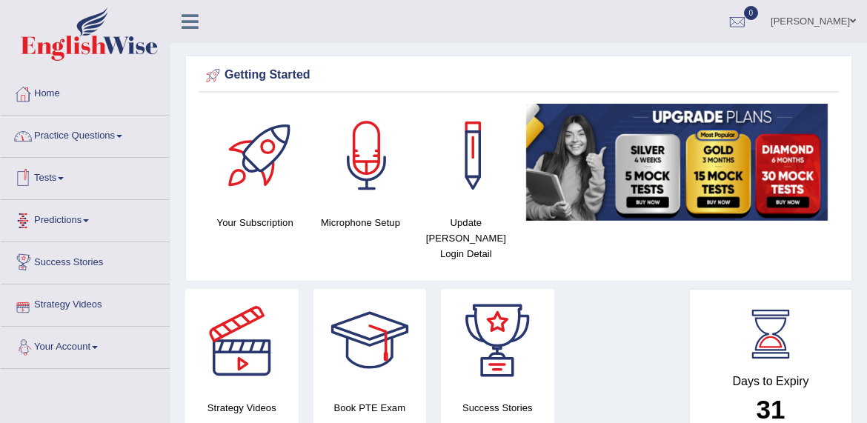
click at [86, 348] on link "Your Account" at bounding box center [85, 345] width 169 height 37
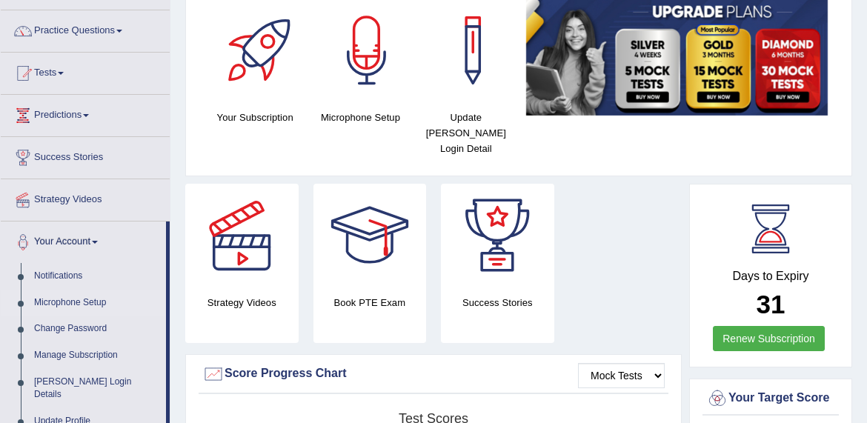
scroll to position [108, 0]
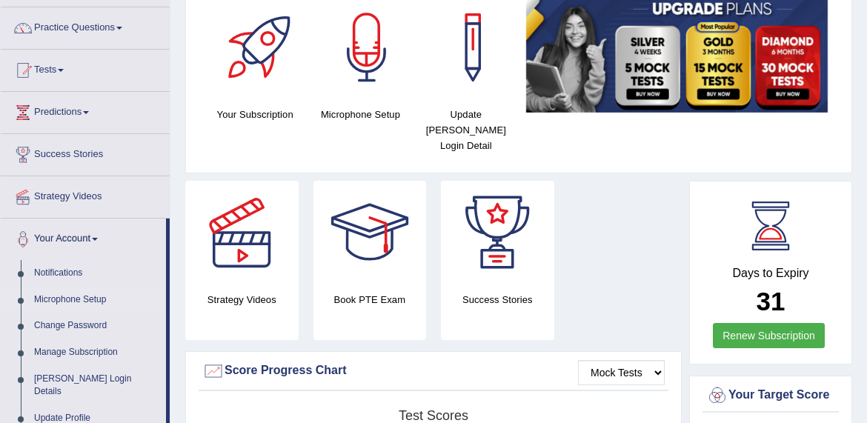
click at [76, 300] on link "Microphone Setup" at bounding box center [96, 300] width 139 height 27
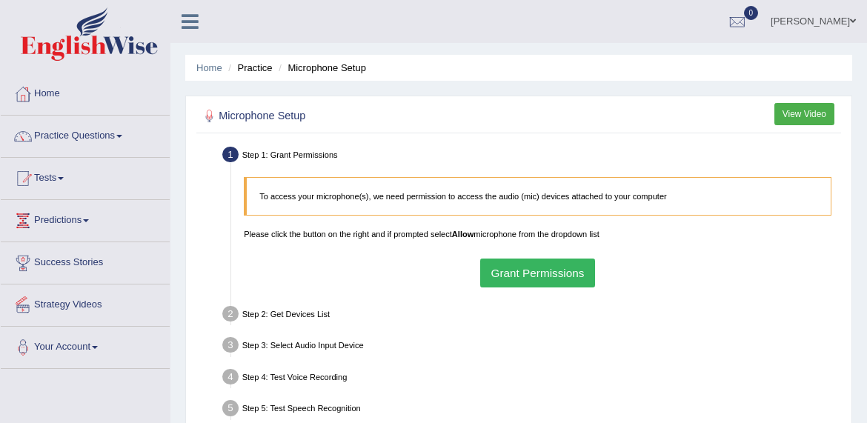
click at [533, 277] on button "Grant Permissions" at bounding box center [537, 273] width 115 height 29
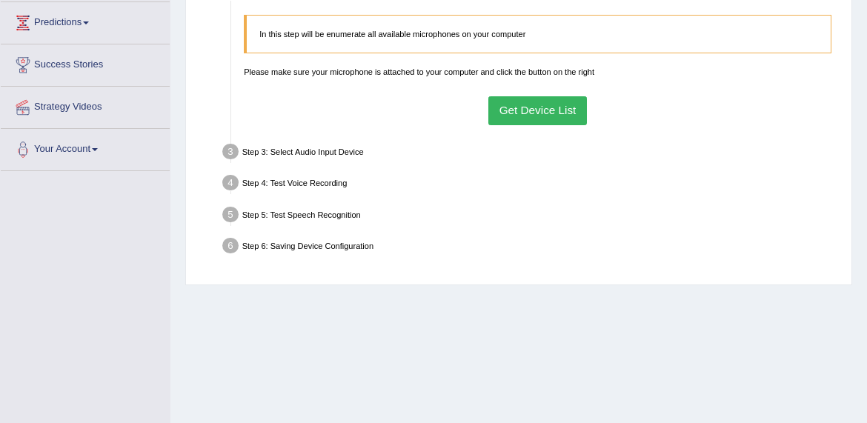
scroll to position [197, 0]
click at [545, 118] on button "Get Device List" at bounding box center [537, 111] width 99 height 29
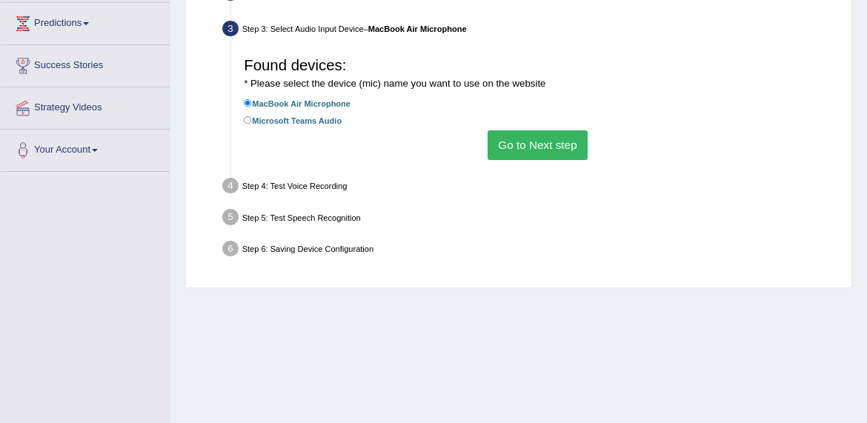
click at [313, 126] on label "Microsoft Teams Audio" at bounding box center [293, 120] width 98 height 14
click at [252, 124] on input "Microsoft Teams Audio" at bounding box center [248, 120] width 8 height 8
radio input "true"
click at [519, 159] on button "Go to Next step" at bounding box center [538, 144] width 100 height 29
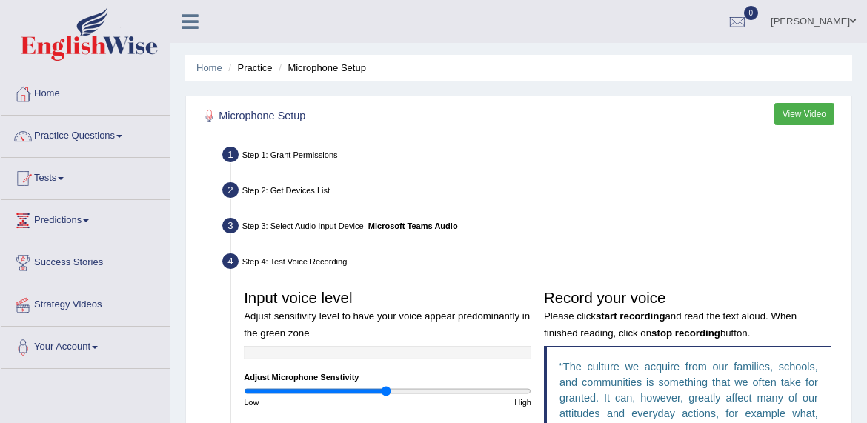
scroll to position [0, 0]
click at [90, 139] on link "Practice Questions" at bounding box center [85, 134] width 169 height 37
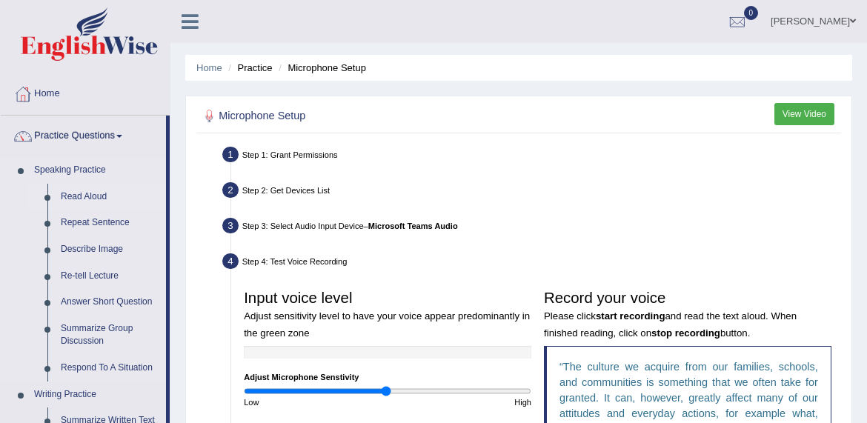
click at [88, 195] on link "Read Aloud" at bounding box center [110, 197] width 112 height 27
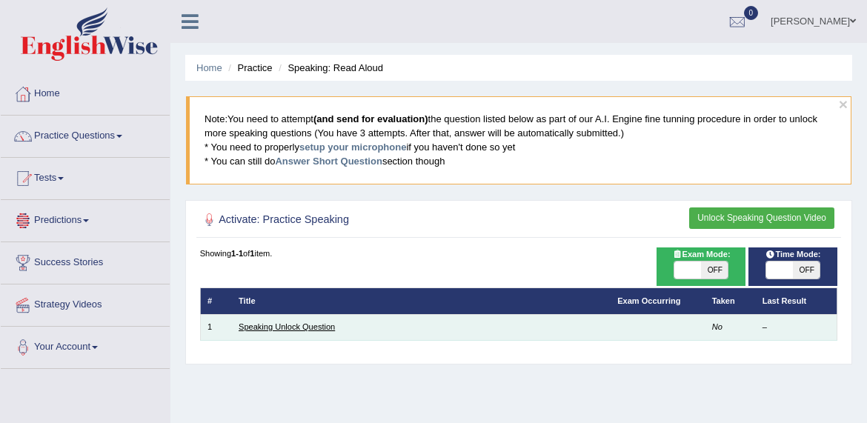
click at [276, 330] on link "Speaking Unlock Question" at bounding box center [287, 326] width 96 height 9
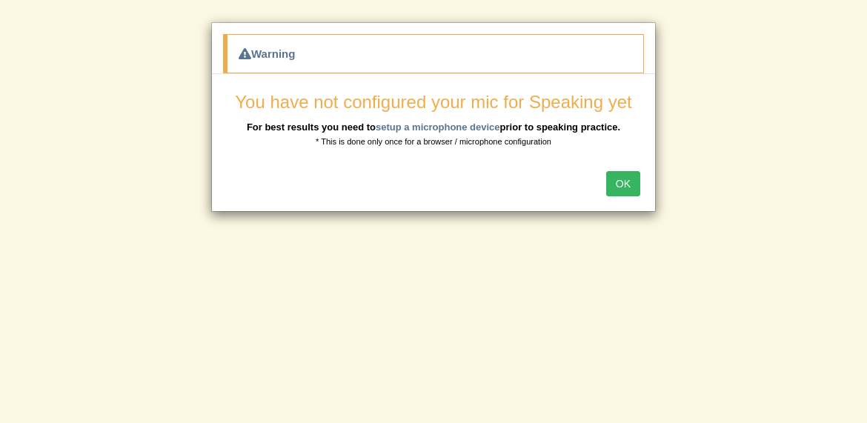
click at [611, 182] on button "OK" at bounding box center [623, 183] width 34 height 25
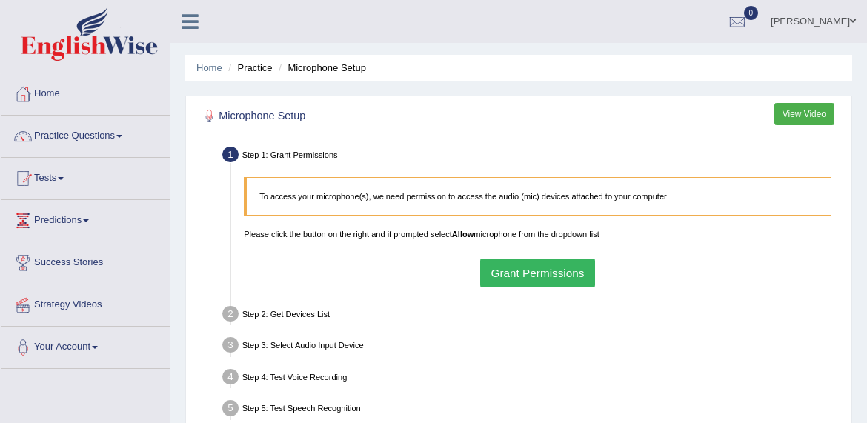
click at [537, 279] on button "Grant Permissions" at bounding box center [537, 273] width 115 height 29
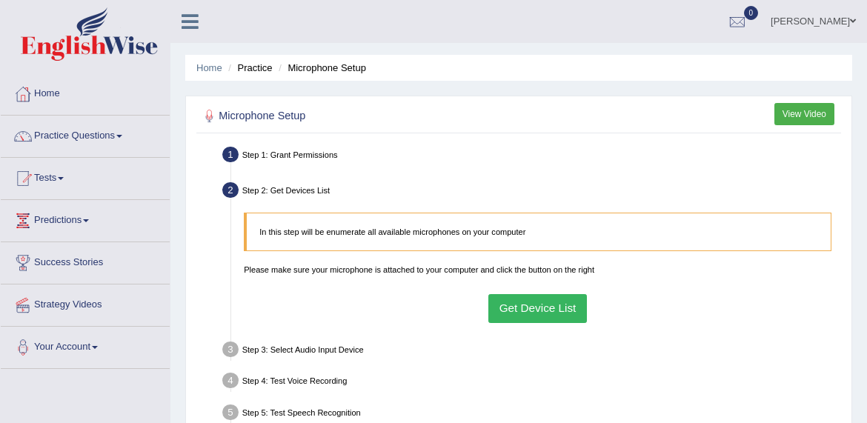
click at [509, 318] on button "Get Device List" at bounding box center [537, 308] width 99 height 29
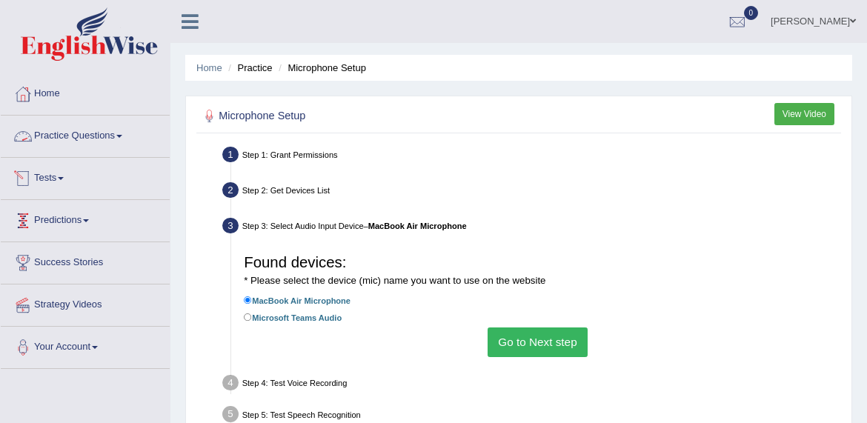
click at [104, 135] on link "Practice Questions" at bounding box center [85, 134] width 169 height 37
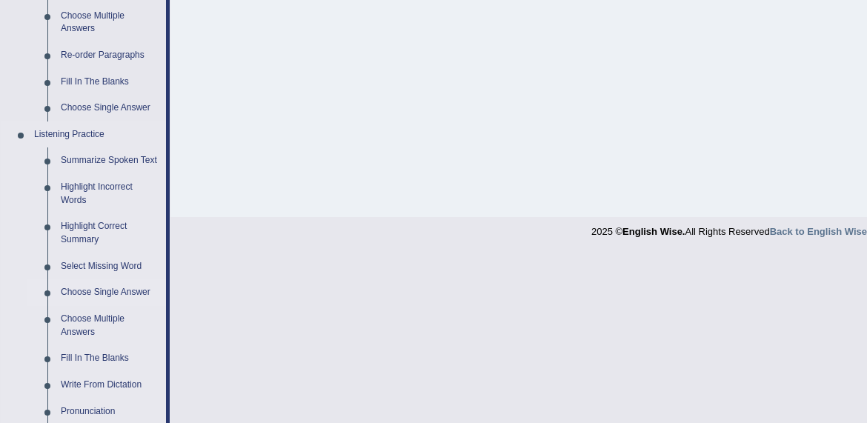
scroll to position [488, 0]
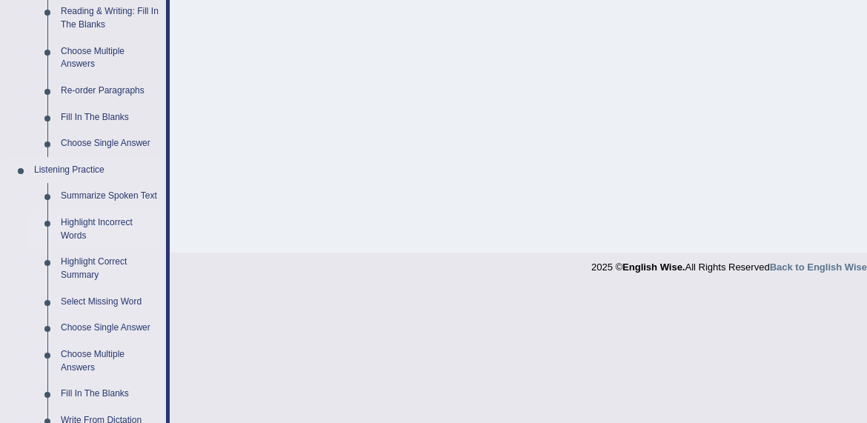
click at [76, 227] on link "Highlight Incorrect Words" at bounding box center [110, 229] width 112 height 39
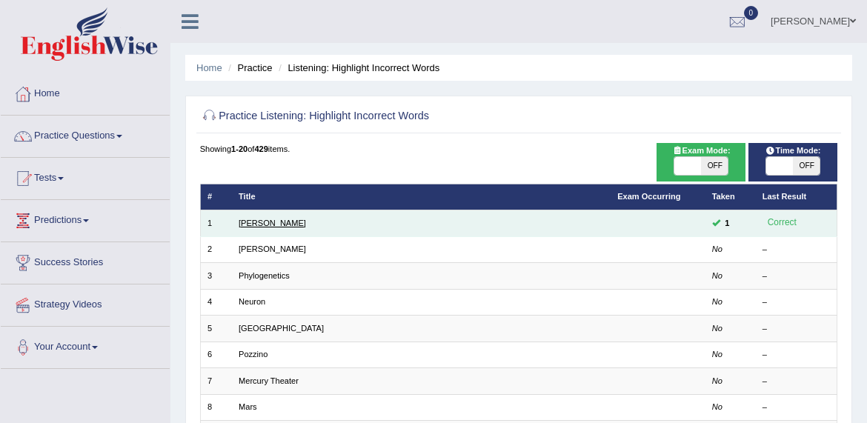
click at [256, 223] on link "[PERSON_NAME]" at bounding box center [272, 223] width 67 height 9
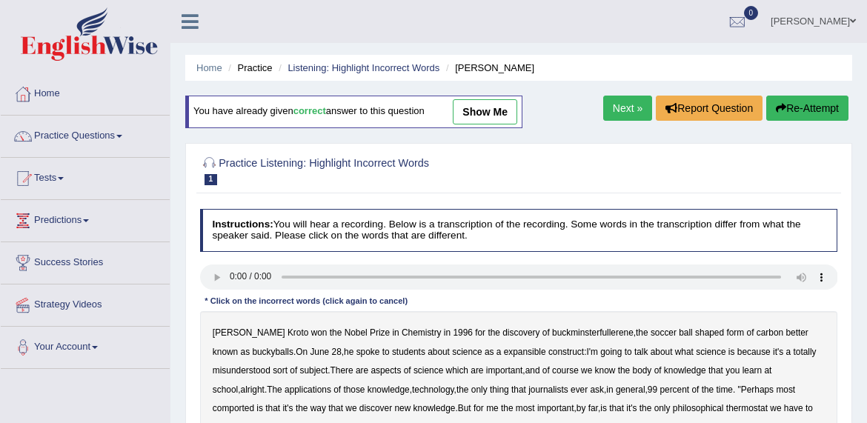
click at [230, 276] on audio at bounding box center [519, 277] width 638 height 25
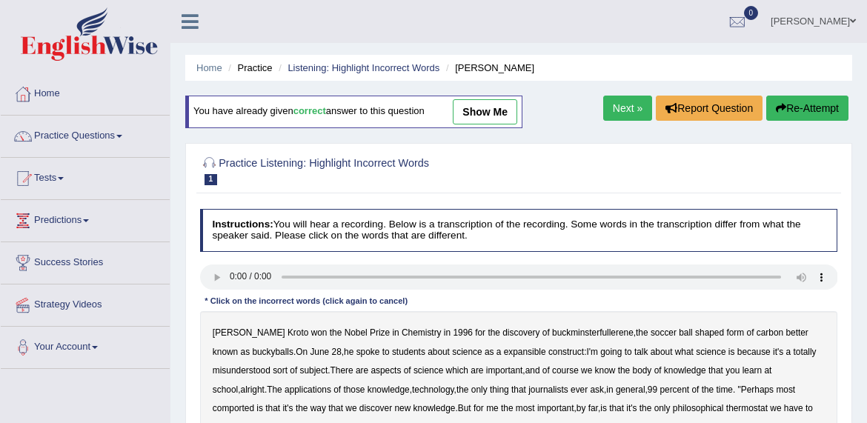
click at [230, 276] on audio at bounding box center [519, 277] width 638 height 25
click at [268, 165] on h2 "Practice Listening: Highlight Incorrect Words 1 Harold" at bounding box center [398, 169] width 396 height 31
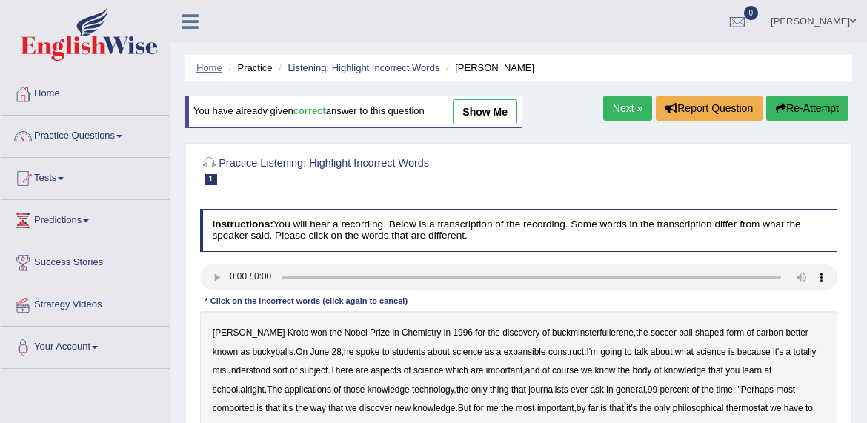
click at [209, 67] on link "Home" at bounding box center [209, 67] width 26 height 11
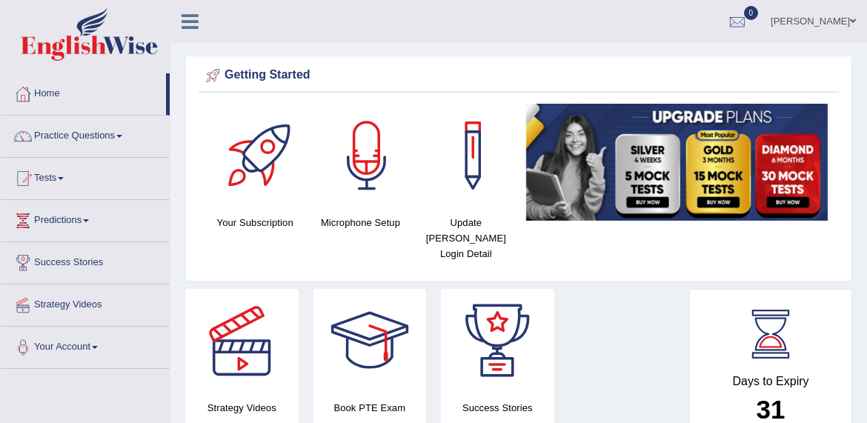
click at [96, 341] on link "Your Account" at bounding box center [85, 345] width 169 height 37
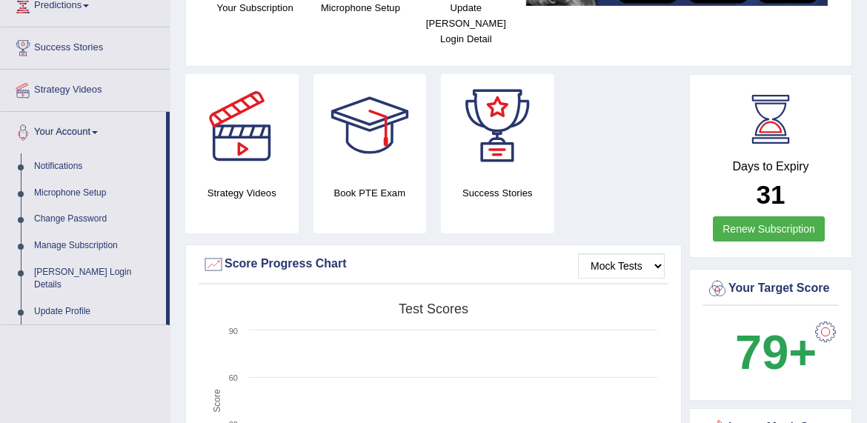
scroll to position [217, 0]
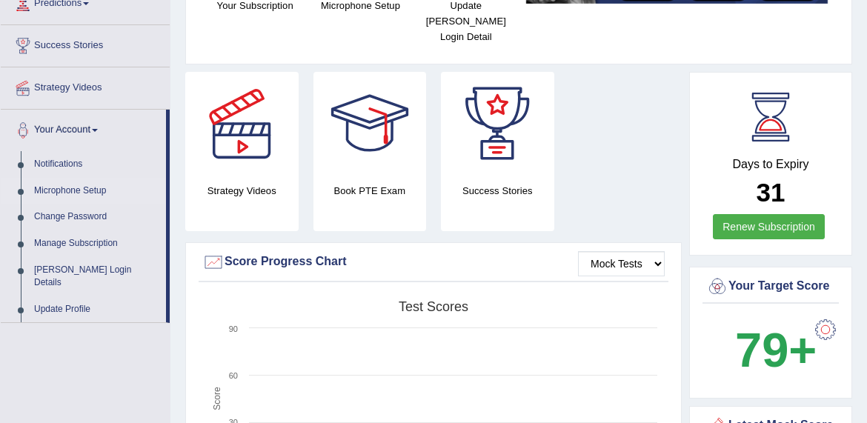
click at [76, 189] on link "Microphone Setup" at bounding box center [96, 191] width 139 height 27
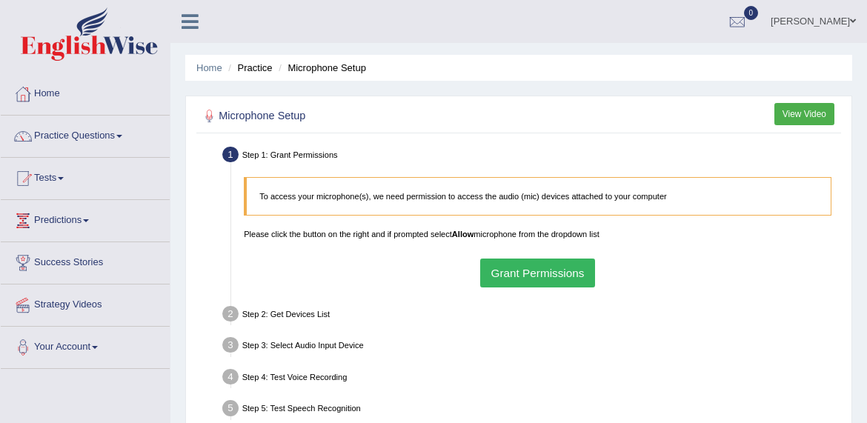
click at [794, 116] on button "View Video" at bounding box center [804, 113] width 60 height 21
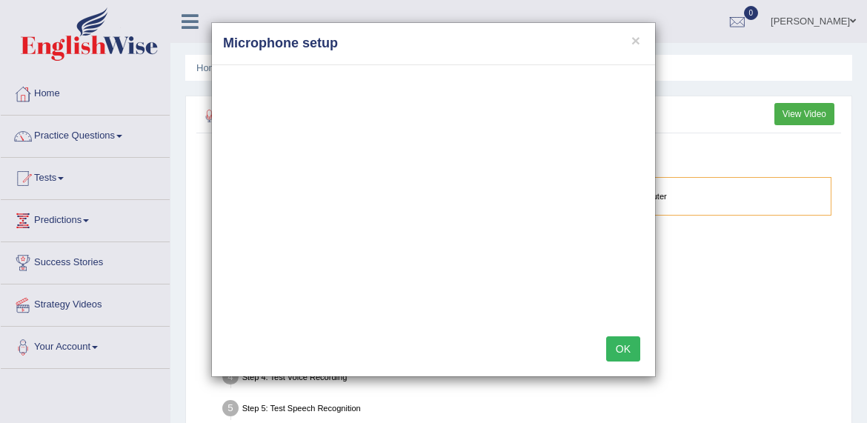
click at [88, 348] on div "× Microphone setup OK" at bounding box center [433, 211] width 867 height 423
click at [101, 345] on div "× Microphone setup OK" at bounding box center [433, 211] width 867 height 423
click at [620, 345] on button "OK" at bounding box center [623, 348] width 34 height 25
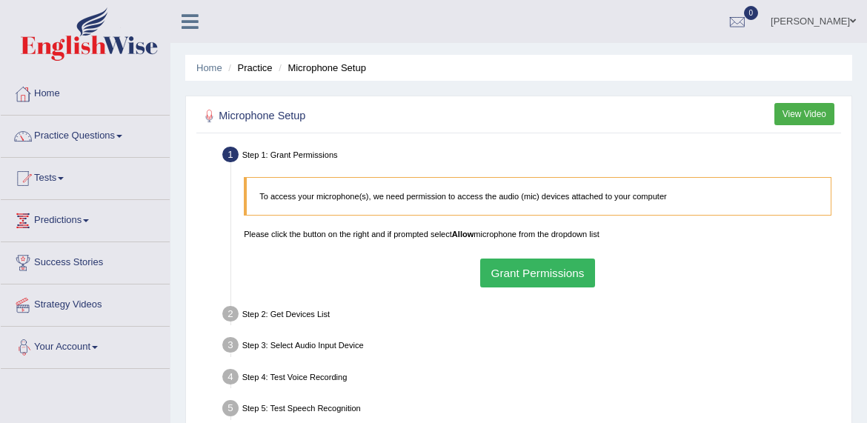
click at [520, 274] on button "Grant Permissions" at bounding box center [537, 273] width 115 height 29
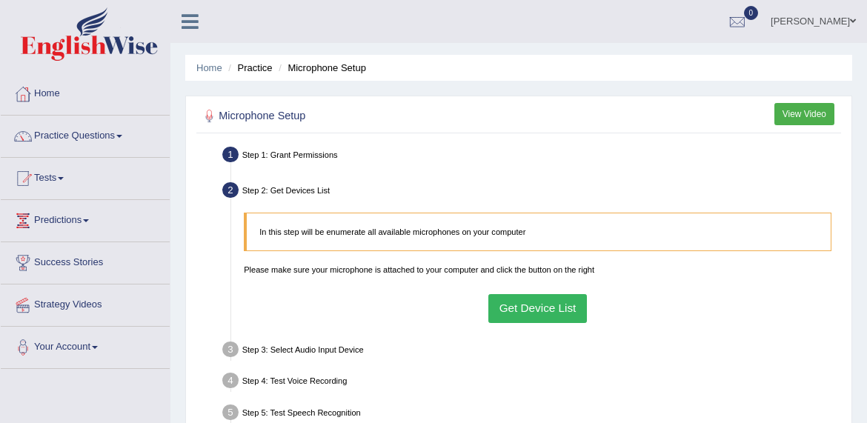
click at [532, 315] on button "Get Device List" at bounding box center [537, 308] width 99 height 29
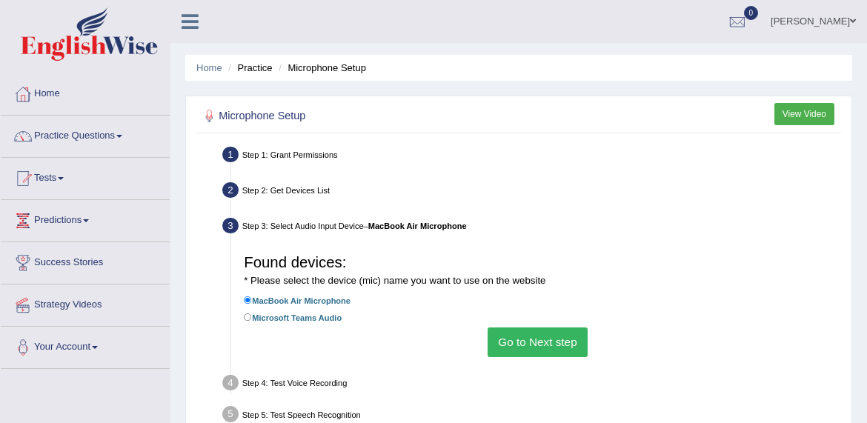
click at [527, 346] on button "Go to Next step" at bounding box center [538, 342] width 100 height 29
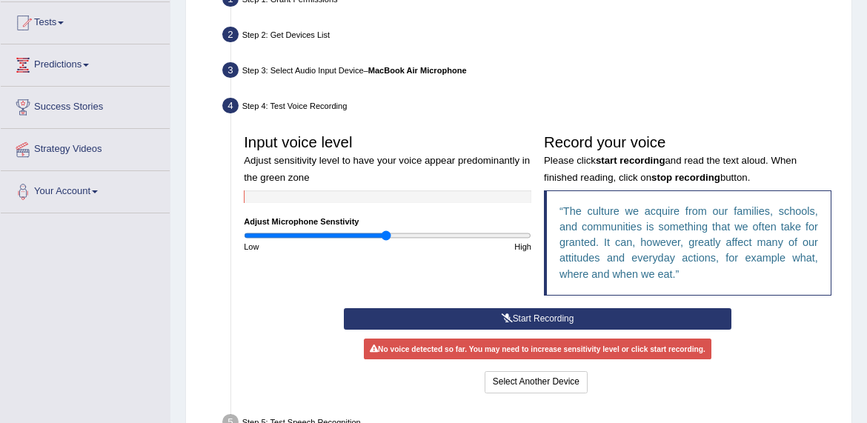
scroll to position [159, 0]
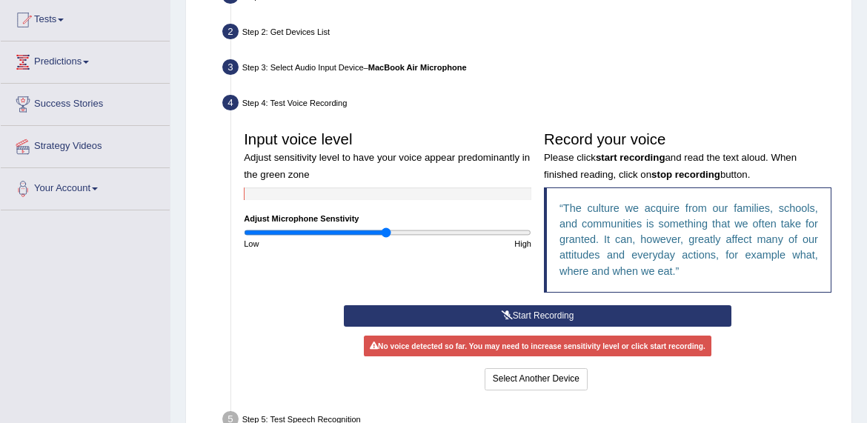
click at [530, 327] on button "Start Recording" at bounding box center [538, 315] width 388 height 21
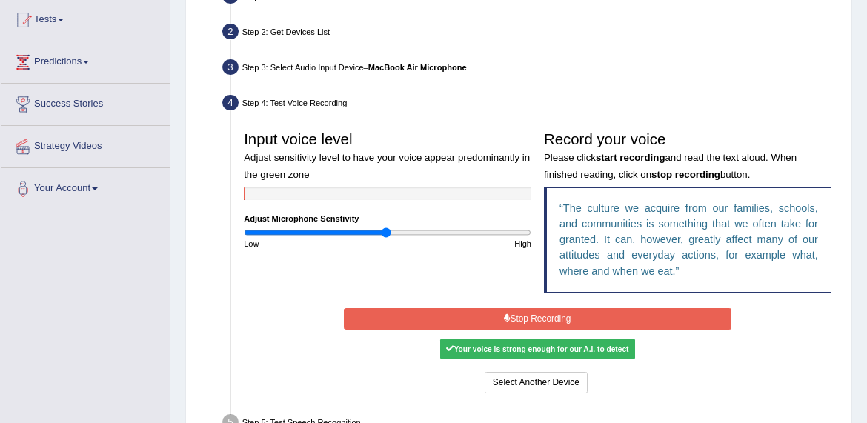
click at [530, 330] on button "Stop Recording" at bounding box center [538, 318] width 388 height 21
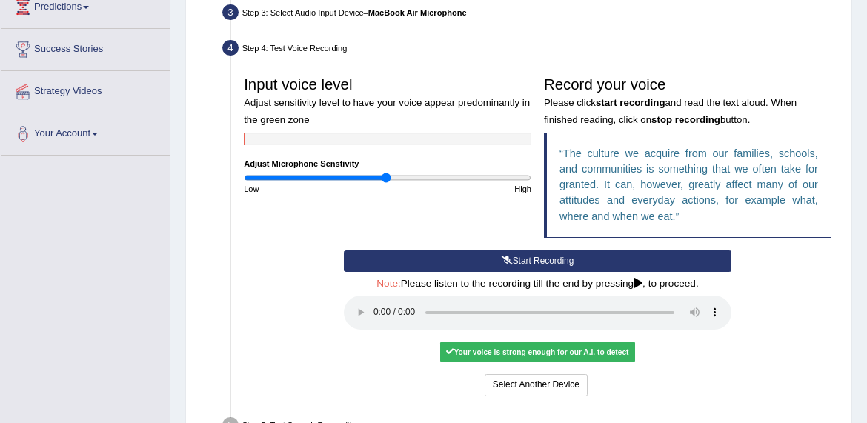
scroll to position [222, 0]
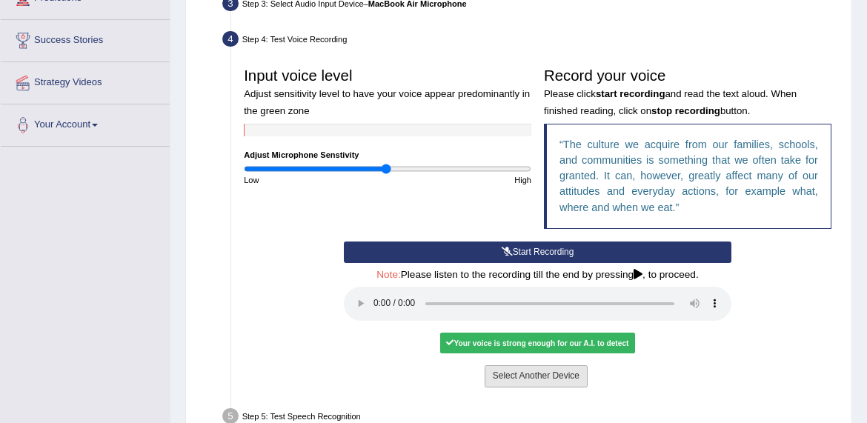
click at [537, 372] on button "Select Another Device" at bounding box center [536, 375] width 103 height 21
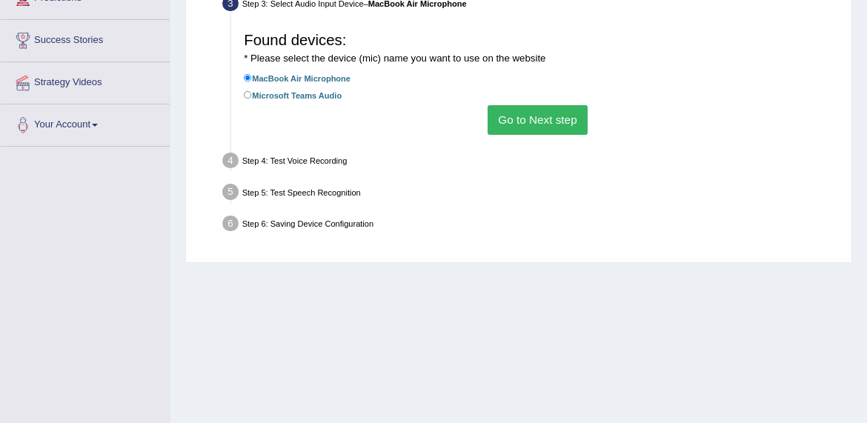
click at [534, 132] on button "Go to Next step" at bounding box center [538, 119] width 100 height 29
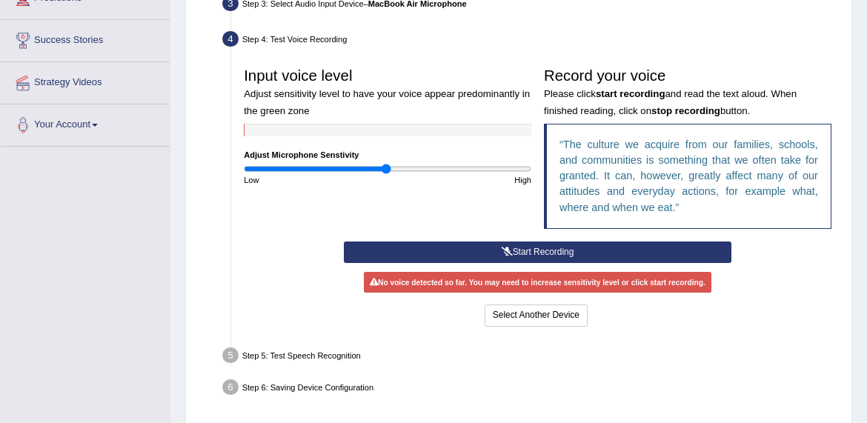
click at [529, 263] on button "Start Recording" at bounding box center [538, 252] width 388 height 21
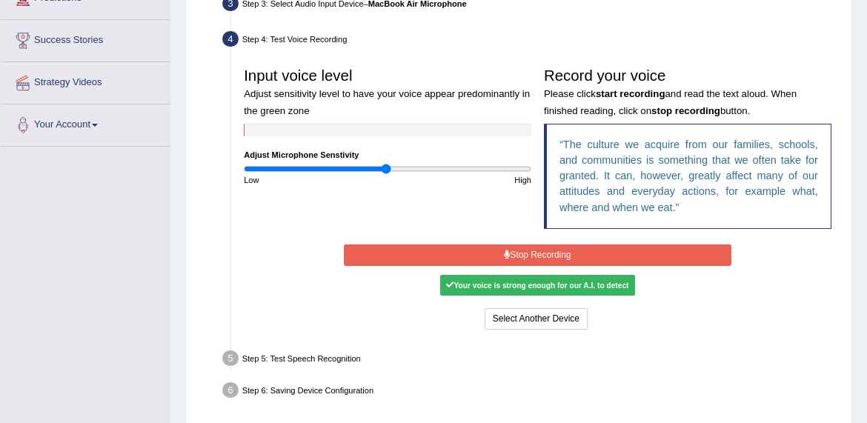
click at [529, 265] on button "Stop Recording" at bounding box center [538, 255] width 388 height 21
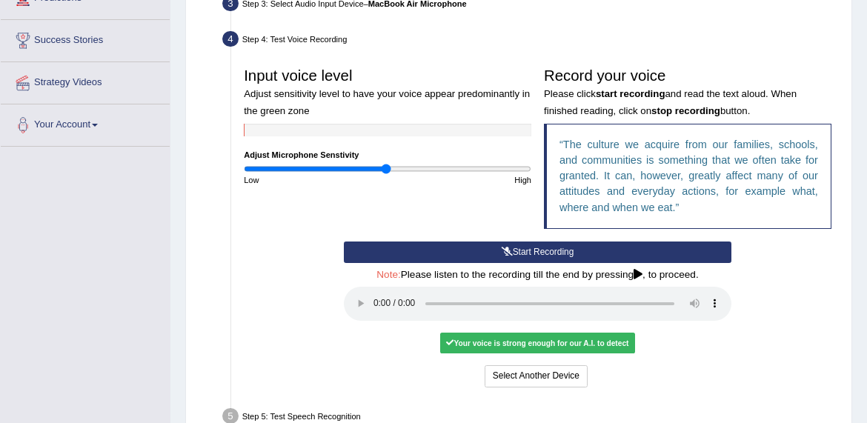
click at [373, 308] on audio at bounding box center [538, 304] width 388 height 34
click at [499, 342] on div "Your voice is strong enough for our A.I. to detect" at bounding box center [537, 343] width 195 height 21
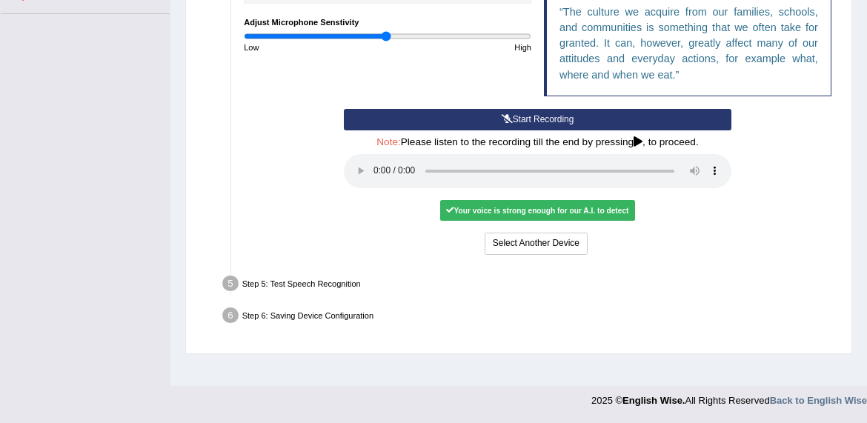
scroll to position [355, 0]
click at [544, 239] on button "Select Another Device" at bounding box center [536, 243] width 103 height 21
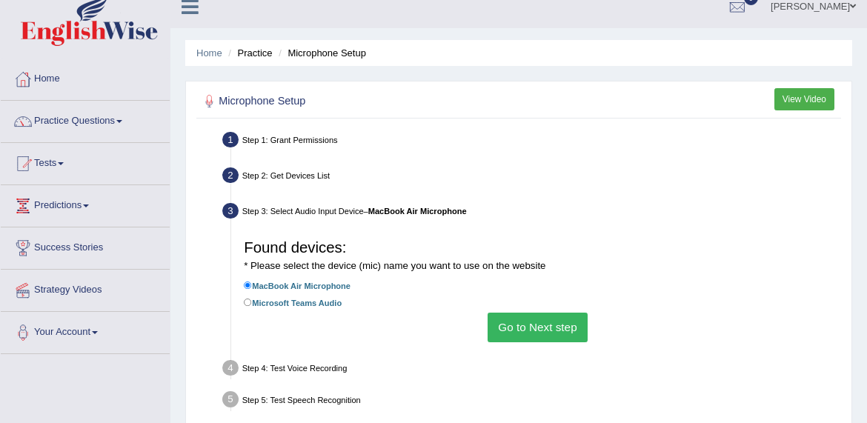
scroll to position [13, 0]
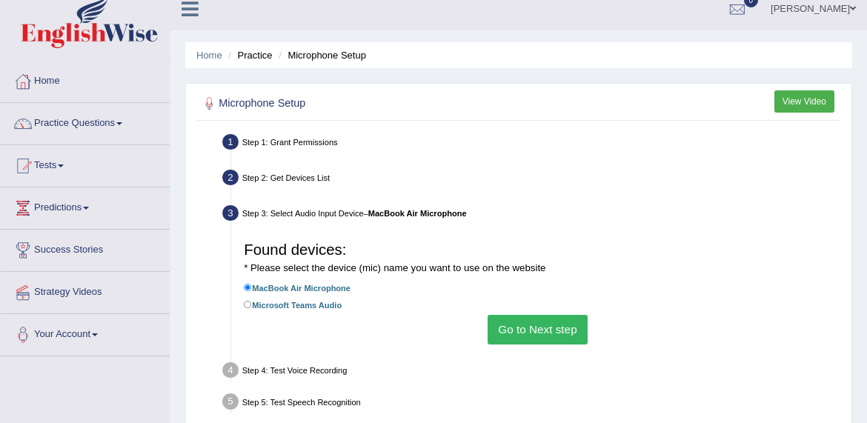
click at [317, 311] on label "Microsoft Teams Audio" at bounding box center [293, 305] width 98 height 14
click at [252, 309] on input "Microsoft Teams Audio" at bounding box center [248, 305] width 8 height 8
radio input "true"
click at [501, 327] on button "Go to Next step" at bounding box center [538, 329] width 100 height 29
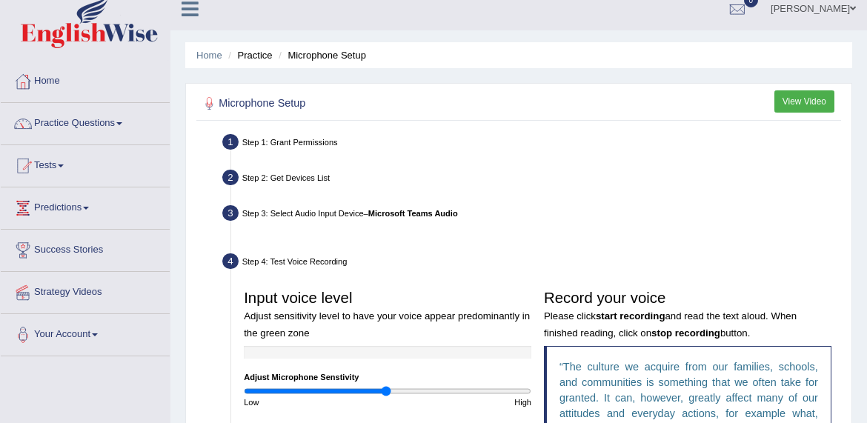
click at [522, 331] on h3 "Input voice level Adjust sensitivity level to have your voice appear predominan…" at bounding box center [388, 315] width 288 height 50
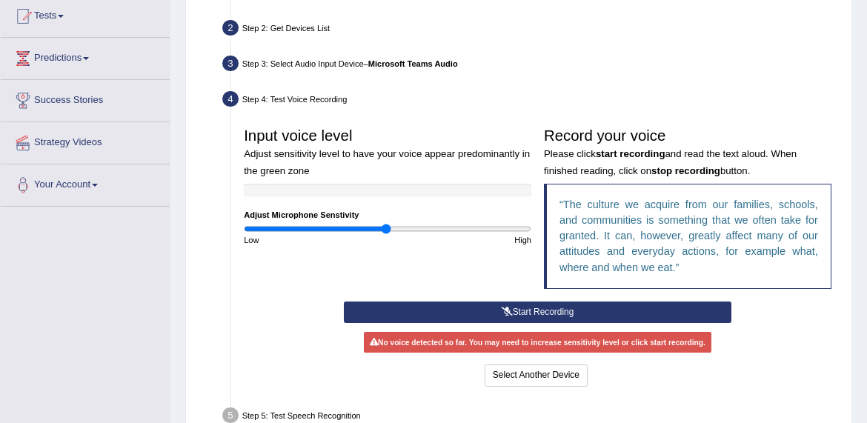
scroll to position [165, 0]
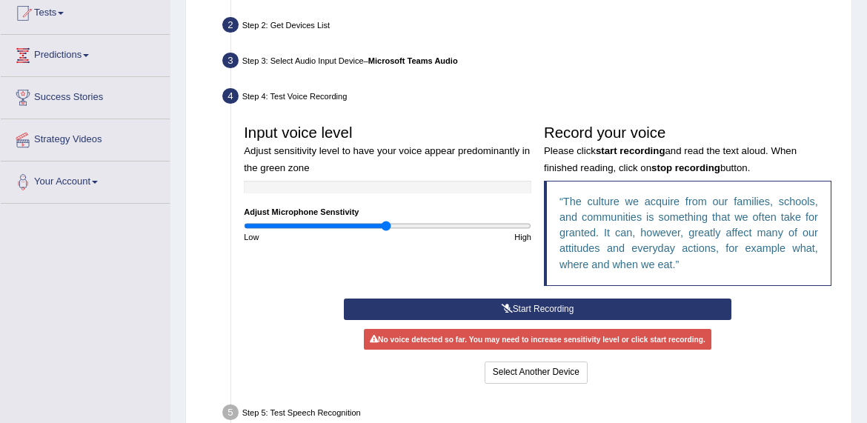
click at [525, 315] on button "Start Recording" at bounding box center [538, 309] width 388 height 21
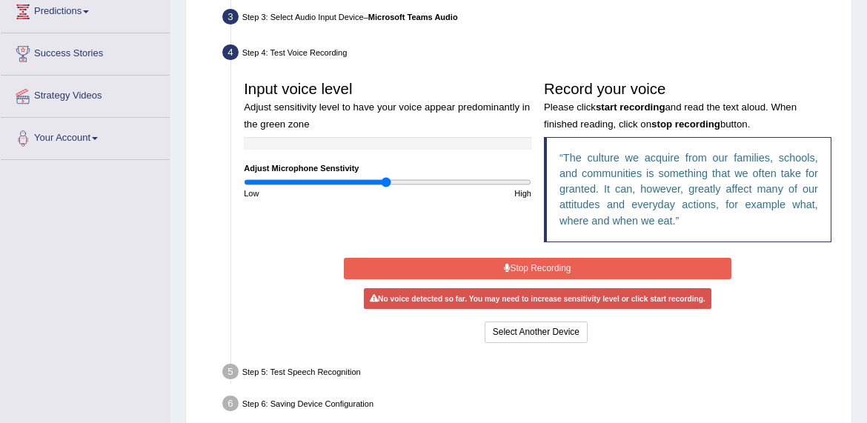
scroll to position [210, 0]
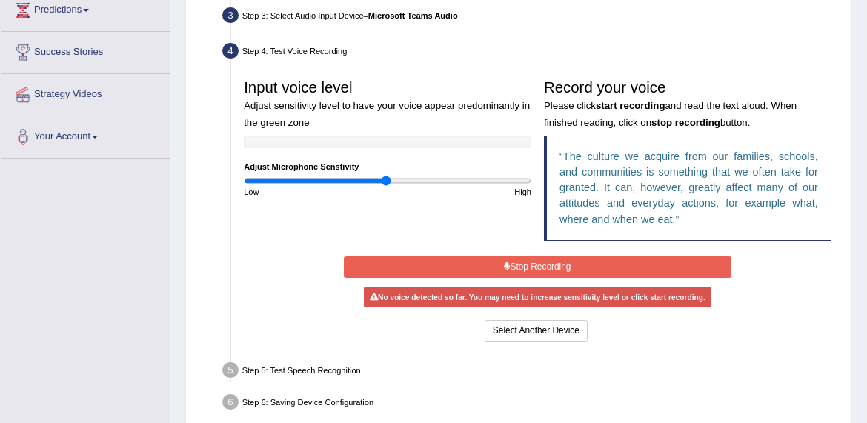
click at [536, 276] on button "Stop Recording" at bounding box center [538, 266] width 388 height 21
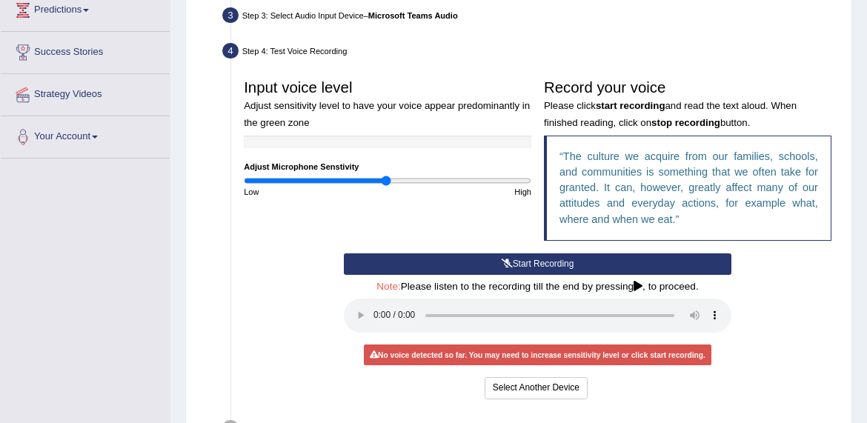
click at [381, 319] on audio at bounding box center [538, 316] width 388 height 34
click at [376, 319] on audio at bounding box center [538, 316] width 388 height 34
click at [642, 292] on icon at bounding box center [638, 287] width 9 height 10
click at [472, 351] on div "No voice detected so far. You may need to increase sensitivity level or click s…" at bounding box center [538, 355] width 348 height 21
click at [532, 273] on button "Start Recording" at bounding box center [538, 263] width 388 height 21
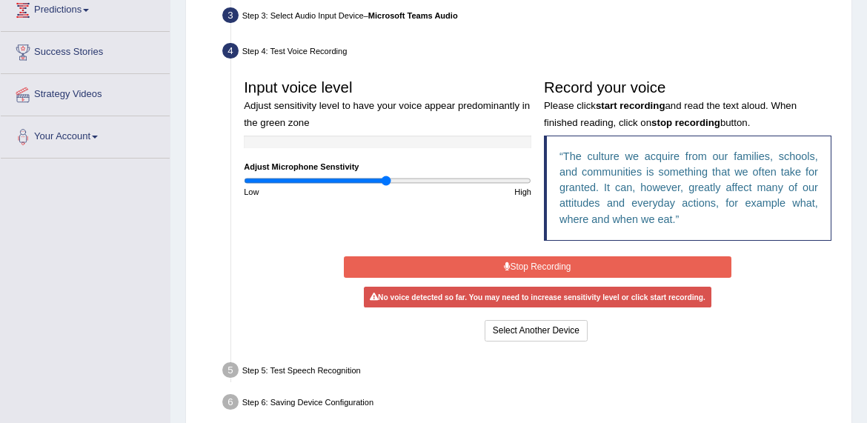
click at [532, 273] on button "Stop Recording" at bounding box center [538, 266] width 388 height 21
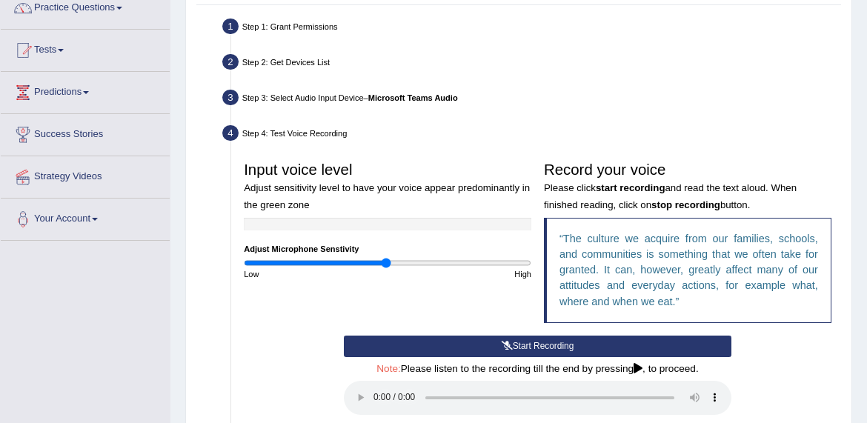
scroll to position [129, 0]
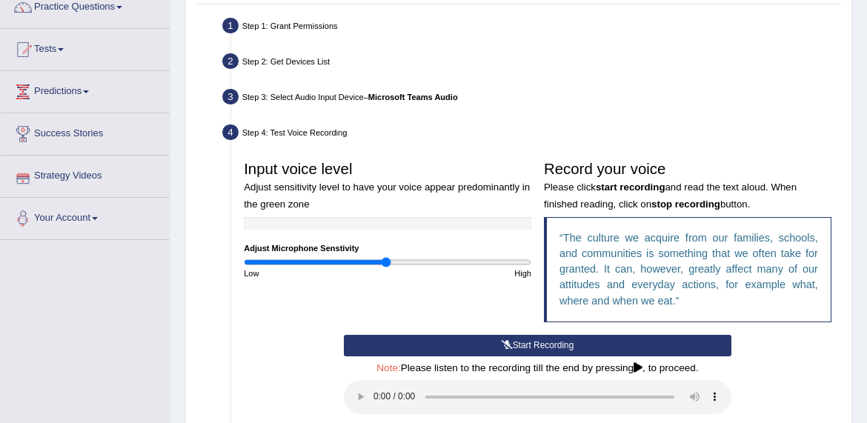
click at [96, 216] on link "Your Account" at bounding box center [85, 216] width 169 height 37
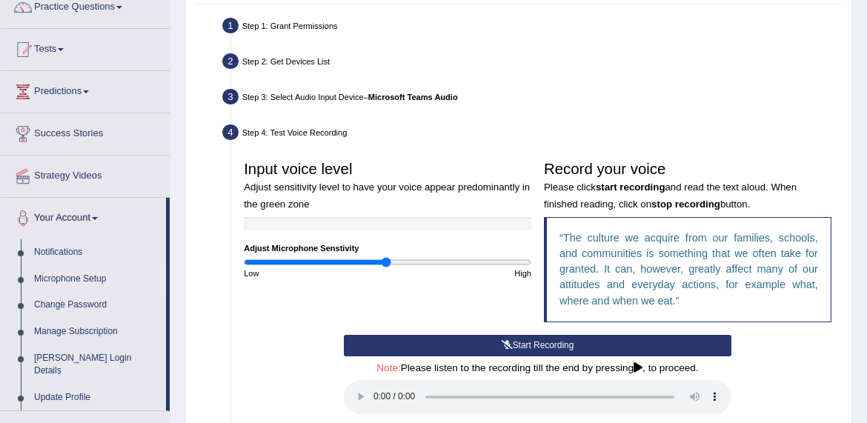
click at [75, 275] on link "Microphone Setup" at bounding box center [96, 279] width 139 height 27
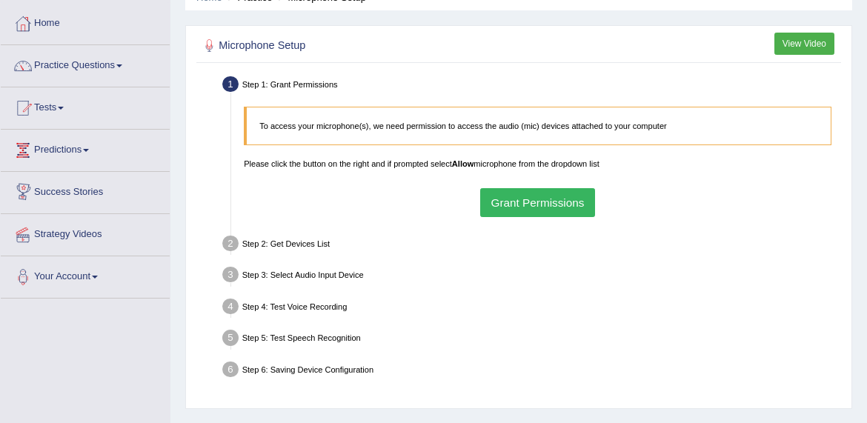
scroll to position [71, 0]
click at [270, 249] on div "Step 2: Get Devices List" at bounding box center [531, 244] width 629 height 27
click at [79, 268] on link "Your Account" at bounding box center [85, 274] width 169 height 37
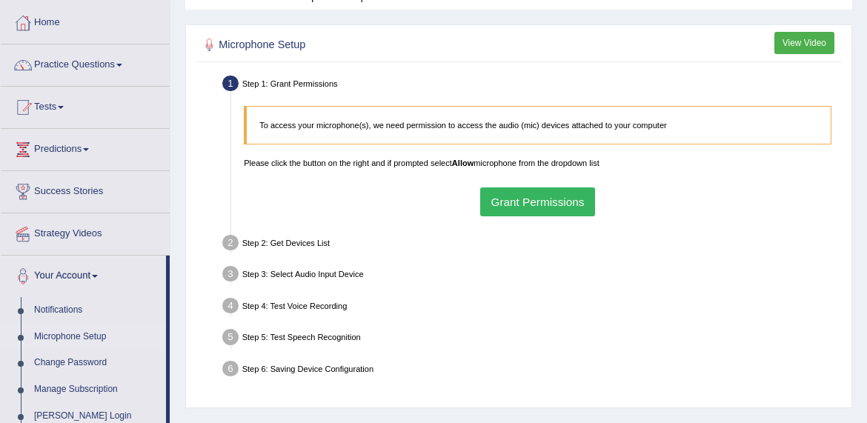
click at [69, 339] on link "Microphone Setup" at bounding box center [96, 337] width 139 height 27
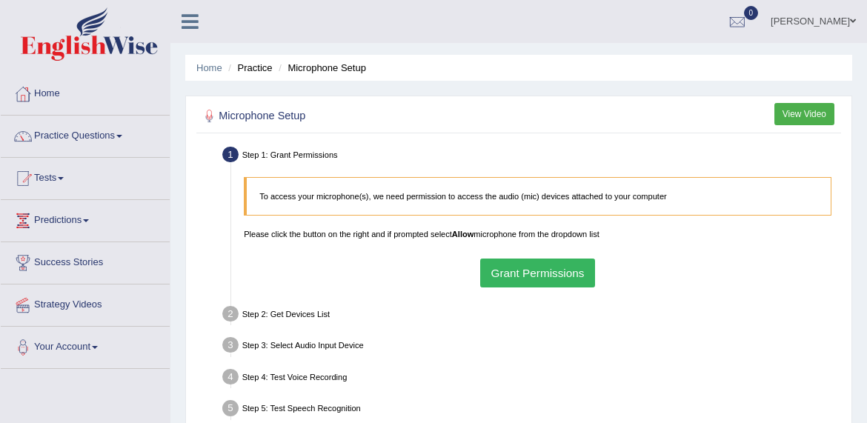
click at [497, 262] on button "Grant Permissions" at bounding box center [537, 273] width 115 height 29
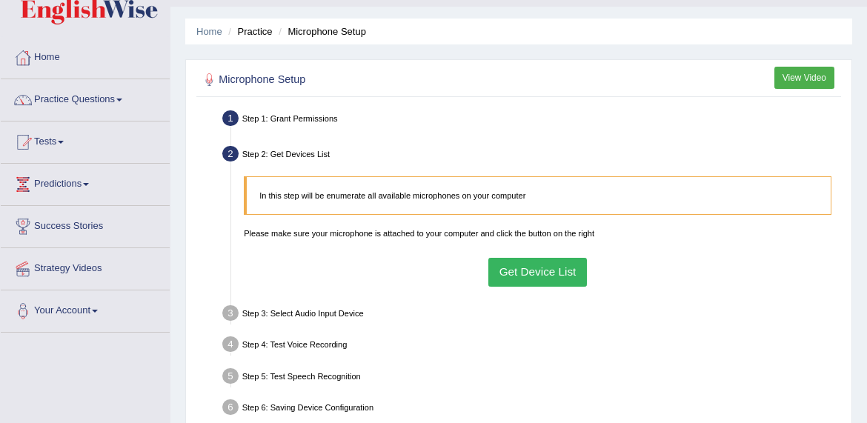
scroll to position [32, 0]
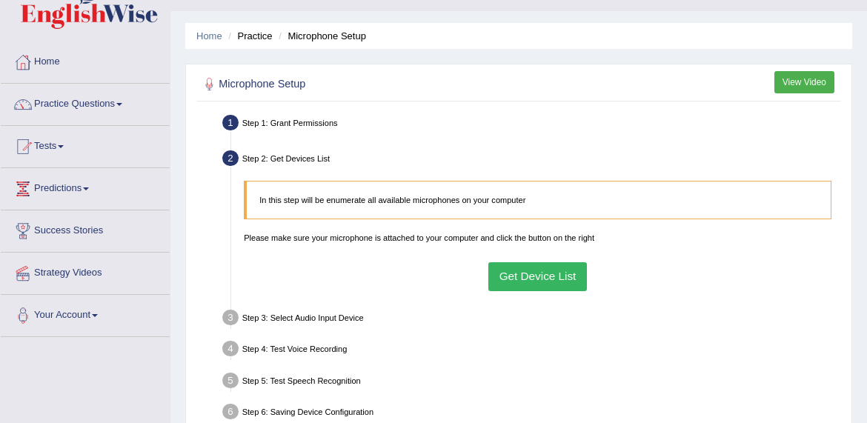
click at [263, 39] on li "Practice" at bounding box center [248, 36] width 47 height 14
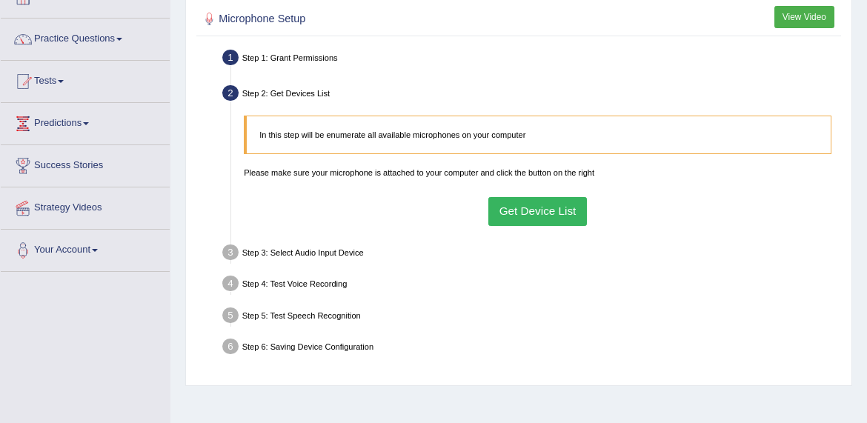
scroll to position [96, 0]
click at [70, 124] on link "Predictions" at bounding box center [85, 122] width 169 height 37
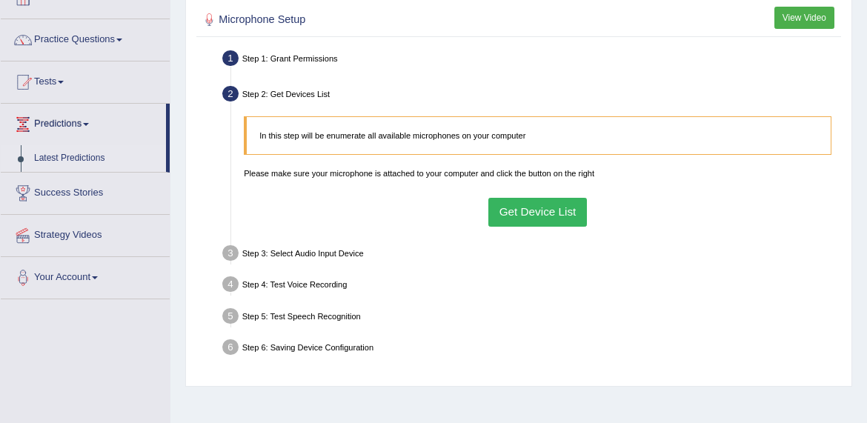
click at [65, 157] on link "Latest Predictions" at bounding box center [96, 158] width 139 height 27
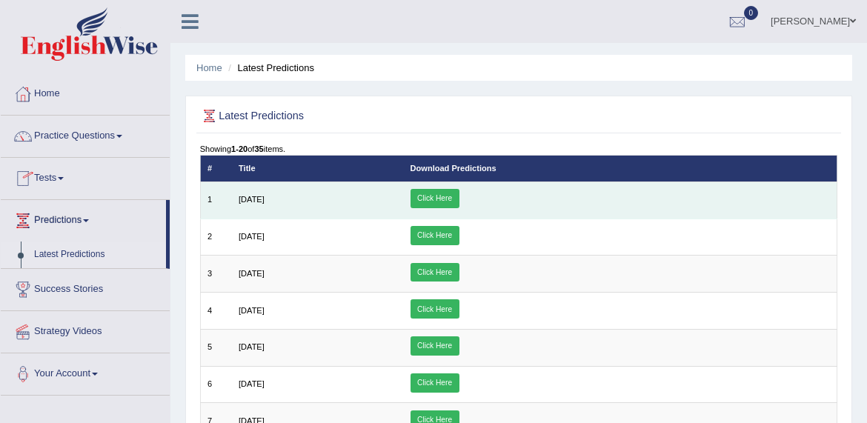
click at [459, 200] on link "Click Here" at bounding box center [435, 198] width 49 height 19
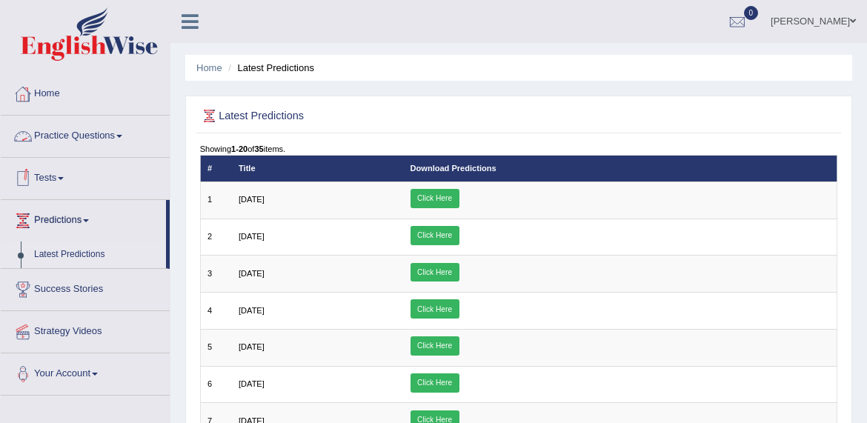
click at [81, 124] on link "Practice Questions" at bounding box center [85, 134] width 169 height 37
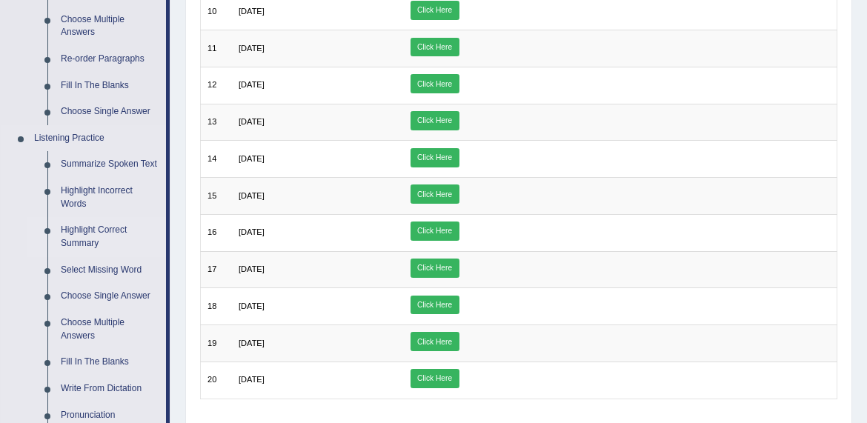
scroll to position [519, 0]
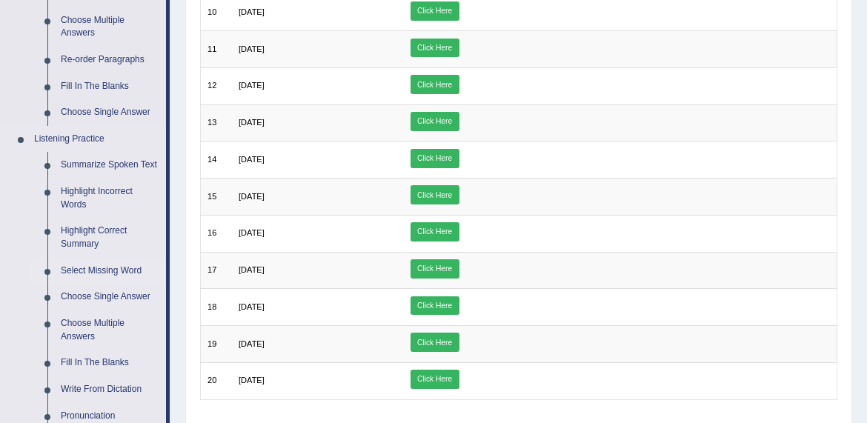
click at [96, 273] on link "Select Missing Word" at bounding box center [110, 271] width 112 height 27
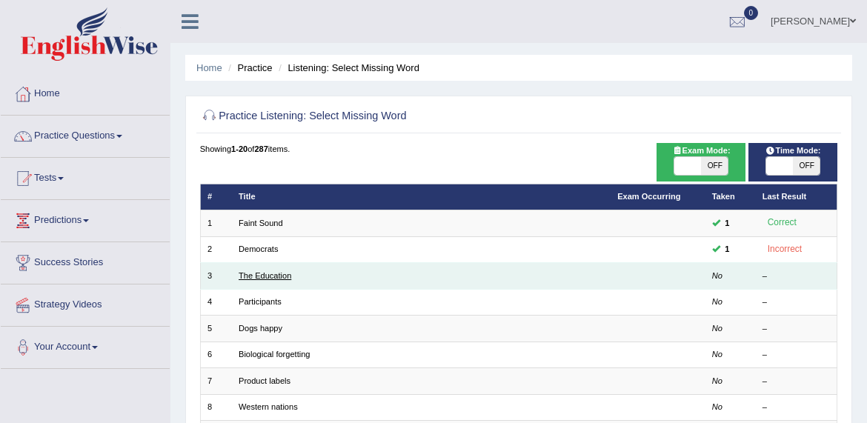
click at [246, 275] on link "The Education" at bounding box center [265, 275] width 53 height 9
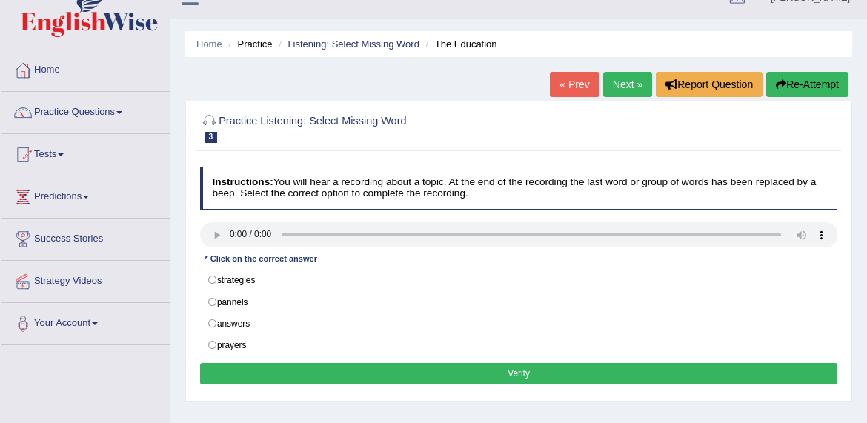
scroll to position [24, 0]
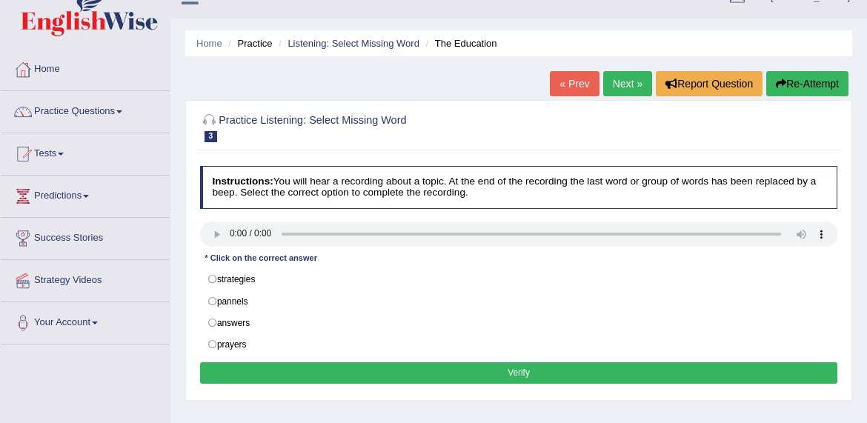
click at [231, 237] on audio at bounding box center [519, 234] width 638 height 25
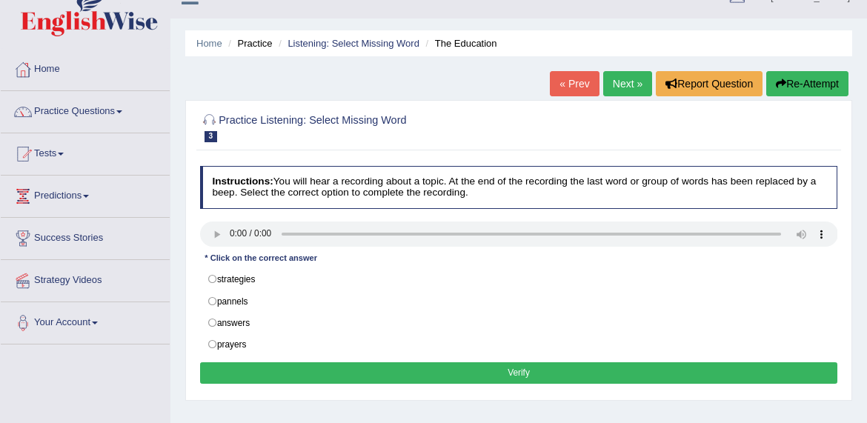
click at [231, 237] on audio at bounding box center [519, 234] width 638 height 25
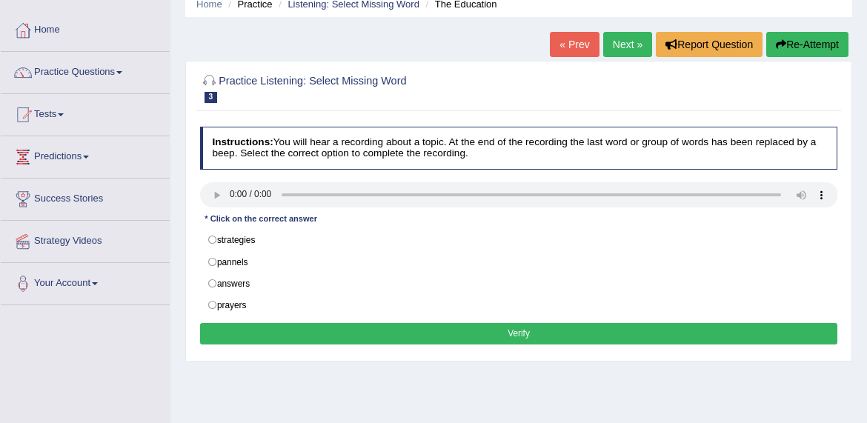
scroll to position [70, 0]
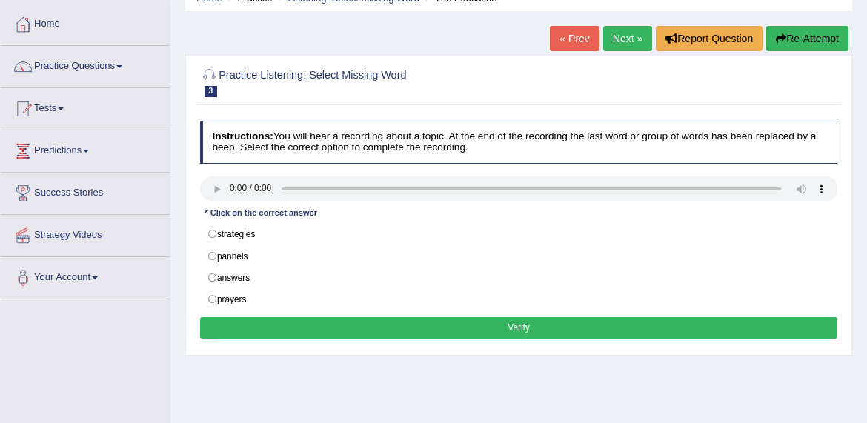
click at [269, 189] on audio at bounding box center [519, 188] width 638 height 25
click at [301, 76] on h2 "Practice Listening: Select Missing Word 3 The Education" at bounding box center [398, 81] width 396 height 31
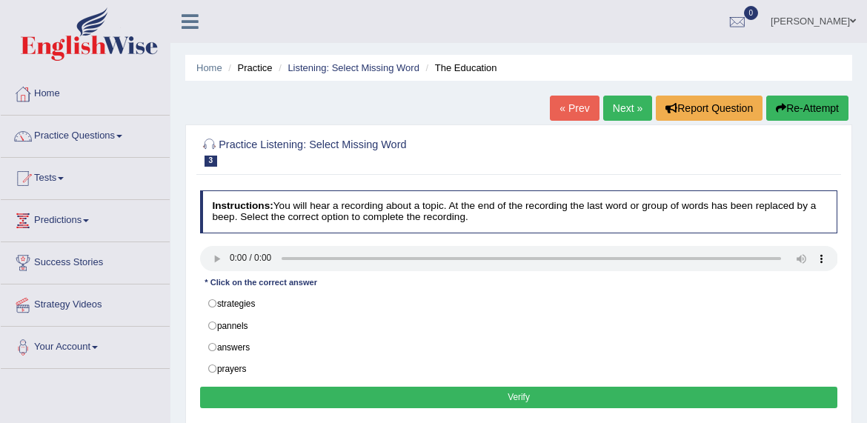
scroll to position [0, 0]
click at [97, 130] on link "Practice Questions" at bounding box center [85, 134] width 169 height 37
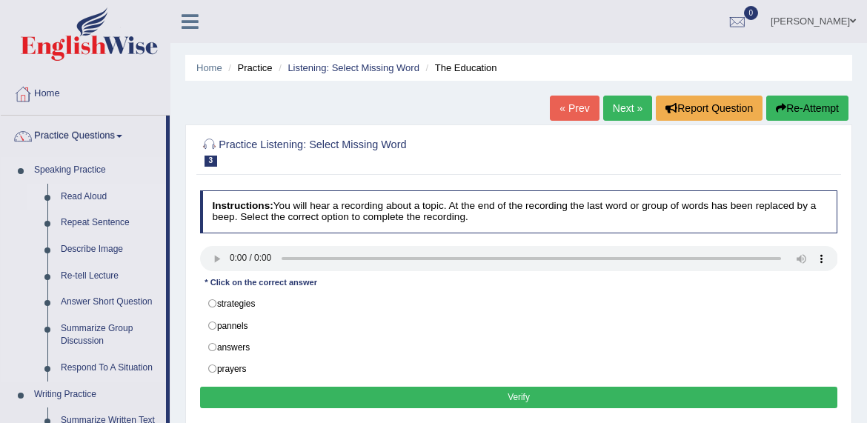
click at [81, 189] on link "Read Aloud" at bounding box center [110, 197] width 112 height 27
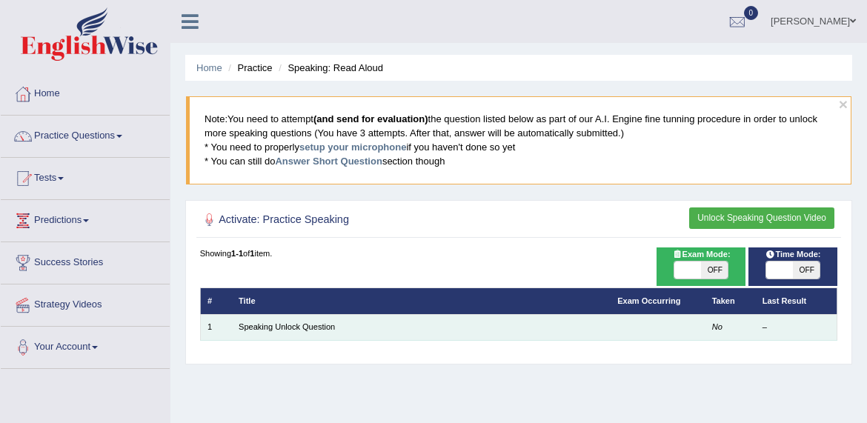
click at [440, 336] on td "Speaking Unlock Question" at bounding box center [421, 327] width 379 height 26
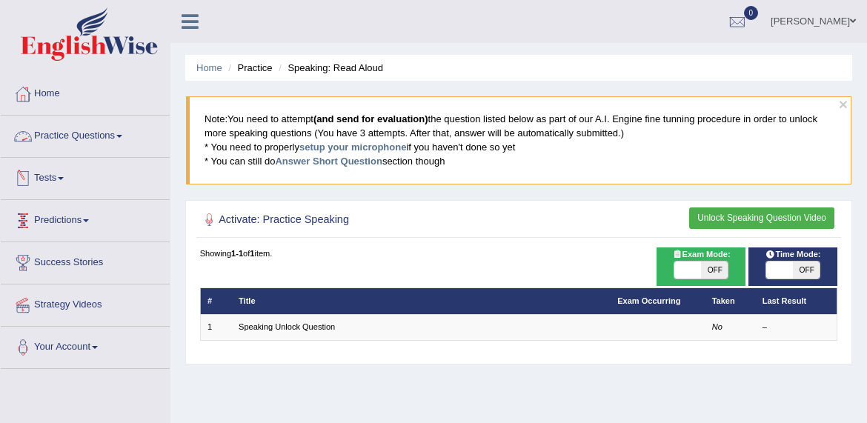
click at [118, 139] on link "Practice Questions" at bounding box center [85, 134] width 169 height 37
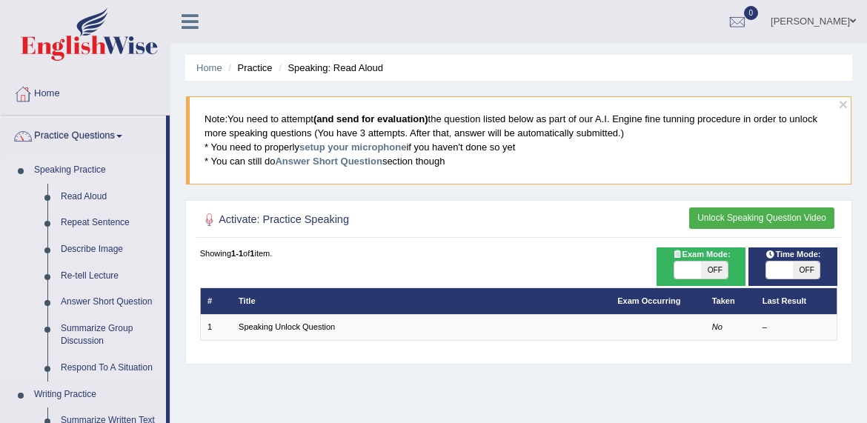
click at [89, 196] on link "Read Aloud" at bounding box center [110, 197] width 112 height 27
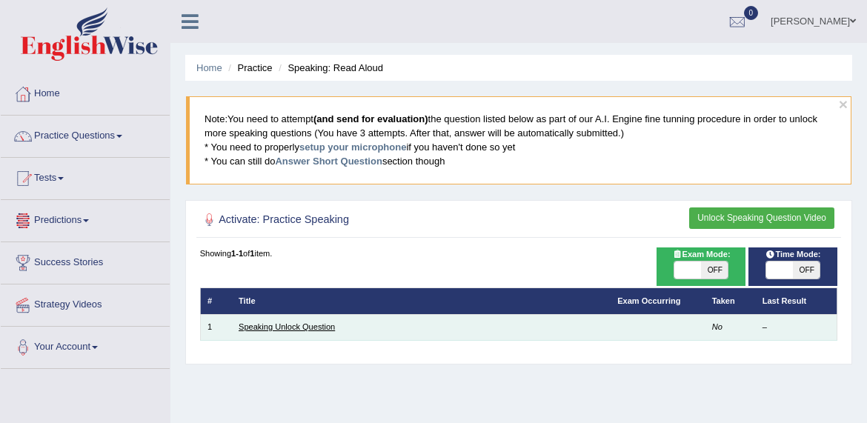
click at [315, 323] on link "Speaking Unlock Question" at bounding box center [287, 326] width 96 height 9
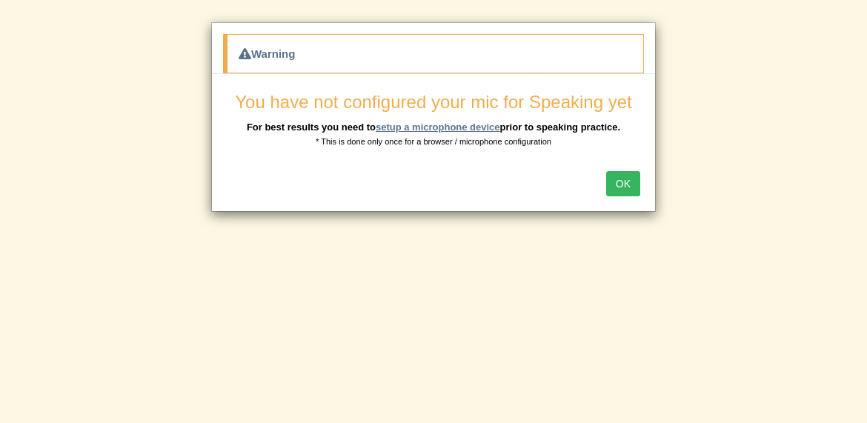
click at [459, 124] on link "setup a microphone device" at bounding box center [438, 127] width 124 height 11
click at [624, 183] on button "OK" at bounding box center [623, 183] width 34 height 25
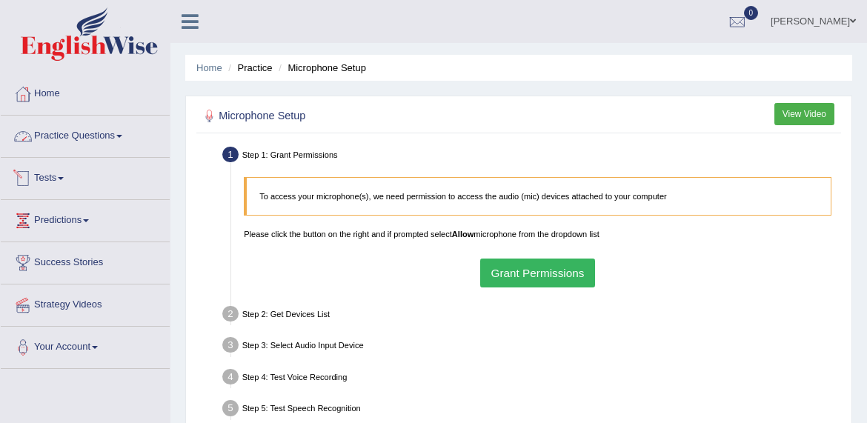
click at [118, 134] on link "Practice Questions" at bounding box center [85, 134] width 169 height 37
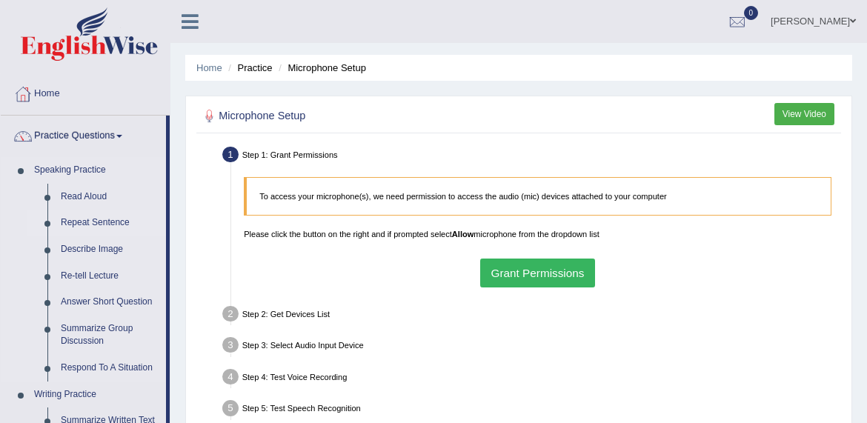
click at [96, 217] on link "Repeat Sentence" at bounding box center [110, 223] width 112 height 27
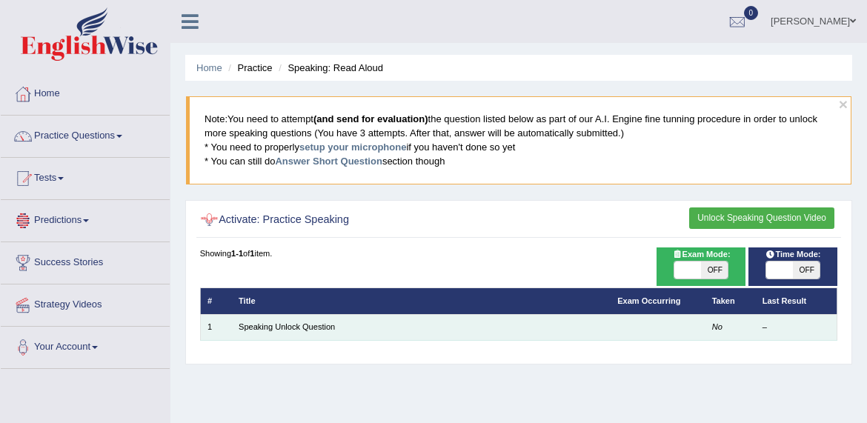
click at [356, 330] on td "Speaking Unlock Question" at bounding box center [421, 327] width 379 height 26
click at [303, 330] on link "Speaking Unlock Question" at bounding box center [287, 326] width 96 height 9
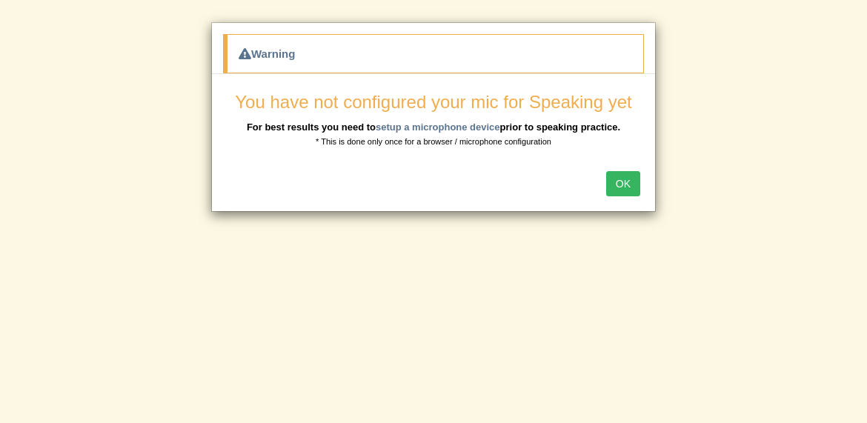
drag, startPoint x: 0, startPoint y: 0, endPoint x: 628, endPoint y: 180, distance: 653.0
click at [628, 180] on div "Warning You have not configured your mic for Speaking yet For best results you …" at bounding box center [433, 211] width 867 height 423
click at [628, 180] on button "OK" at bounding box center [623, 183] width 34 height 25
click at [628, 180] on div "OK" at bounding box center [433, 185] width 443 height 52
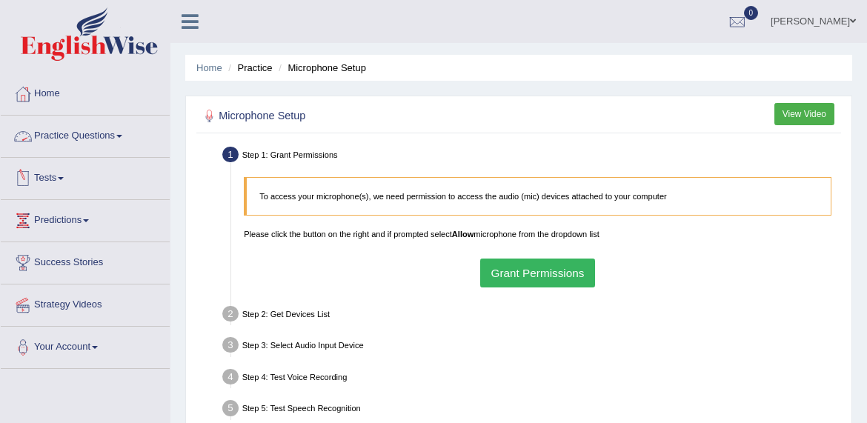
click at [112, 144] on link "Practice Questions" at bounding box center [85, 134] width 169 height 37
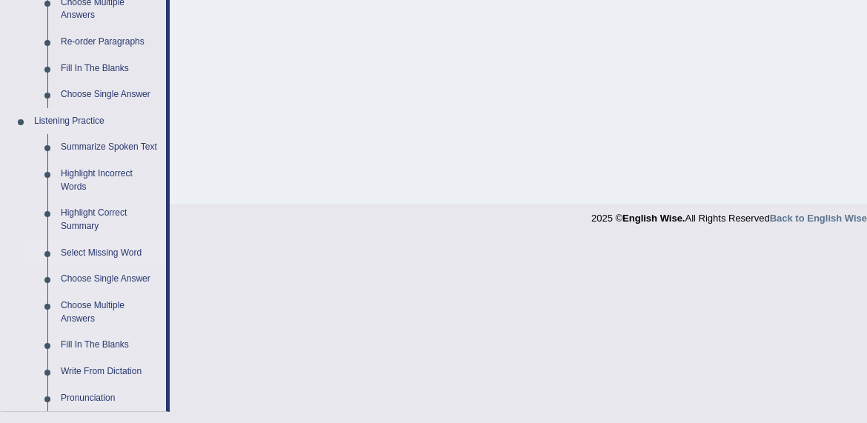
scroll to position [534, 0]
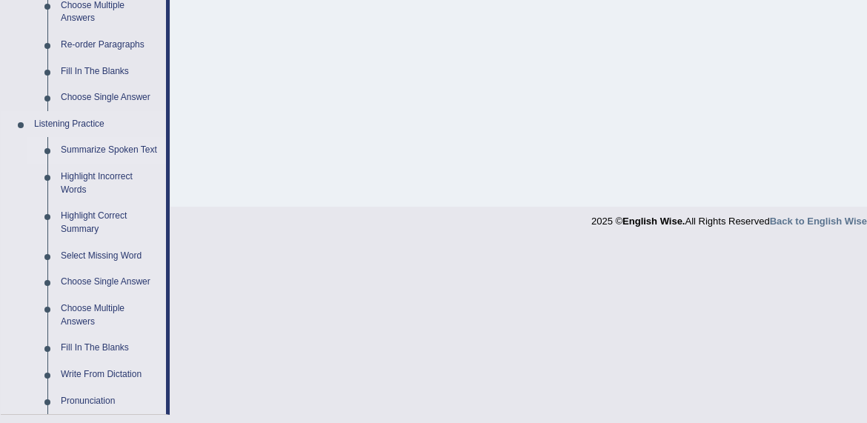
click at [96, 137] on link "Summarize Spoken Text" at bounding box center [110, 150] width 112 height 27
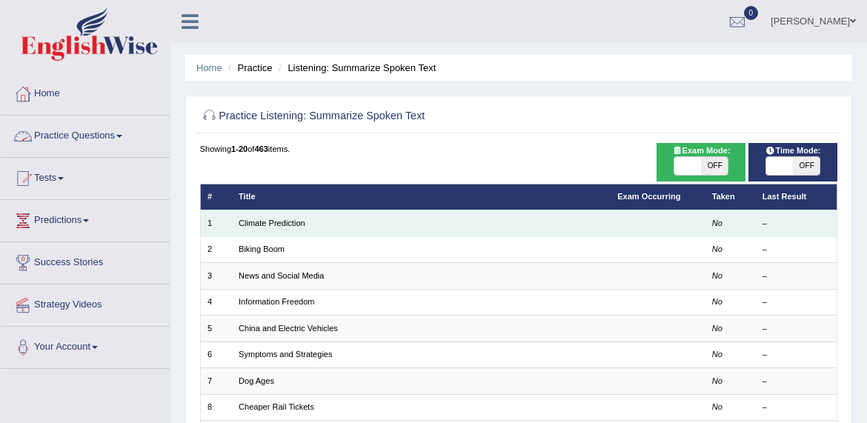
click at [283, 229] on td "Climate Prediction" at bounding box center [421, 223] width 379 height 26
click at [282, 225] on link "Climate Prediction" at bounding box center [272, 223] width 67 height 9
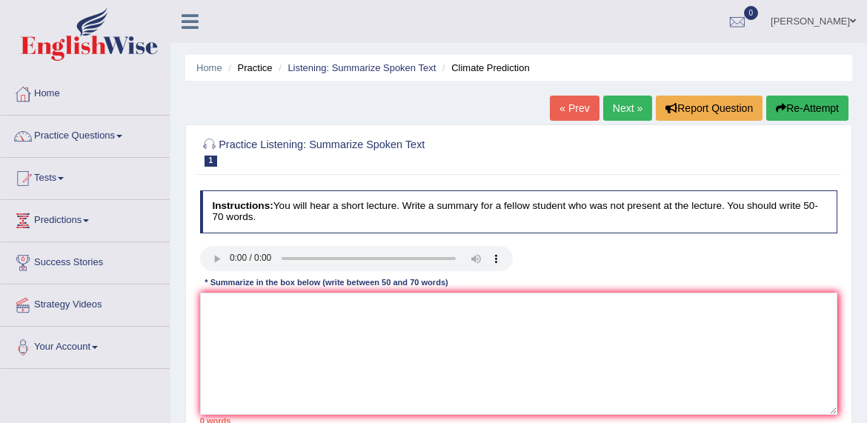
click at [231, 254] on audio at bounding box center [356, 258] width 313 height 25
click at [70, 149] on link "Practice Questions" at bounding box center [85, 134] width 169 height 37
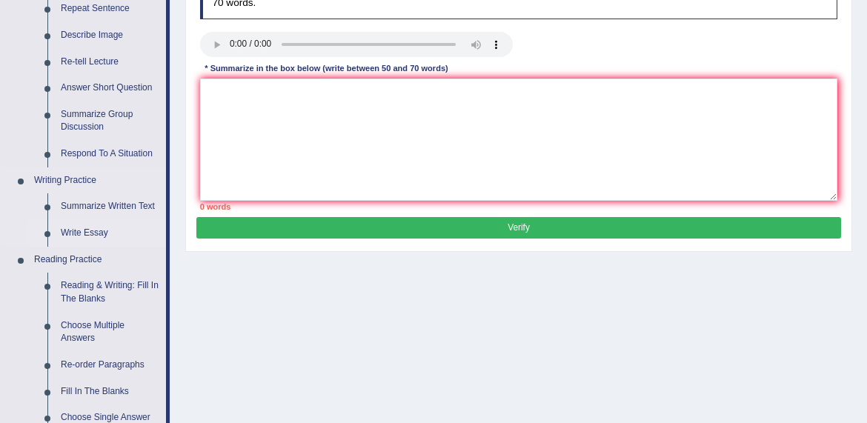
scroll to position [216, 0]
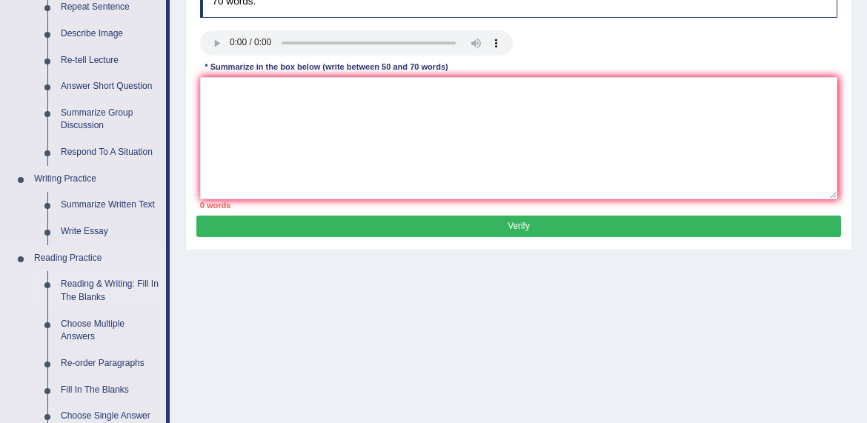
click at [101, 282] on link "Reading & Writing: Fill In The Blanks" at bounding box center [110, 290] width 112 height 39
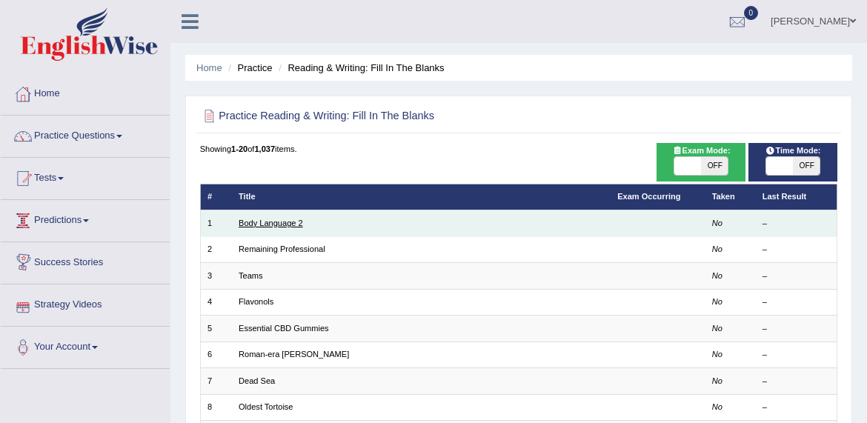
click at [245, 222] on link "Body Language 2" at bounding box center [271, 223] width 64 height 9
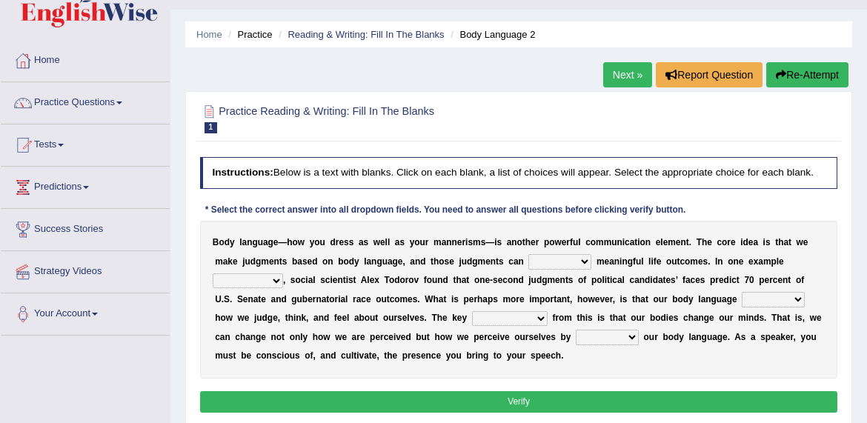
scroll to position [38, 0]
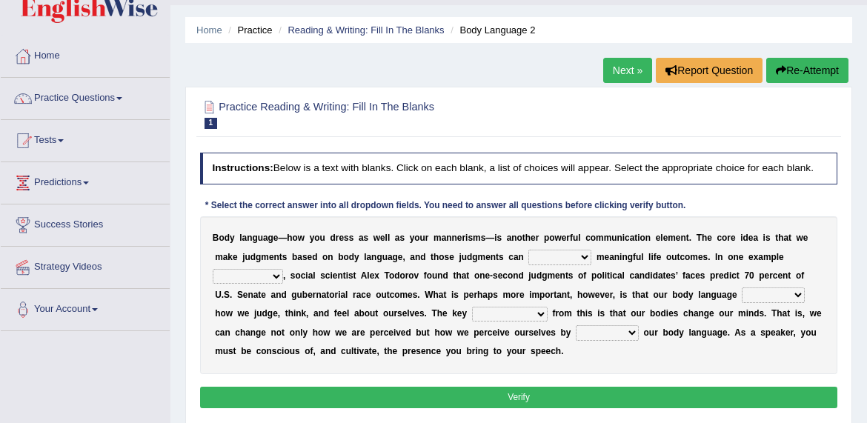
select select "predict"
